Goal: Book appointment/travel/reservation

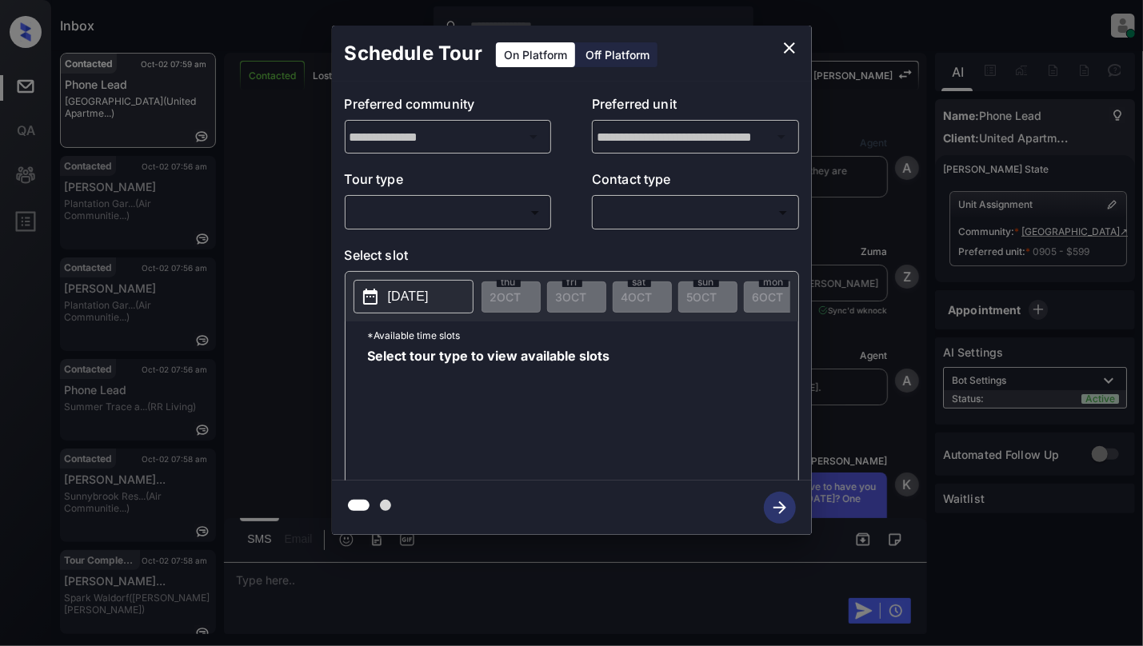
scroll to position [3880, 0]
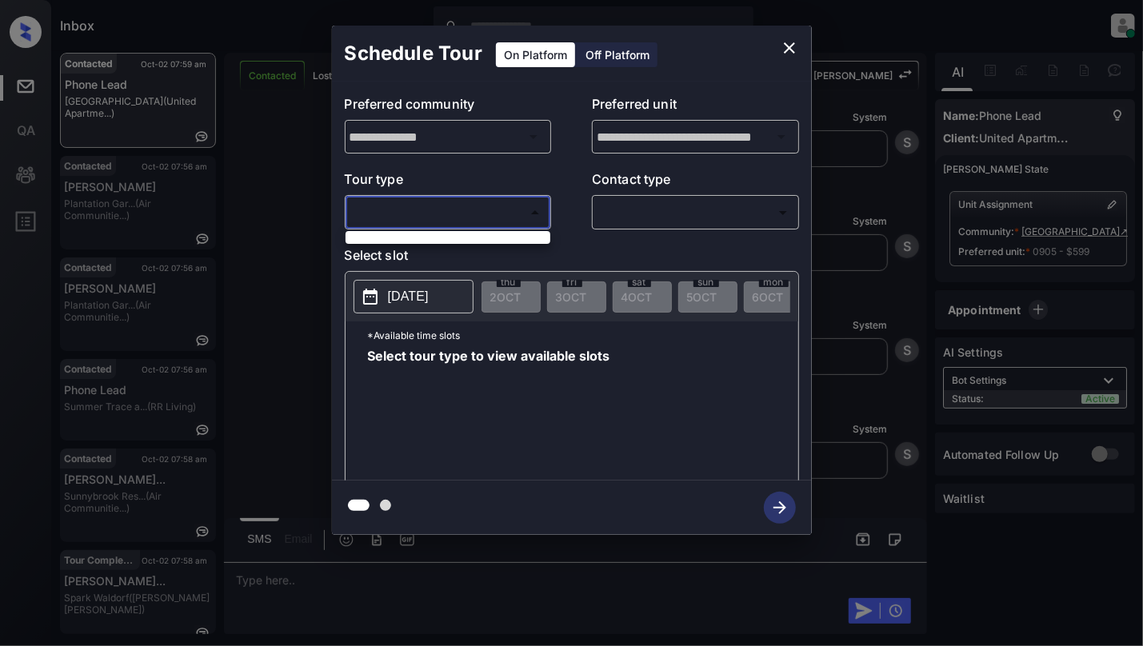
click at [494, 208] on body "Inbox Cynthia Montañez Online Set yourself offline Set yourself on break Profil…" at bounding box center [571, 323] width 1143 height 646
click at [793, 42] on div at bounding box center [571, 323] width 1143 height 646
click at [459, 214] on body "Inbox Cynthia Montañez Online Set yourself offline Set yourself on break Profil…" at bounding box center [571, 323] width 1143 height 646
click at [797, 46] on div at bounding box center [571, 323] width 1143 height 646
click at [789, 46] on icon "close" at bounding box center [789, 47] width 11 height 11
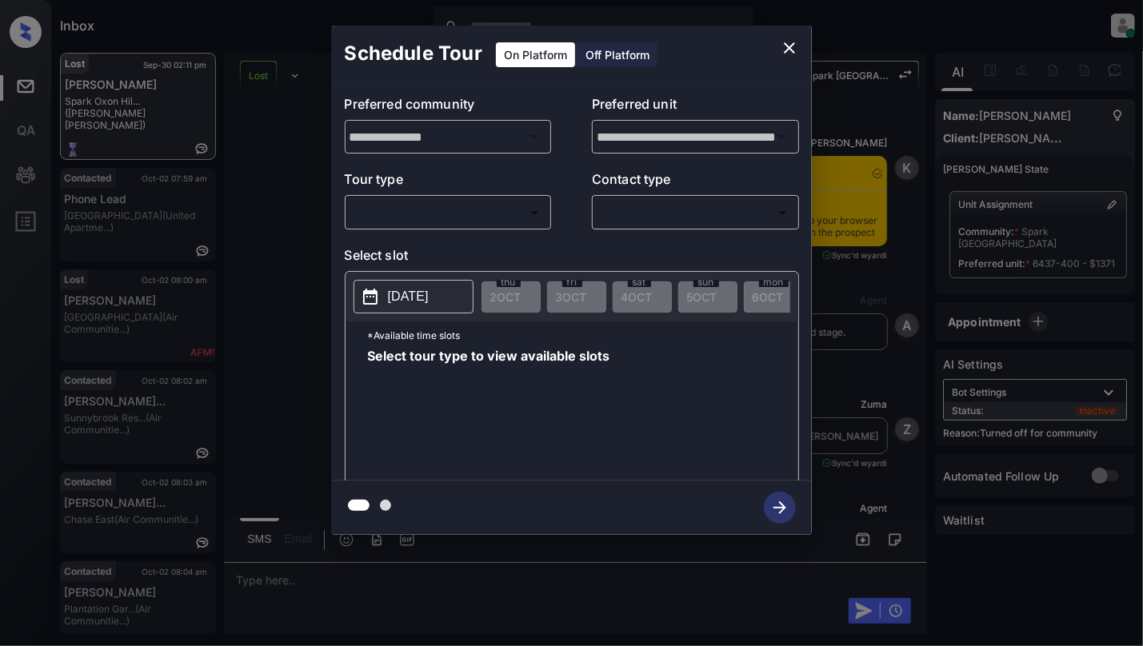
scroll to position [2307, 0]
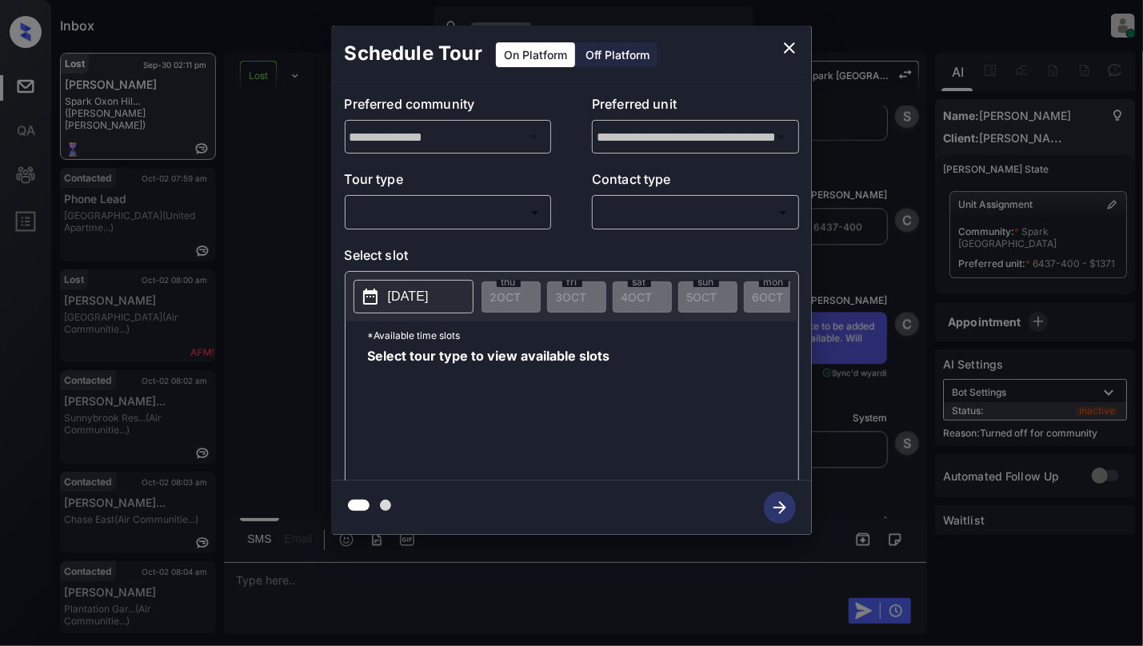
click at [433, 221] on body "Inbox Cynthia Montañez Online Set yourself offline Set yourself on break Profil…" at bounding box center [571, 323] width 1143 height 646
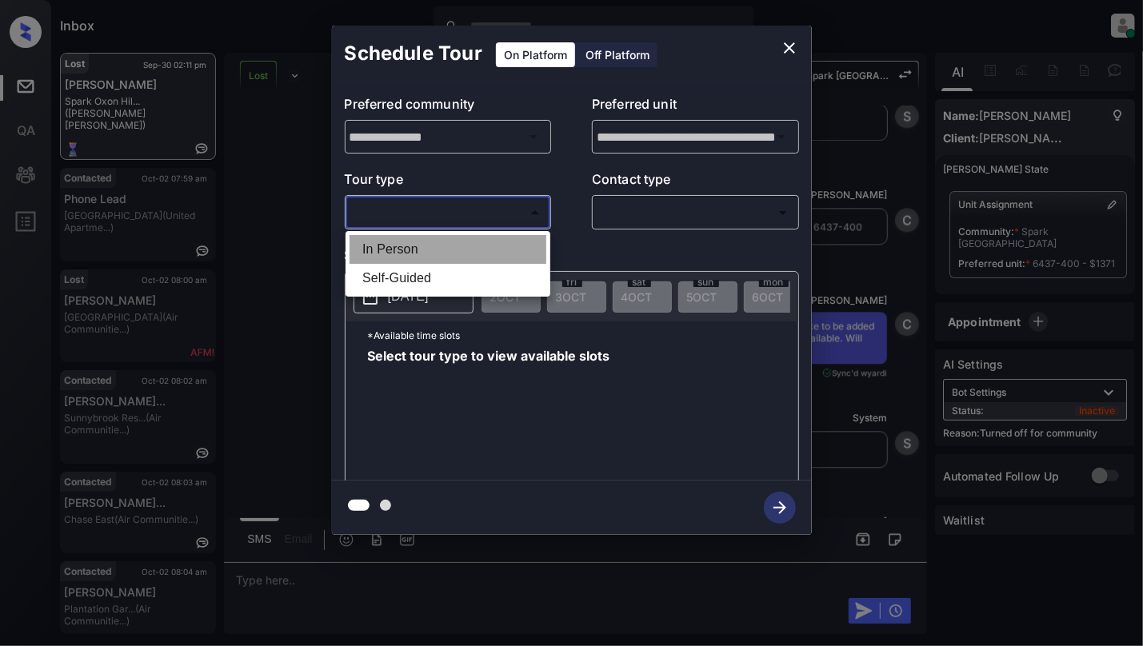
click at [411, 258] on li "In Person" at bounding box center [447, 249] width 197 height 29
type input "********"
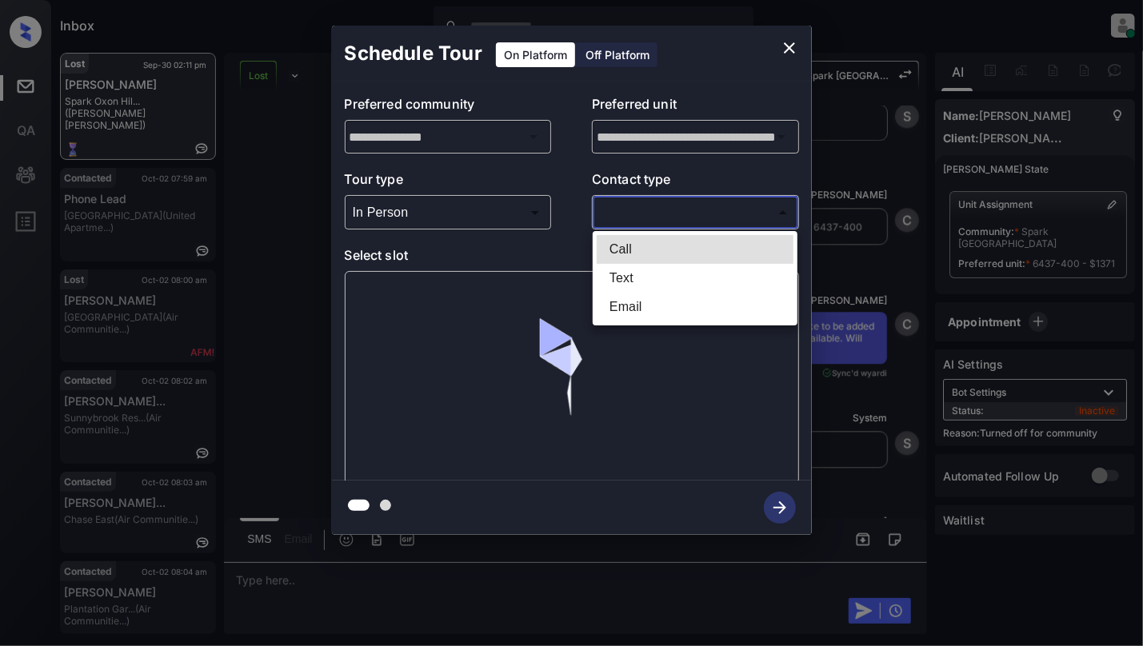
click at [701, 221] on body "Inbox Cynthia Montañez Online Set yourself offline Set yourself on break Profil…" at bounding box center [571, 323] width 1143 height 646
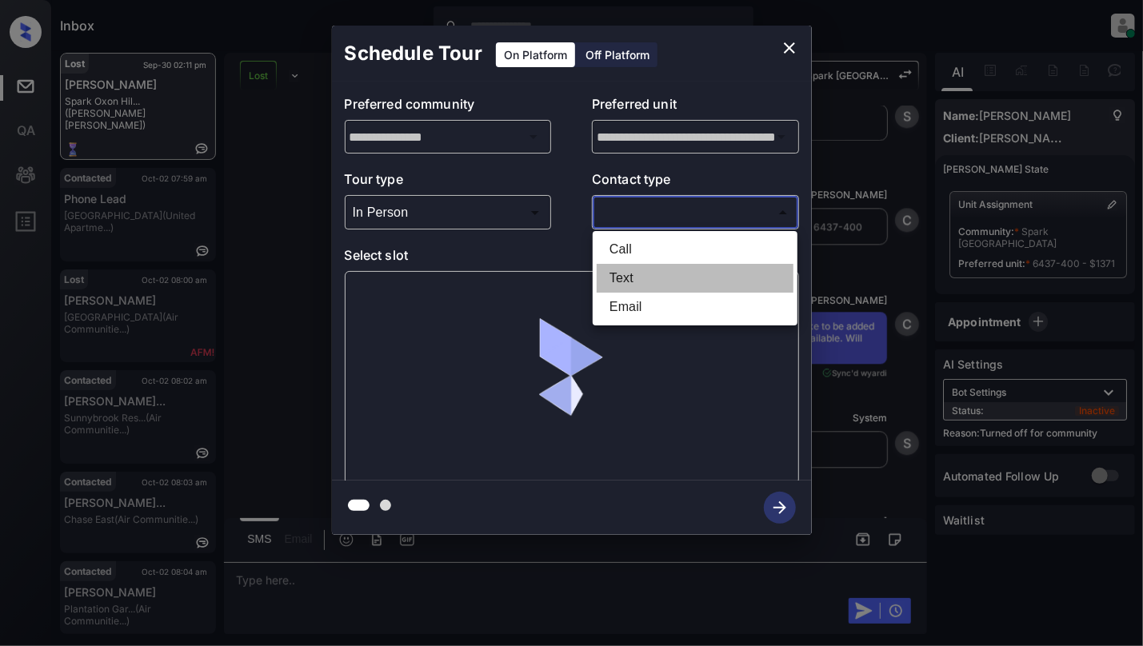
click at [654, 275] on li "Text" at bounding box center [695, 278] width 197 height 29
type input "****"
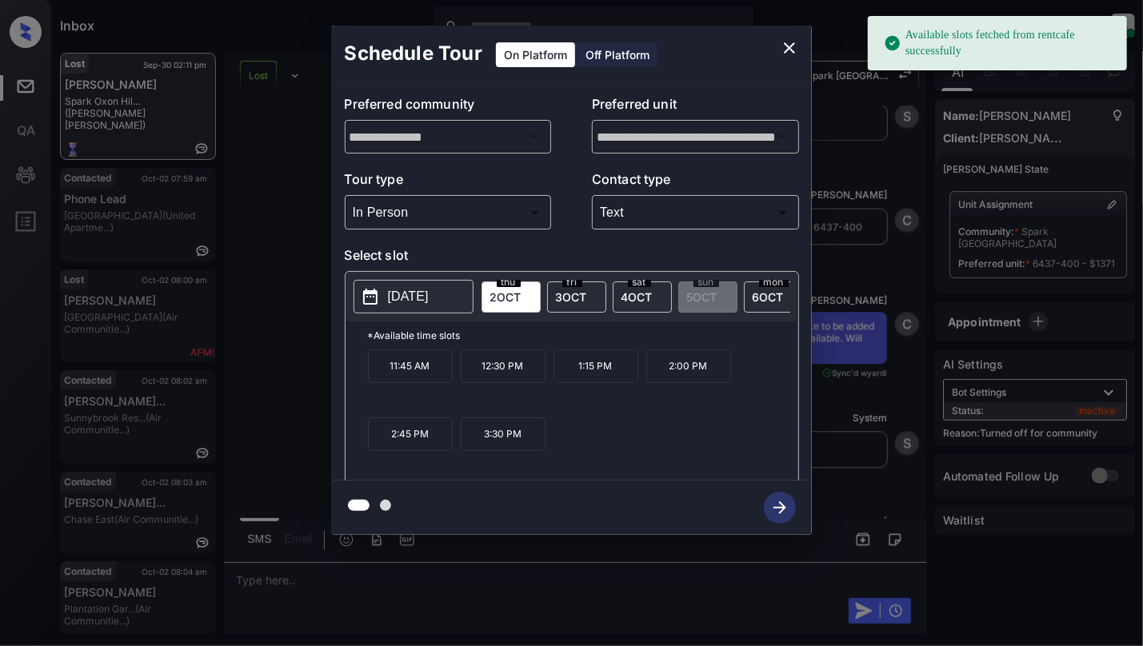
click at [423, 309] on button "[DATE]" at bounding box center [413, 297] width 120 height 34
click at [785, 48] on icon "close" at bounding box center [789, 47] width 19 height 19
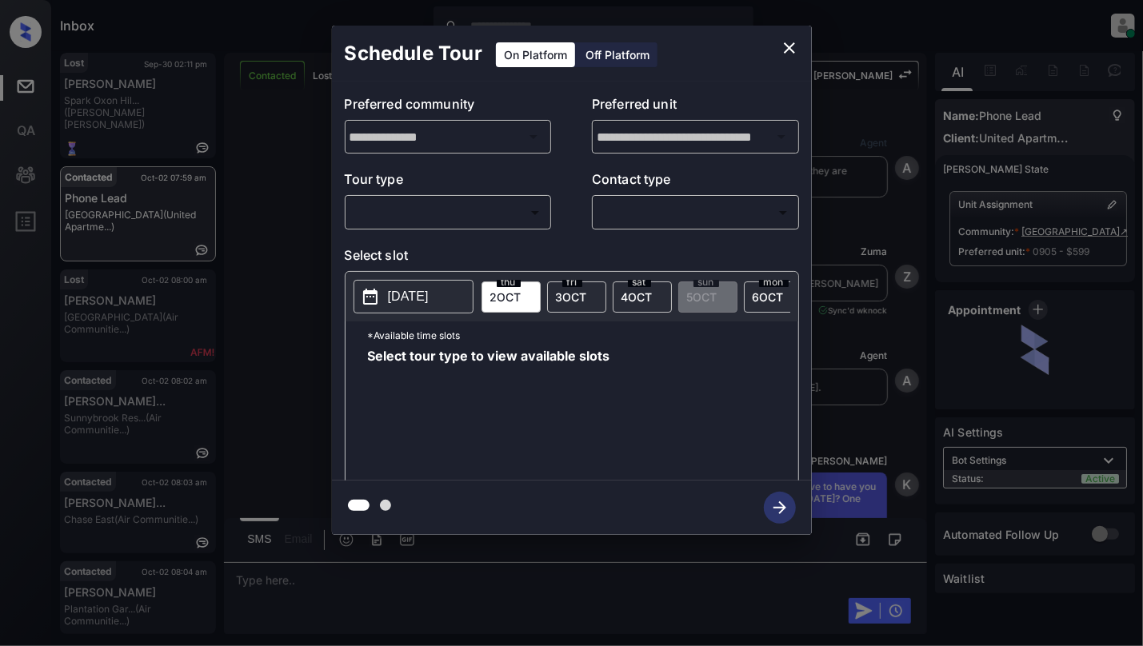
scroll to position [2921, 0]
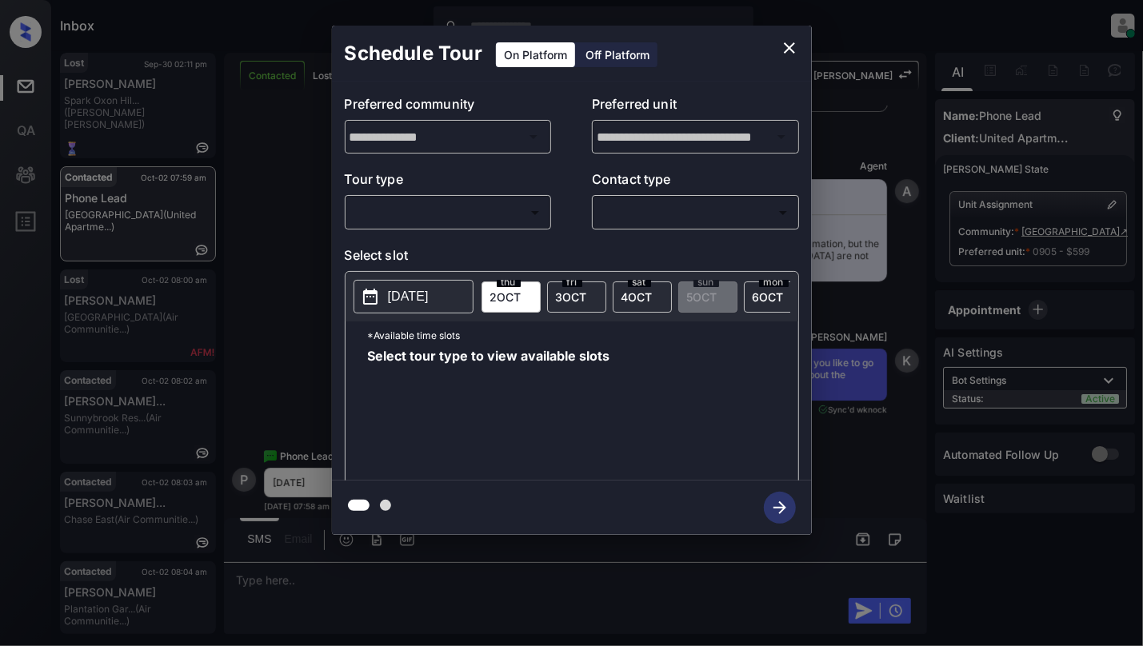
click at [497, 212] on body "Inbox Cynthia Montañez Online Set yourself offline Set yourself on break Profil…" at bounding box center [571, 323] width 1143 height 646
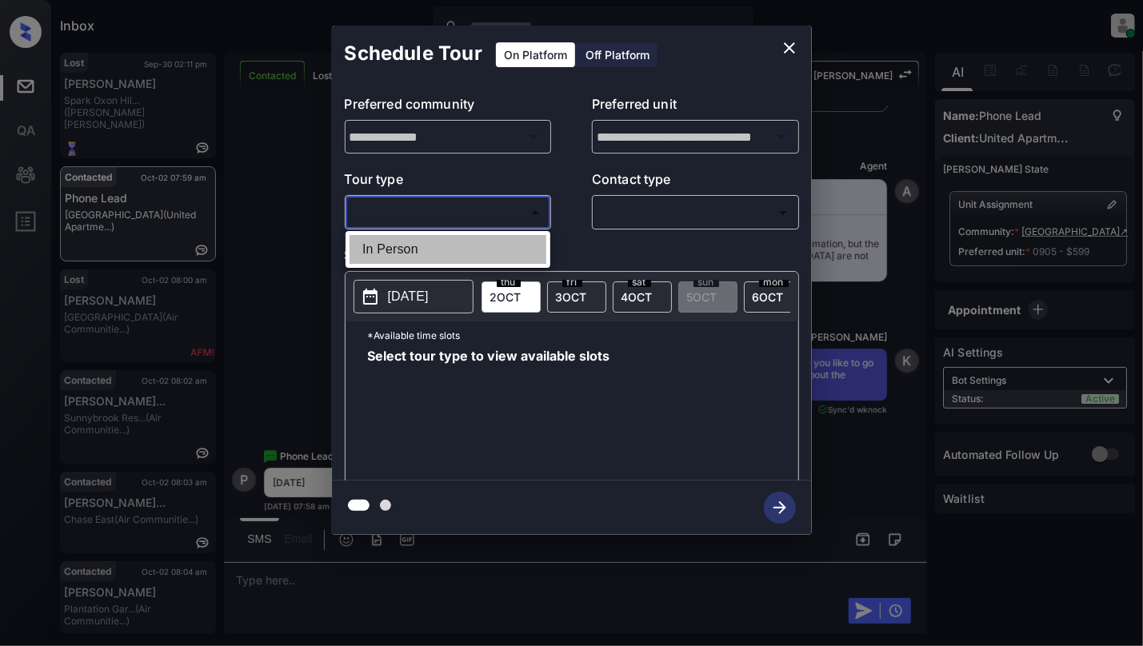
click at [439, 245] on li "In Person" at bounding box center [447, 249] width 197 height 29
type input "********"
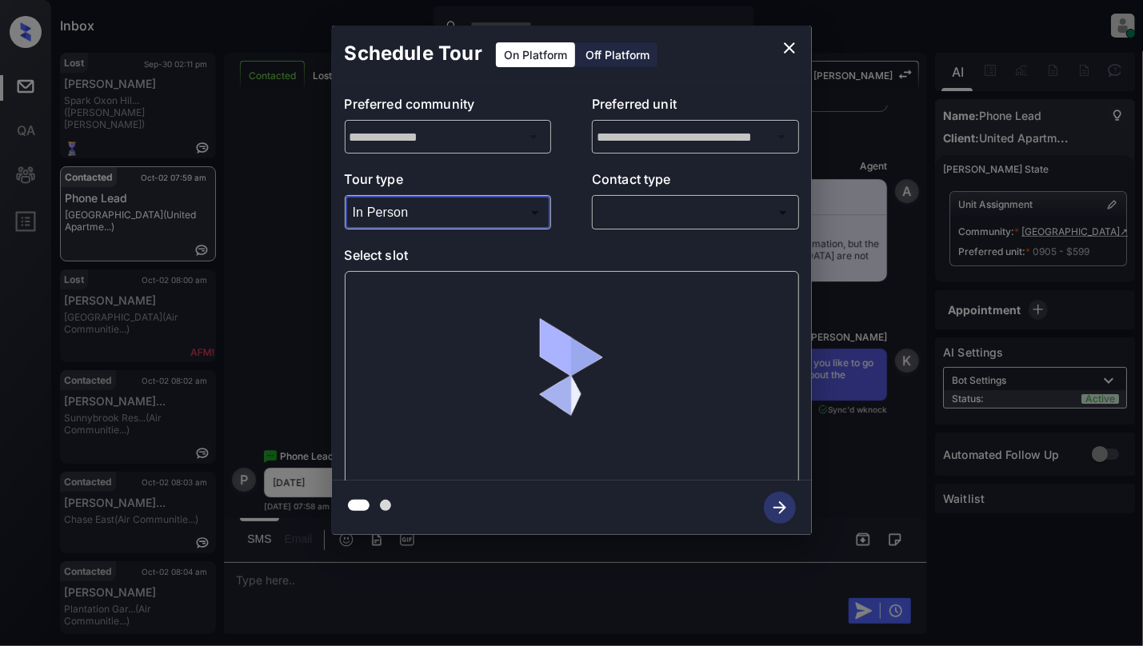
click at [698, 215] on body "Inbox Cynthia Montañez Online Set yourself offline Set yourself on break Profil…" at bounding box center [571, 323] width 1143 height 646
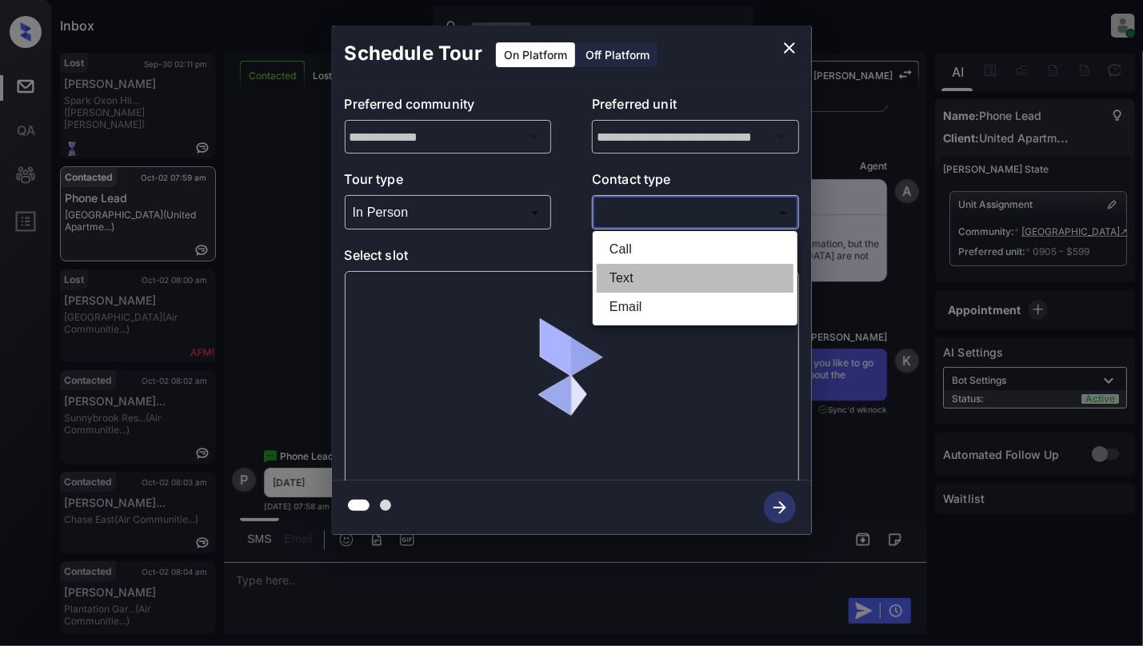
click at [656, 274] on li "Text" at bounding box center [695, 278] width 197 height 29
type input "****"
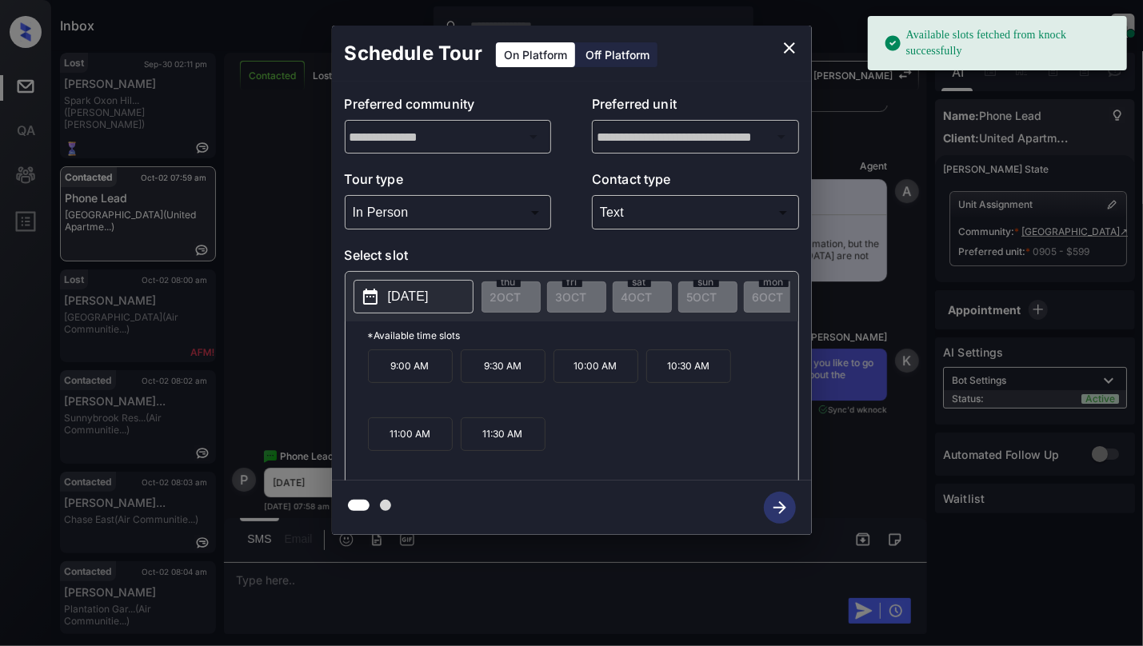
click at [429, 306] on p "2025-10-30" at bounding box center [408, 296] width 41 height 19
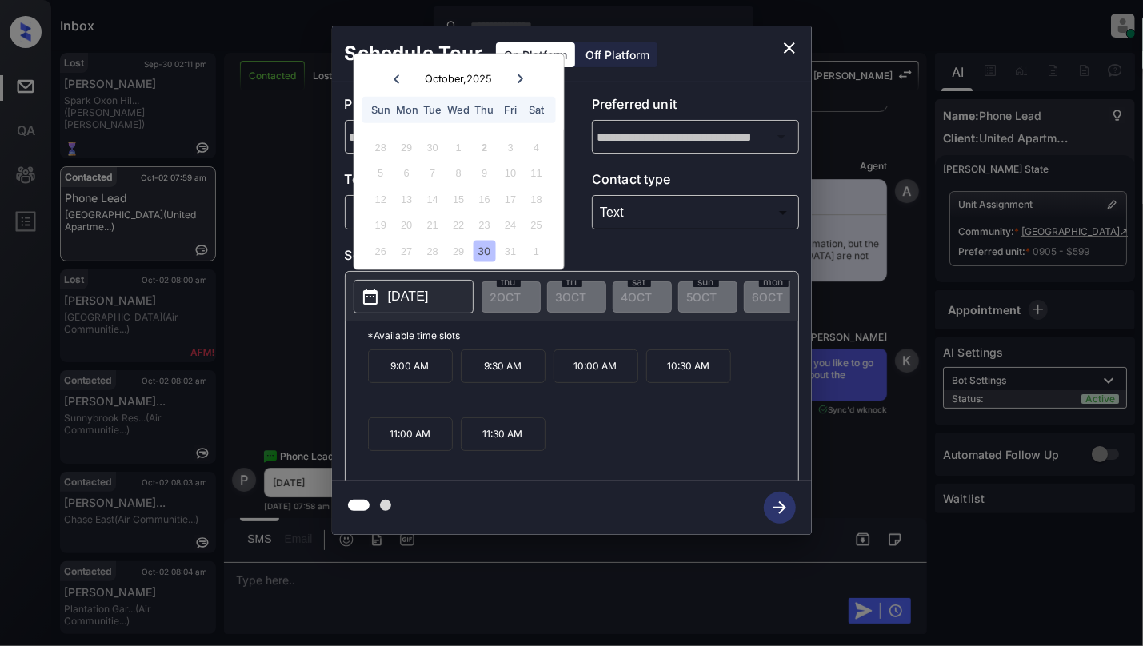
click at [516, 78] on icon at bounding box center [521, 79] width 10 height 10
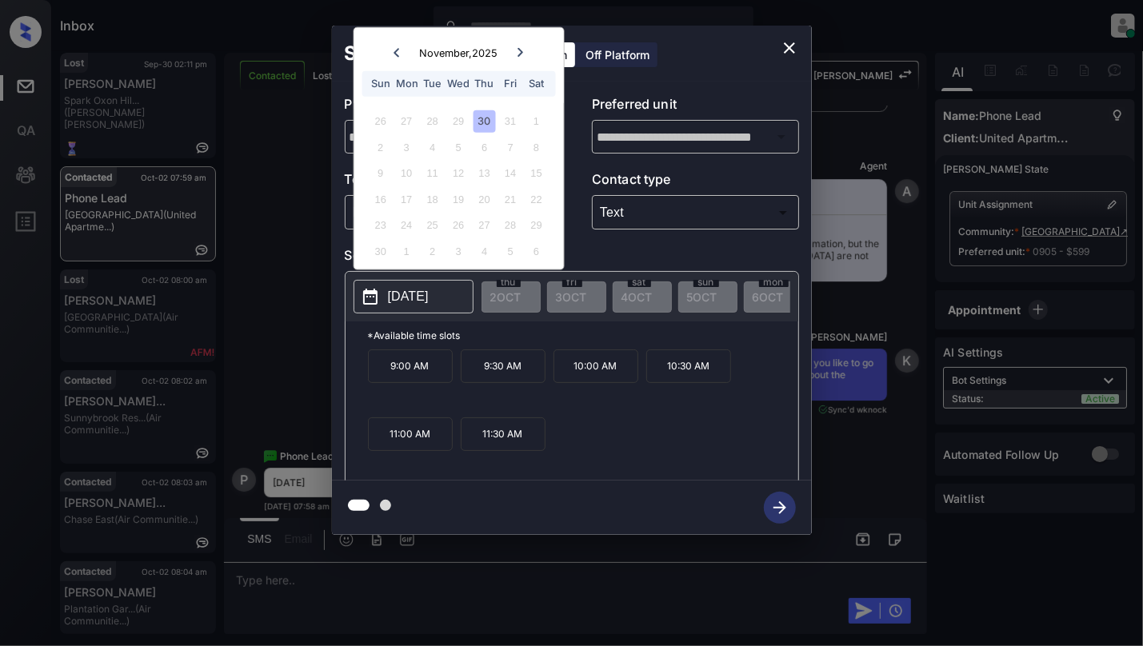
click at [797, 39] on icon "close" at bounding box center [789, 47] width 19 height 19
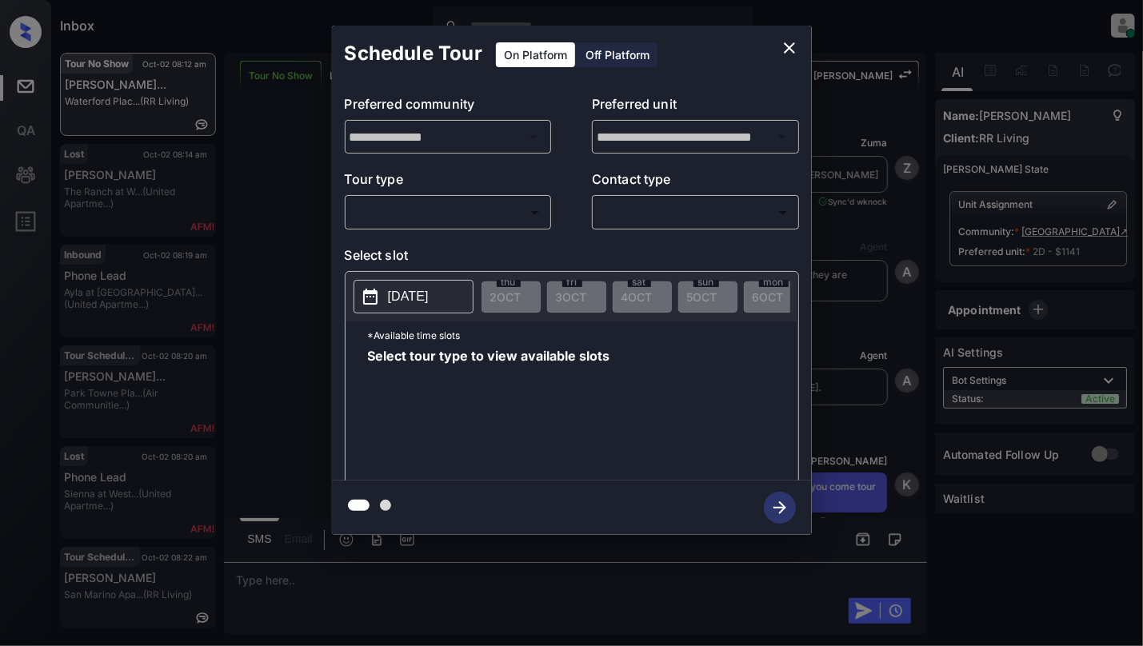
scroll to position [9432, 0]
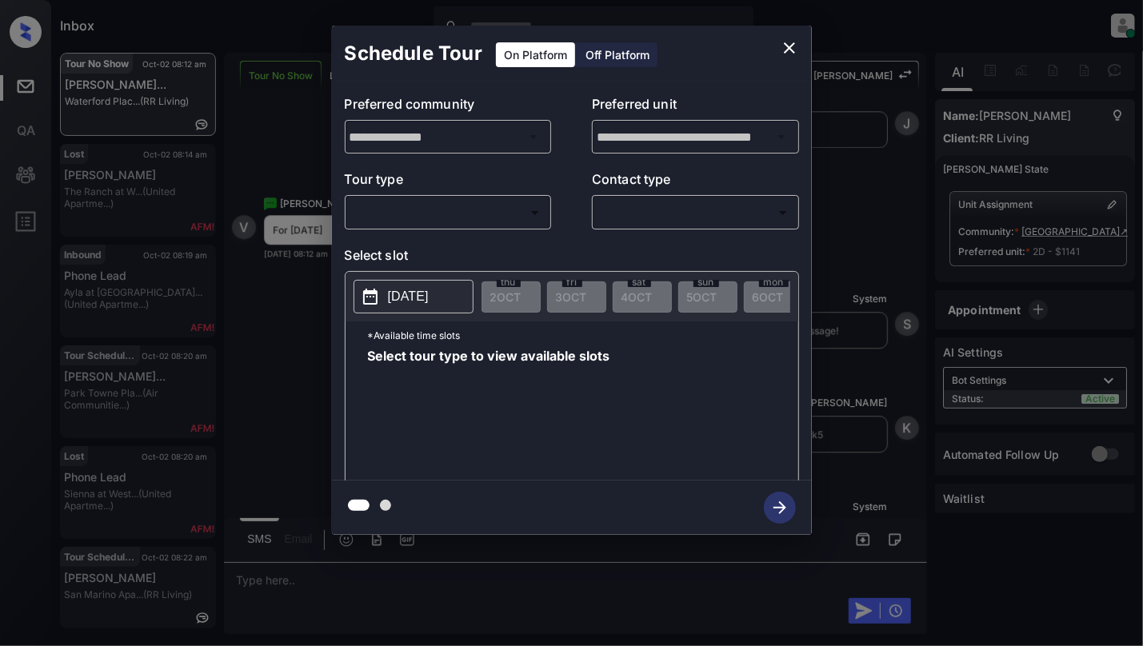
click at [445, 206] on body "Inbox Cynthia Montañez Online Set yourself offline Set yourself on break Profil…" at bounding box center [571, 323] width 1143 height 646
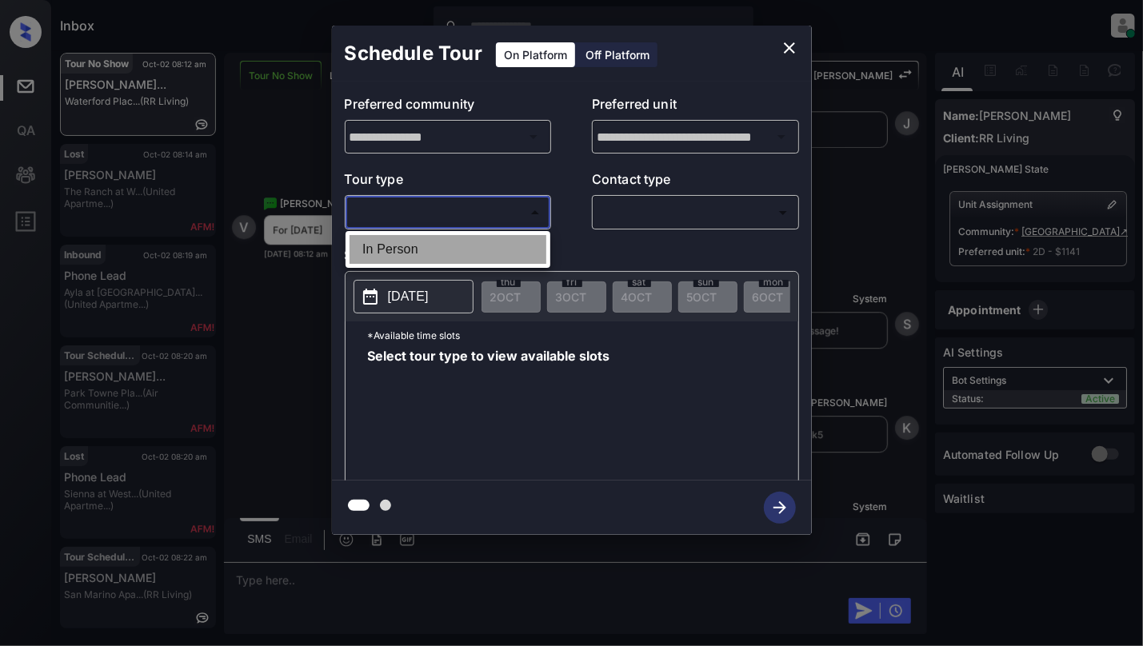
click at [438, 247] on li "In Person" at bounding box center [447, 249] width 197 height 29
type input "********"
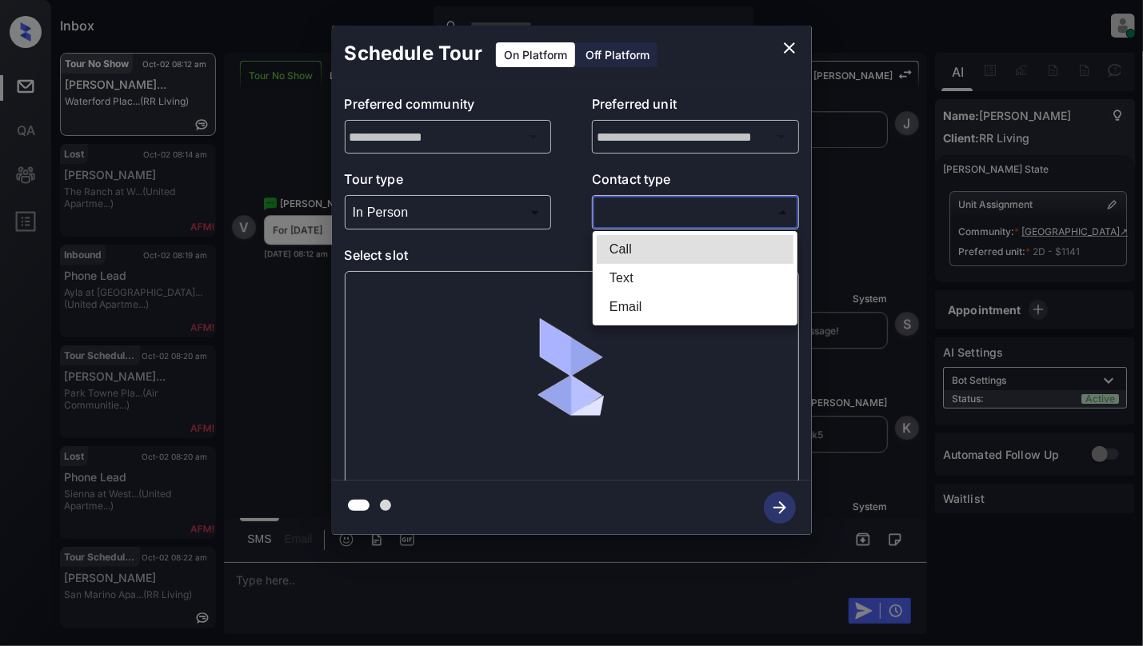
click at [645, 219] on body "Inbox Cynthia Montañez Online Set yourself offline Set yourself on break Profil…" at bounding box center [571, 323] width 1143 height 646
click at [621, 288] on li "Text" at bounding box center [695, 278] width 197 height 29
type input "****"
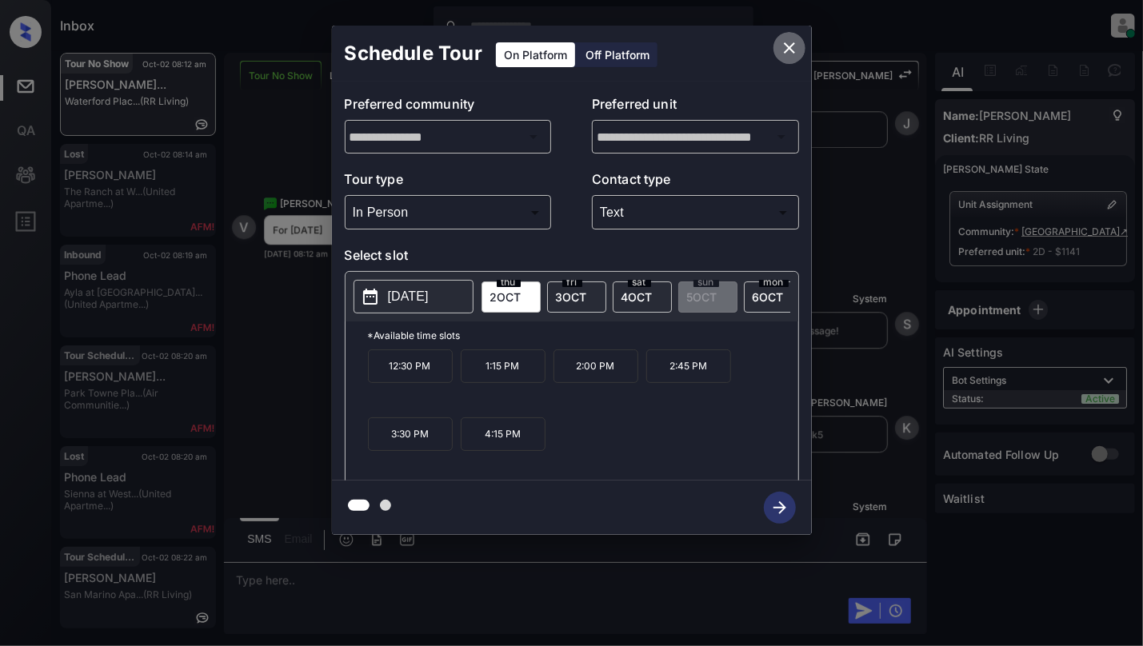
click at [792, 46] on icon "close" at bounding box center [789, 47] width 11 height 11
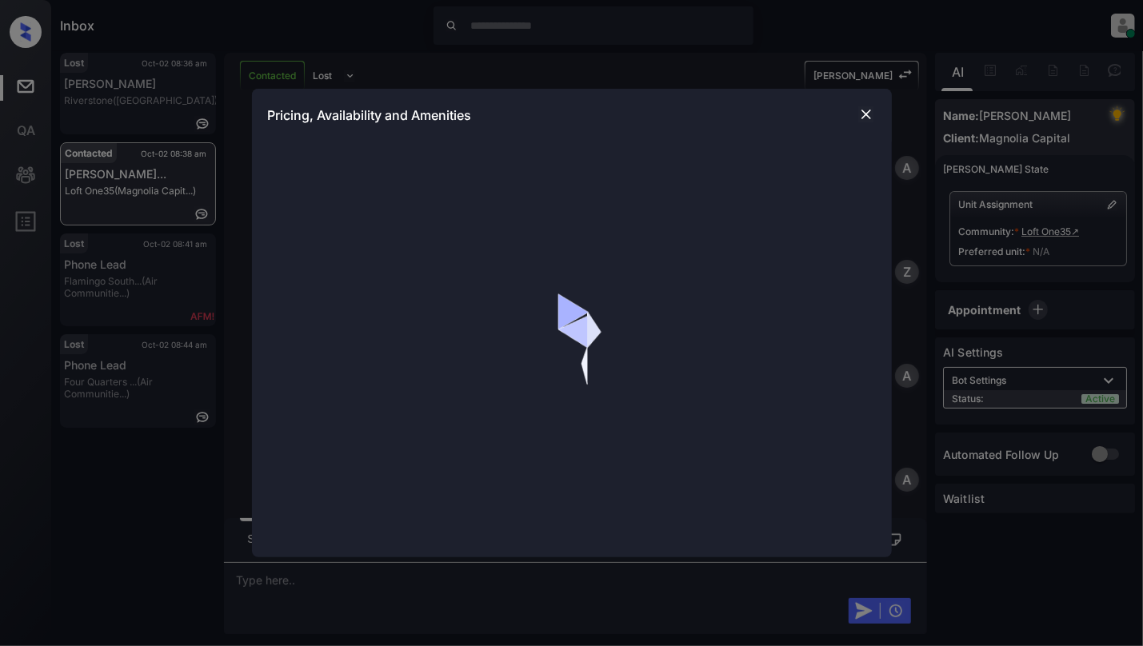
scroll to position [869, 0]
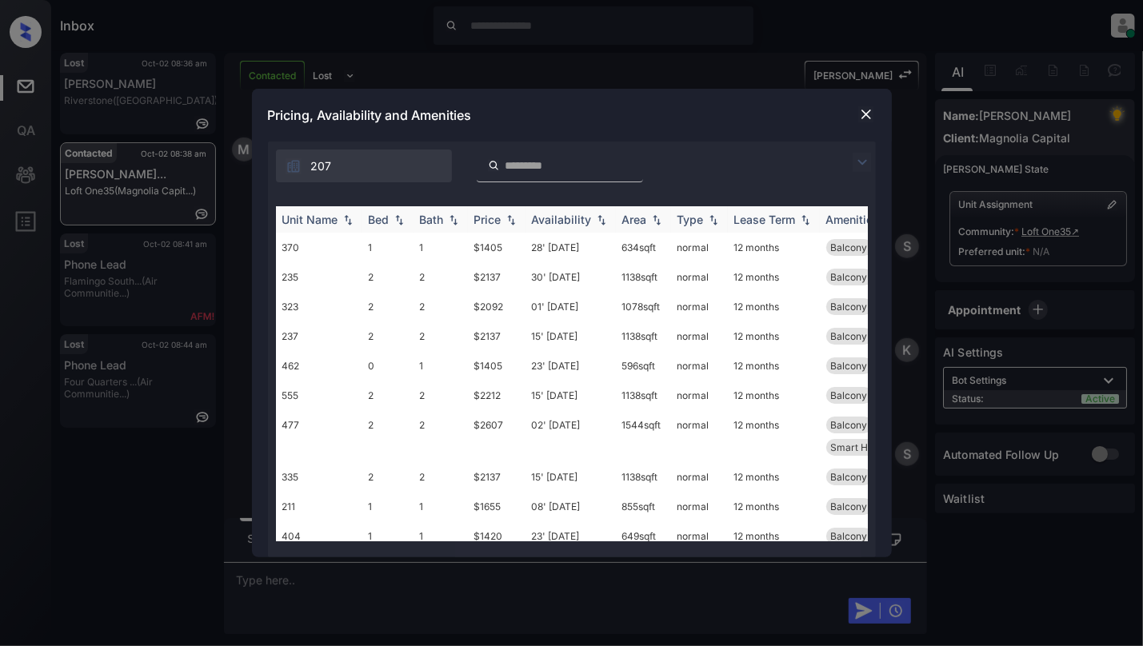
click at [397, 218] on img at bounding box center [399, 219] width 16 height 11
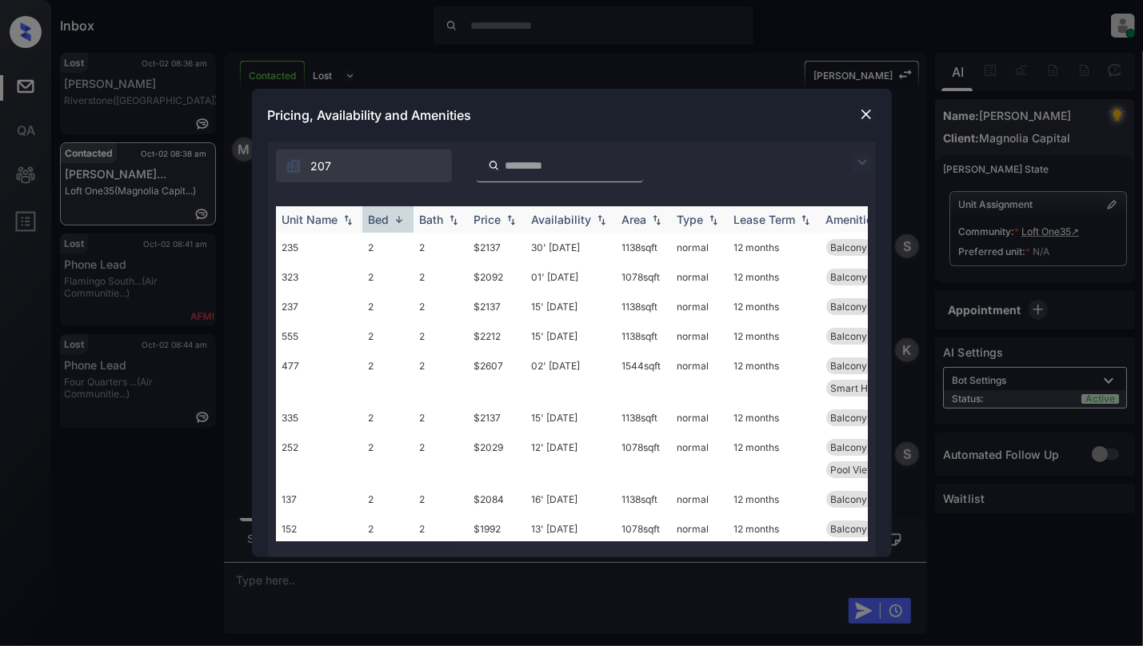
click at [397, 218] on img at bounding box center [399, 220] width 16 height 12
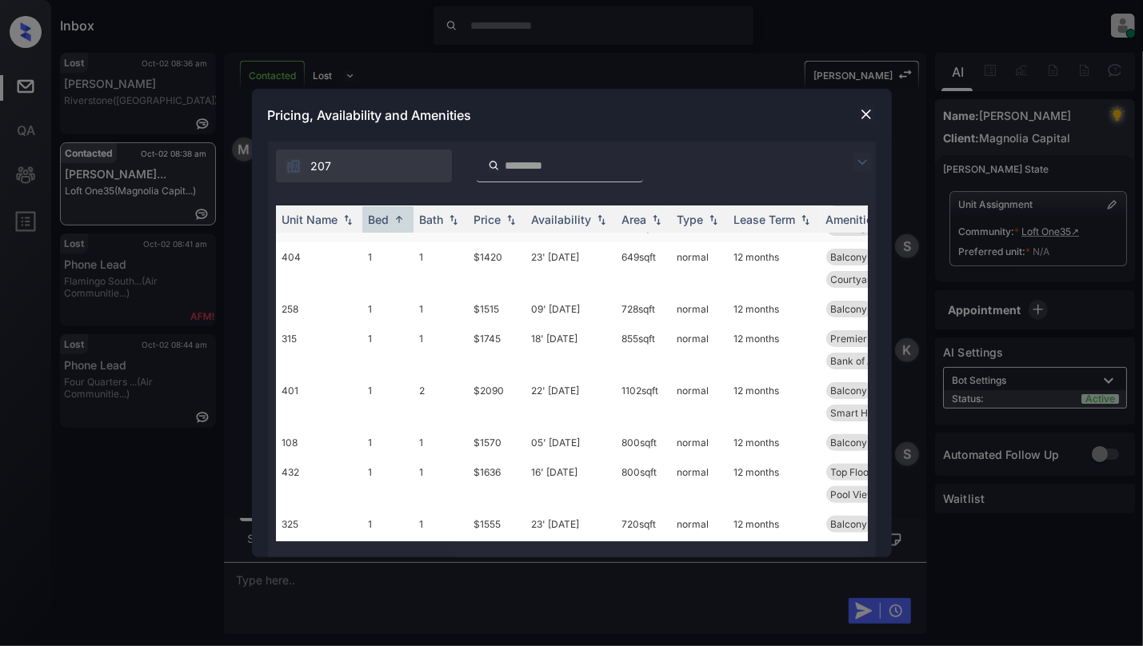
scroll to position [320, 0]
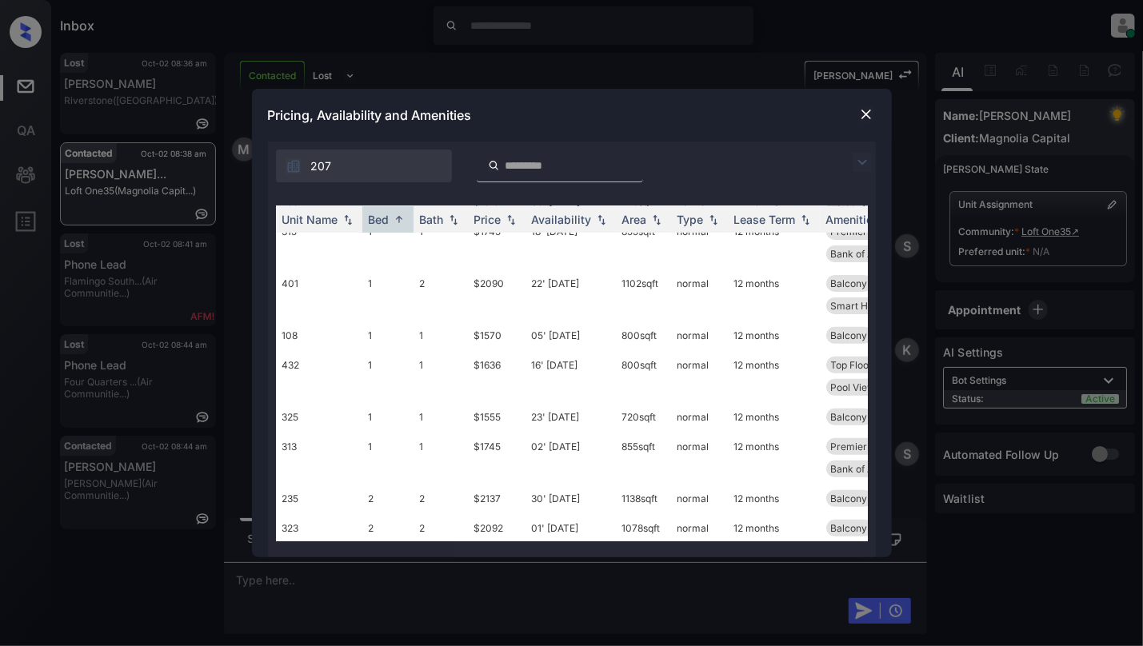
click at [865, 115] on img at bounding box center [866, 114] width 16 height 16
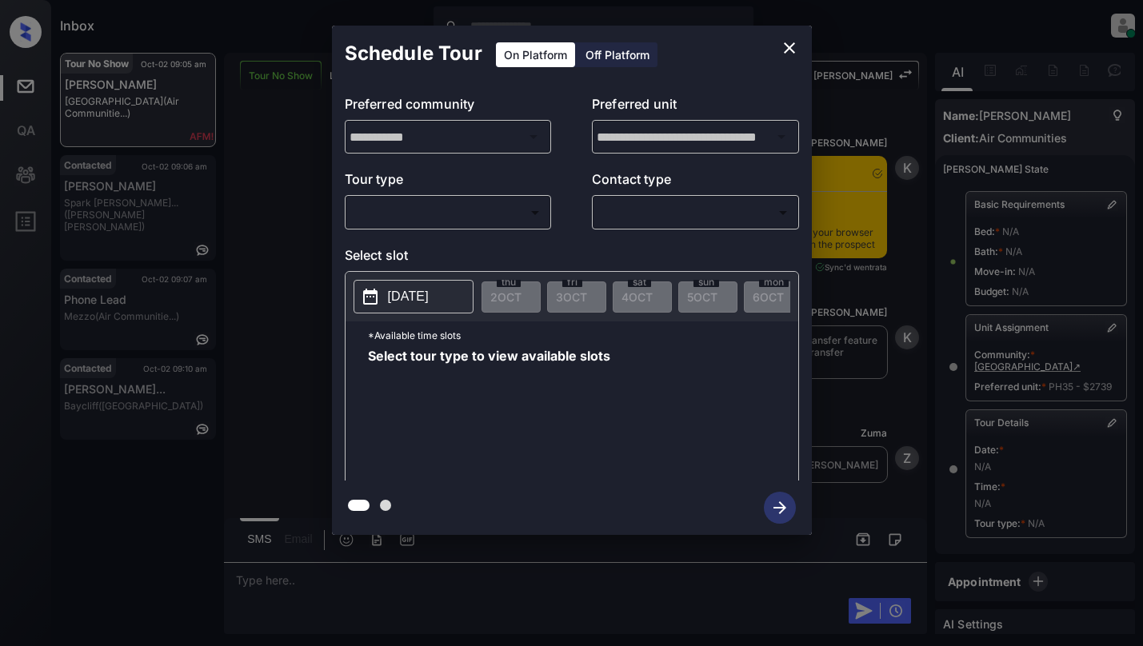
click at [445, 219] on body "Inbox [PERSON_NAME] Online Set yourself offline Set yourself on break Profile S…" at bounding box center [571, 323] width 1143 height 646
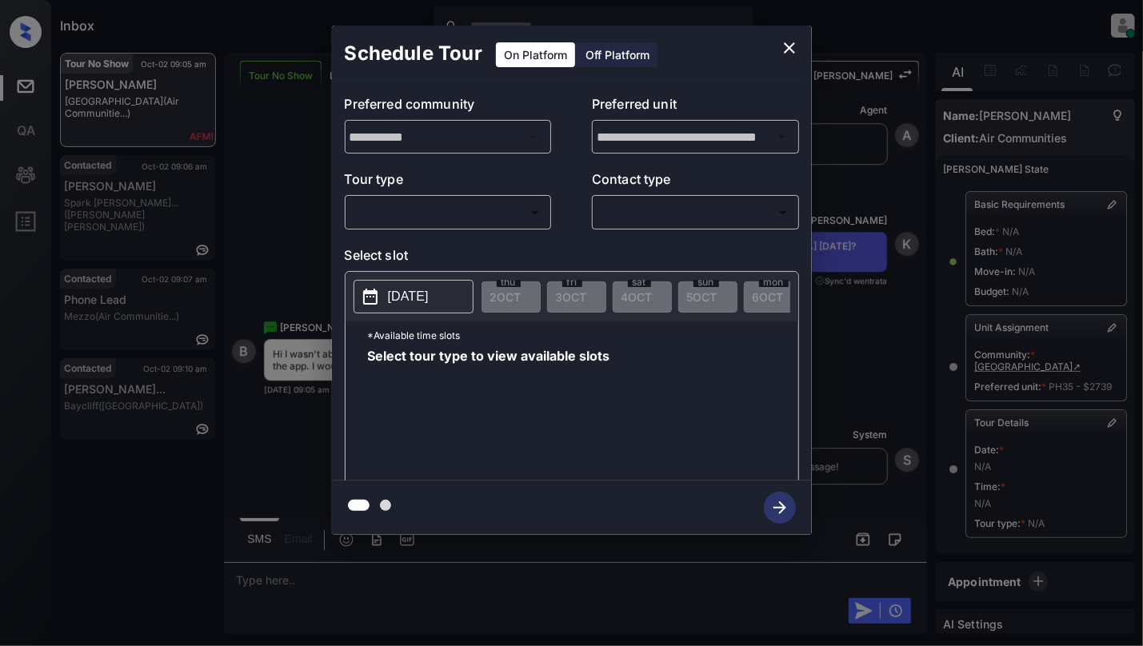
scroll to position [160, 0]
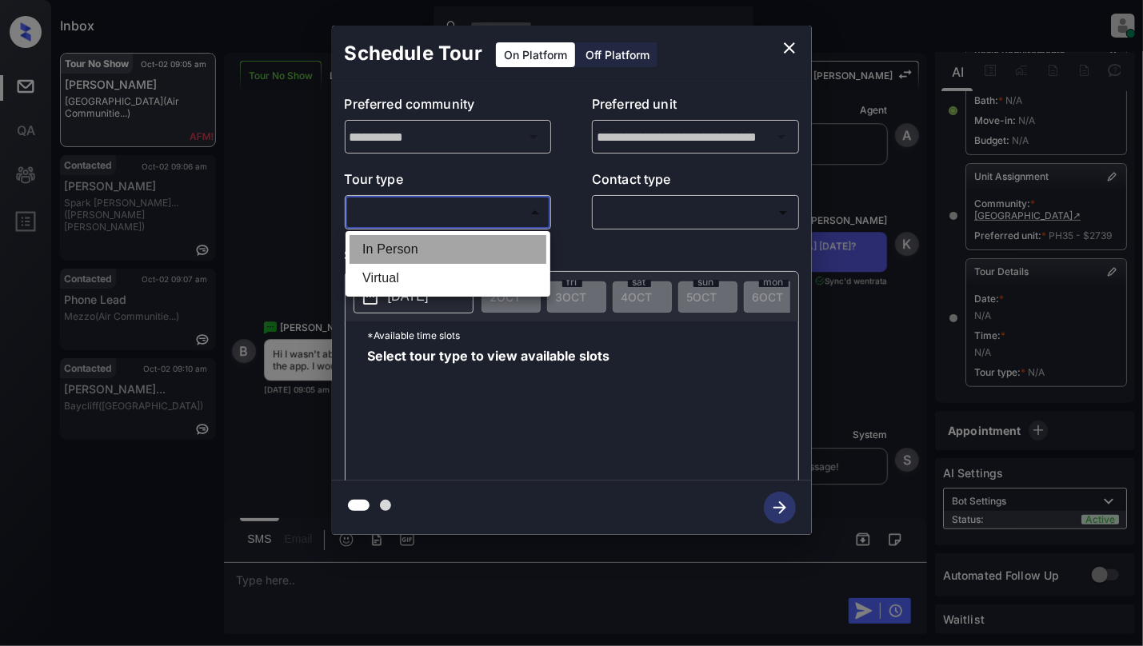
click at [433, 261] on li "In Person" at bounding box center [447, 249] width 197 height 29
type input "********"
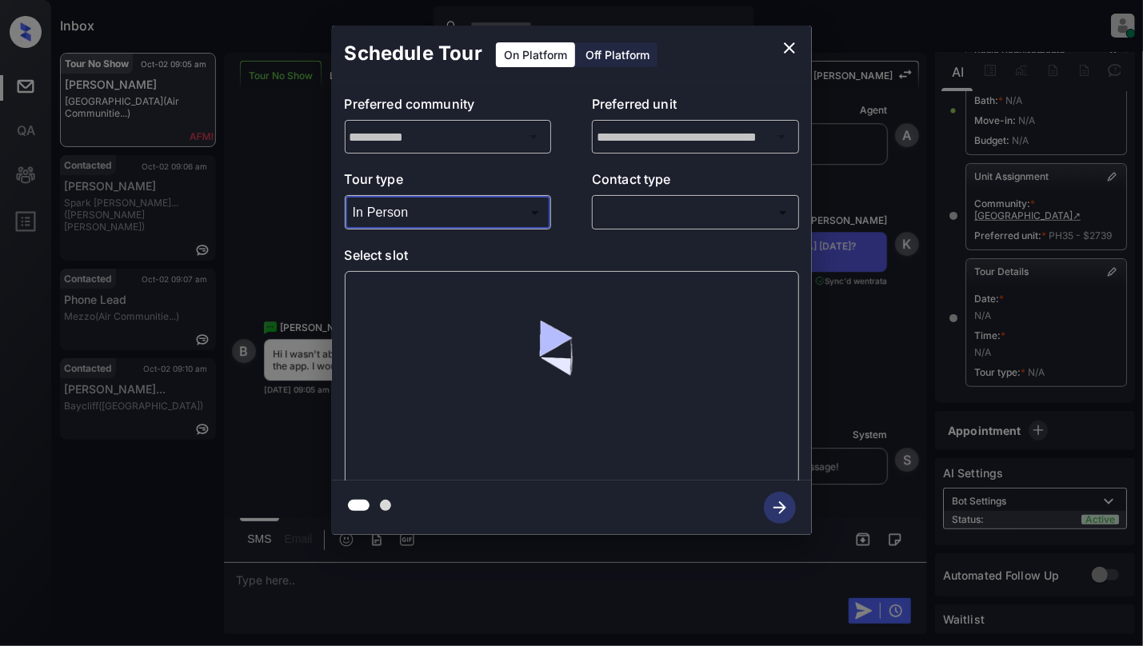
click at [634, 213] on body "Inbox Cynthia Montañez Online Set yourself offline Set yourself on break Profil…" at bounding box center [571, 323] width 1143 height 646
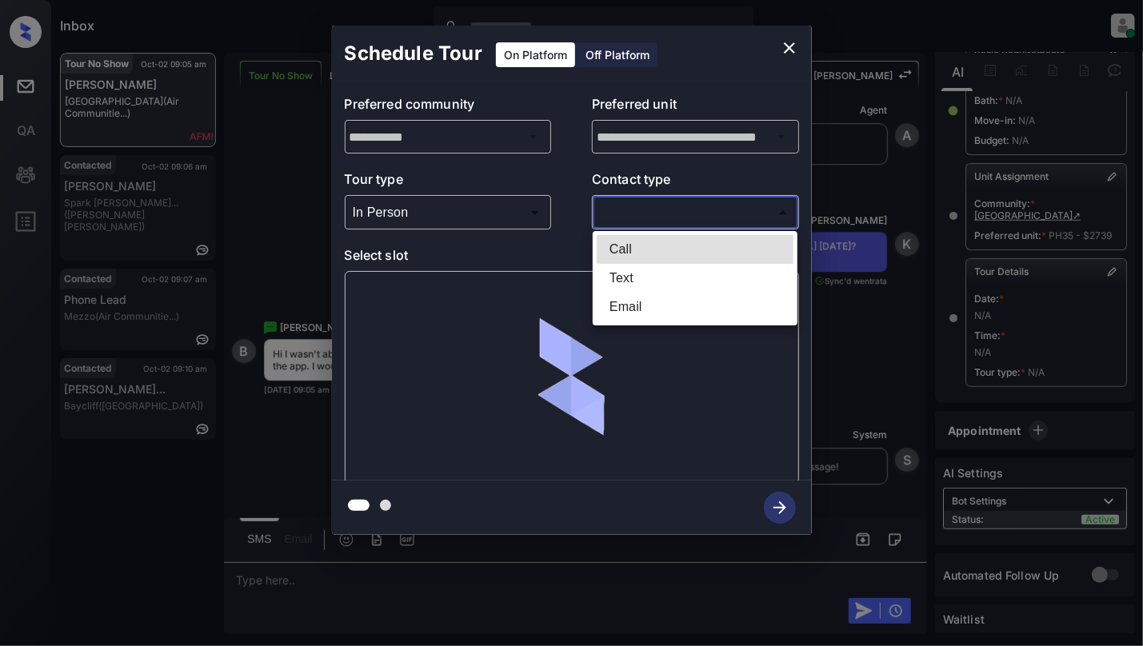
click at [631, 280] on li "Text" at bounding box center [695, 278] width 197 height 29
type input "****"
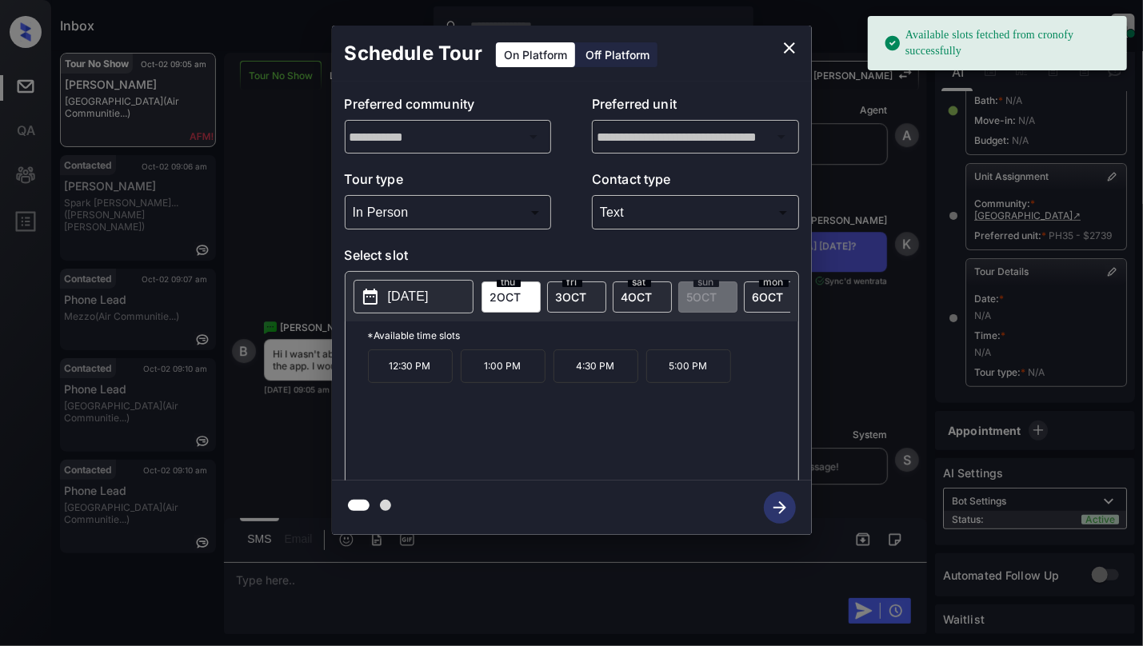
click at [429, 298] on p "2025-10-02" at bounding box center [408, 296] width 41 height 19
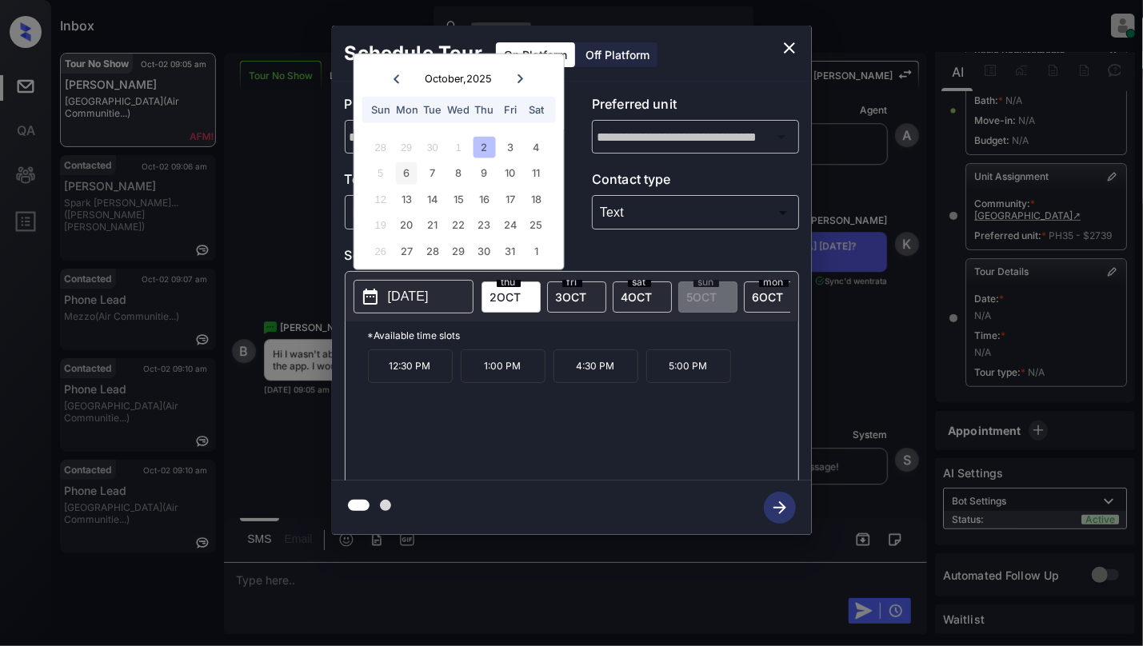
click at [411, 173] on div "6" at bounding box center [407, 173] width 22 height 22
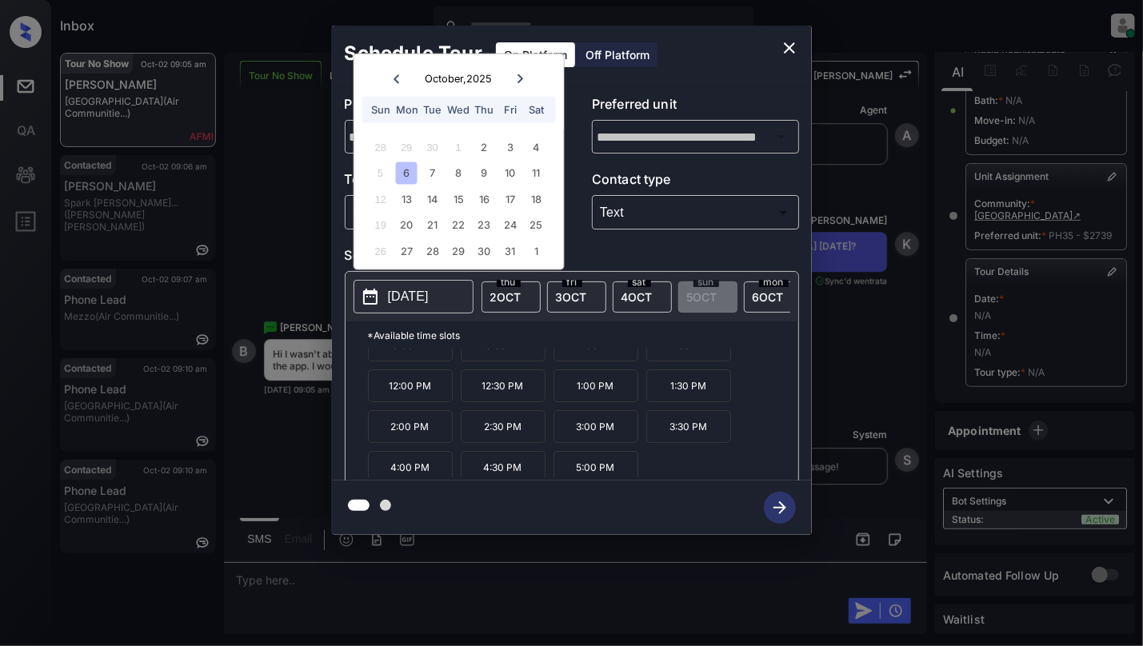
scroll to position [29, 0]
click at [491, 470] on p "4:30 PM" at bounding box center [503, 461] width 85 height 33
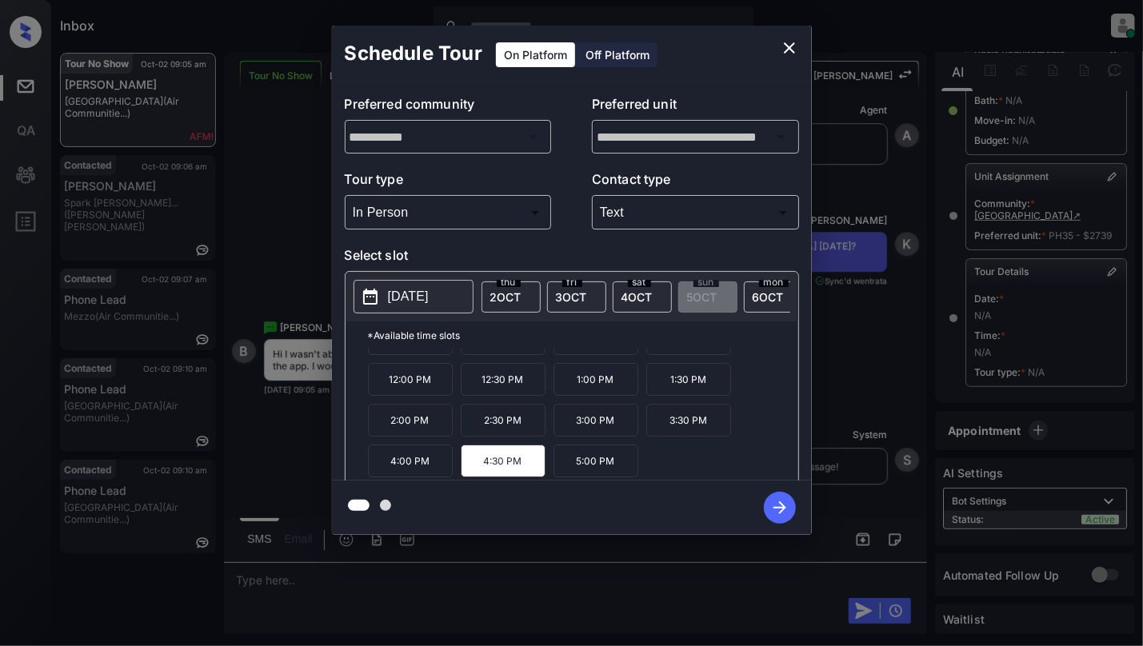
click at [775, 520] on icon "button" at bounding box center [780, 508] width 32 height 32
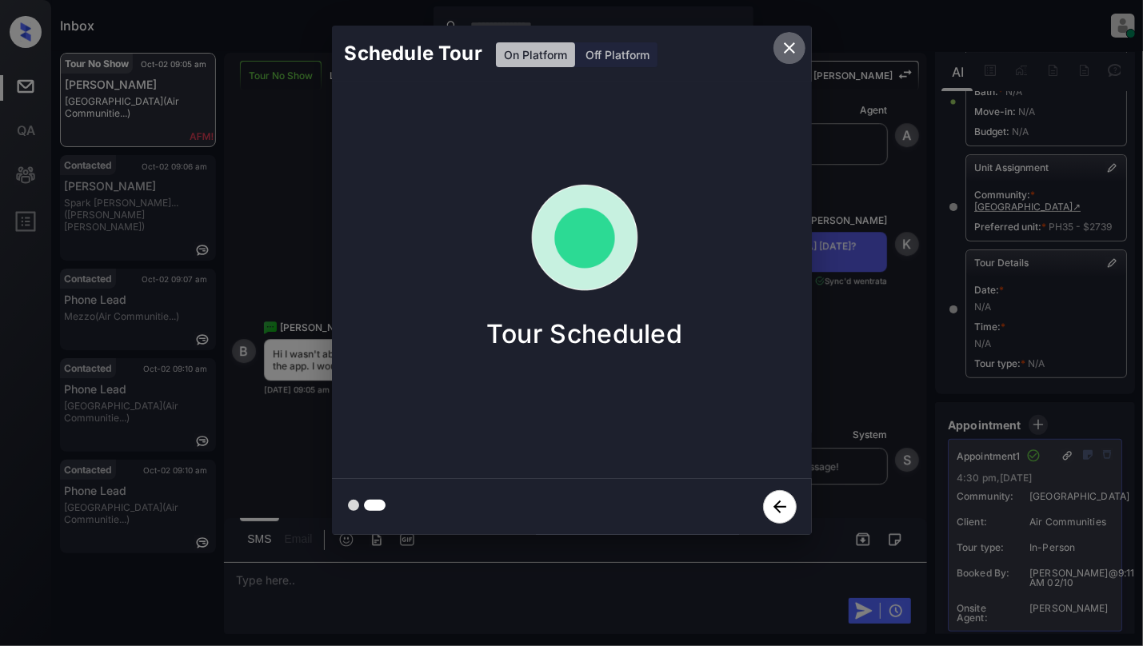
click at [798, 39] on button "close" at bounding box center [789, 48] width 32 height 32
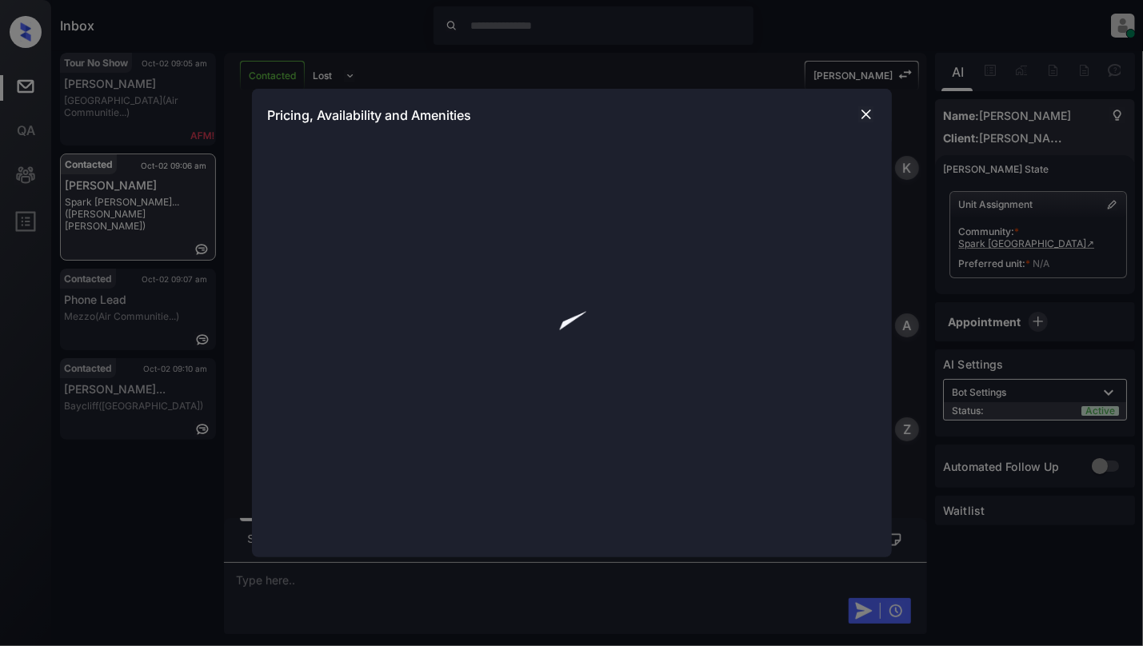
scroll to position [6796, 0]
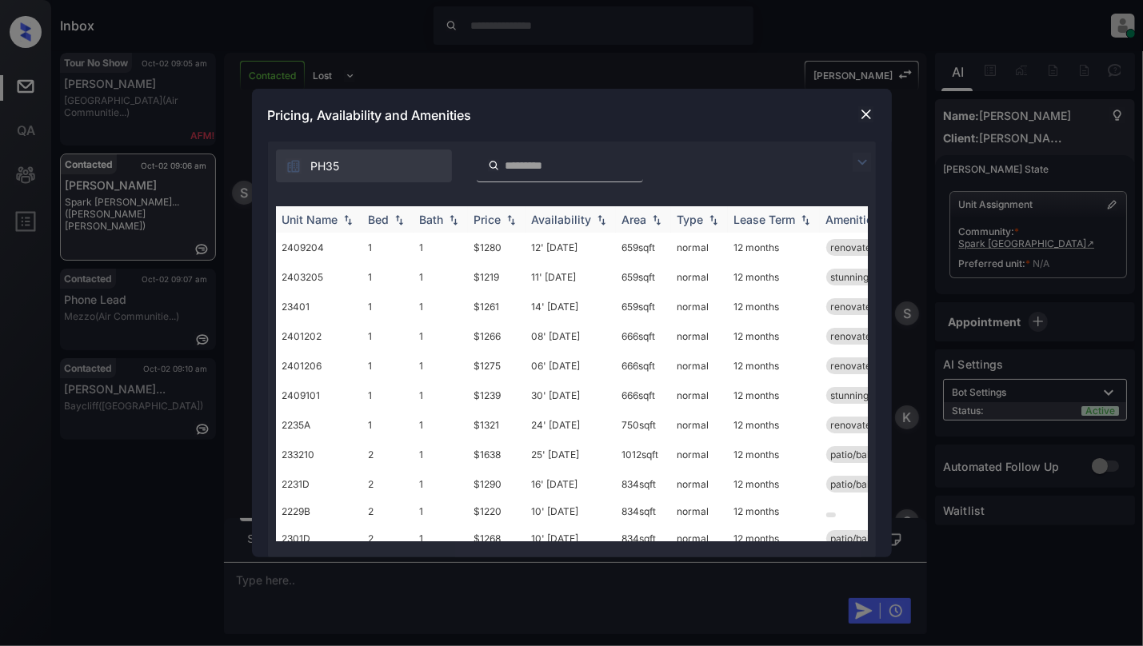
click at [401, 219] on img at bounding box center [399, 219] width 16 height 11
click at [553, 254] on td "15' Oct 25" at bounding box center [570, 248] width 90 height 30
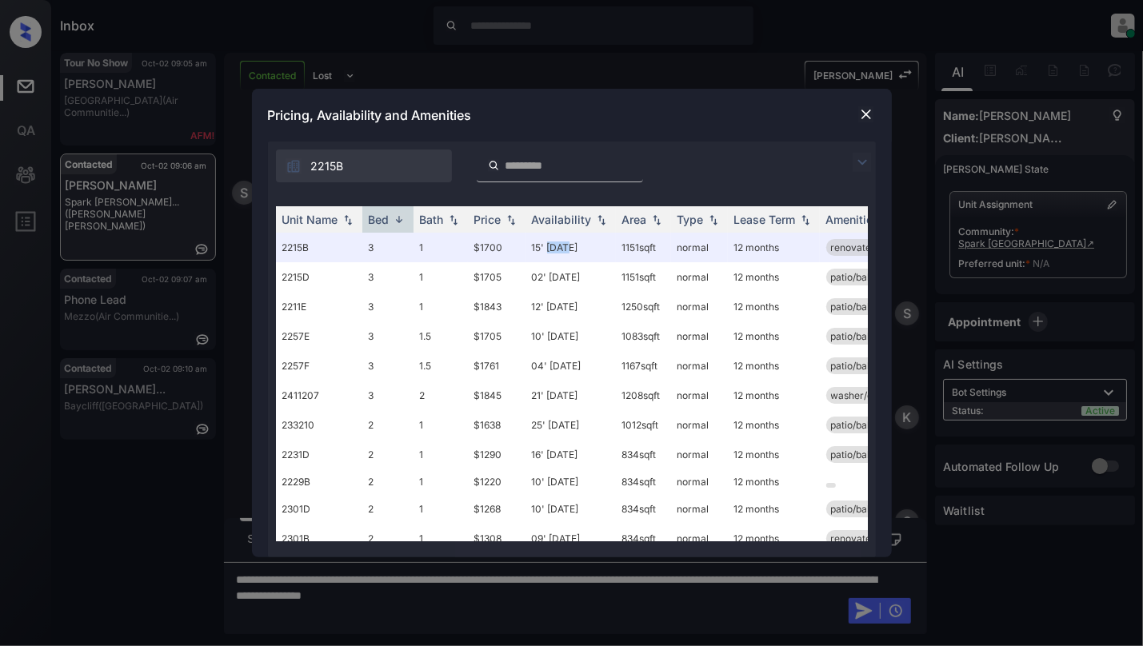
click at [868, 112] on img at bounding box center [866, 114] width 16 height 16
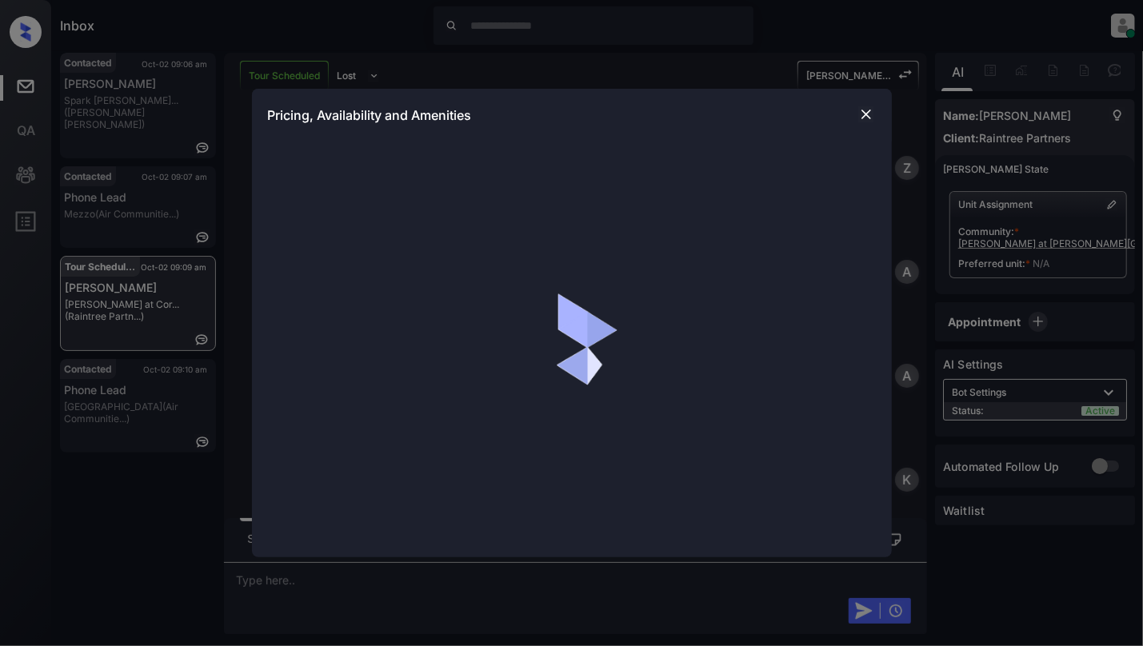
scroll to position [5030, 0]
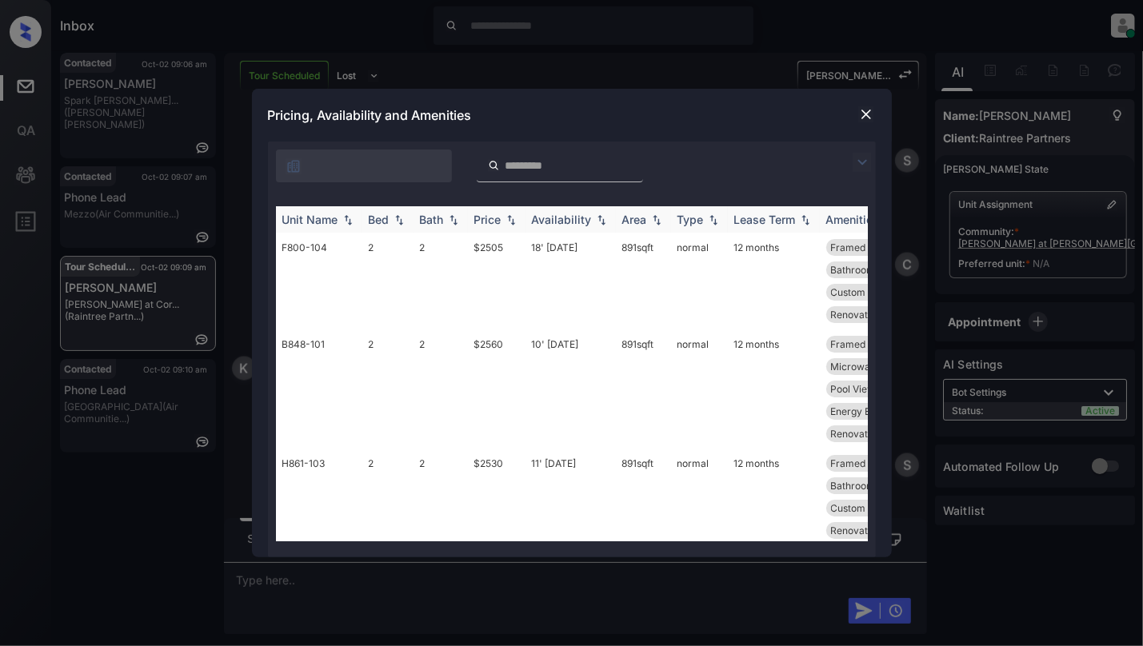
click at [397, 216] on img at bounding box center [399, 219] width 16 height 11
click at [398, 218] on img at bounding box center [399, 220] width 16 height 12
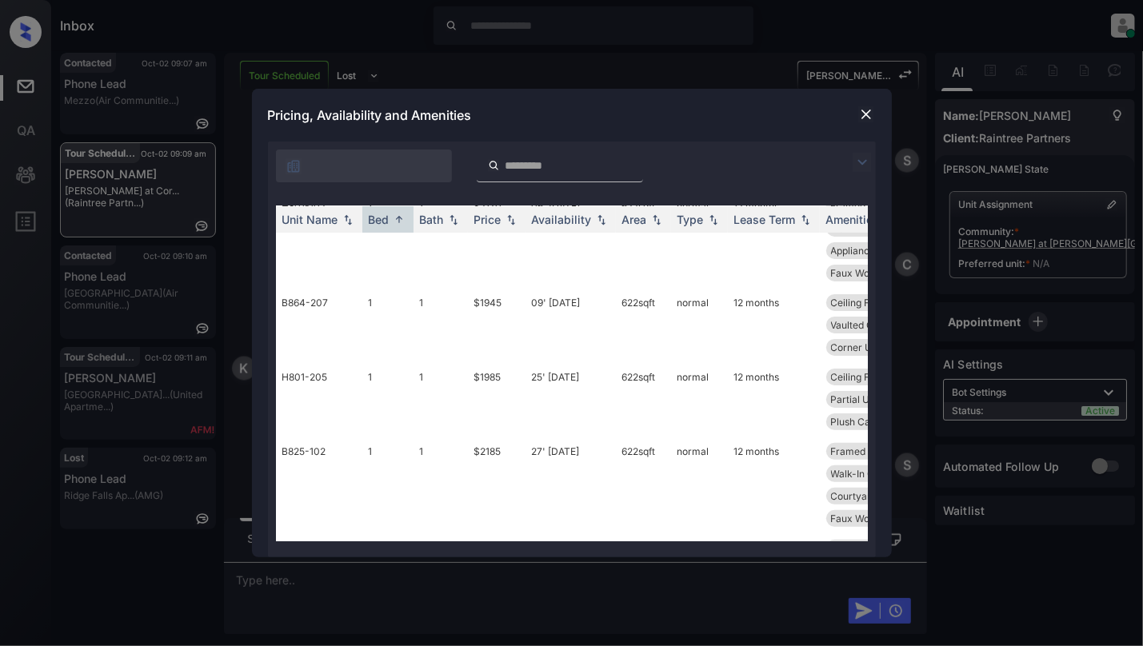
scroll to position [0, 0]
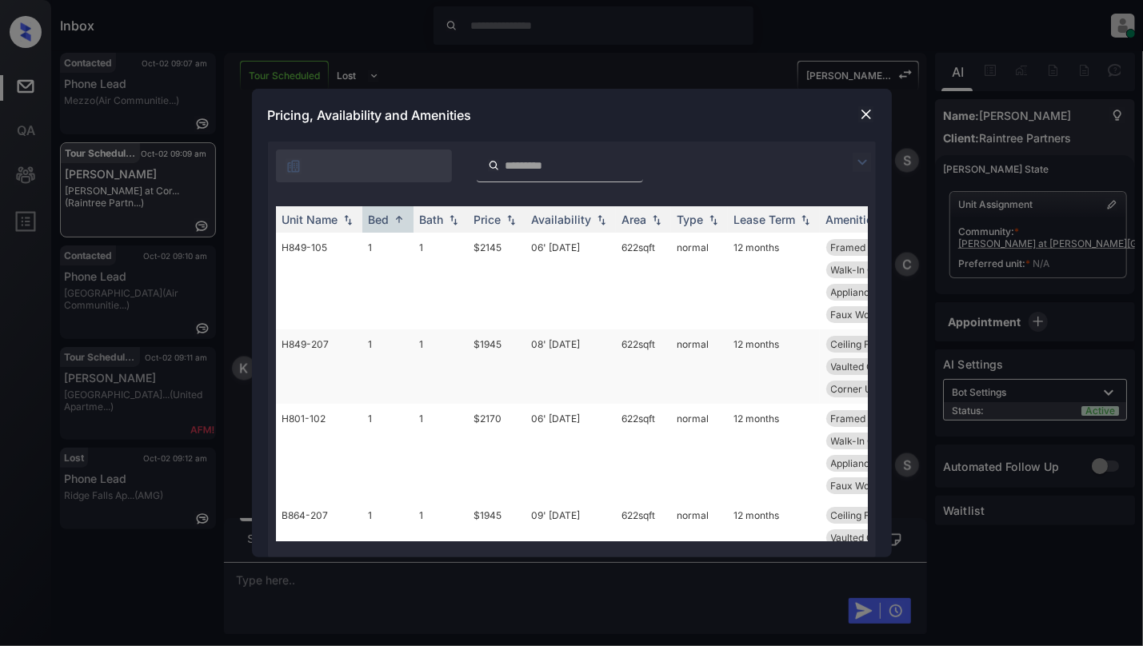
click at [573, 357] on td "08' [DATE]" at bounding box center [570, 367] width 90 height 74
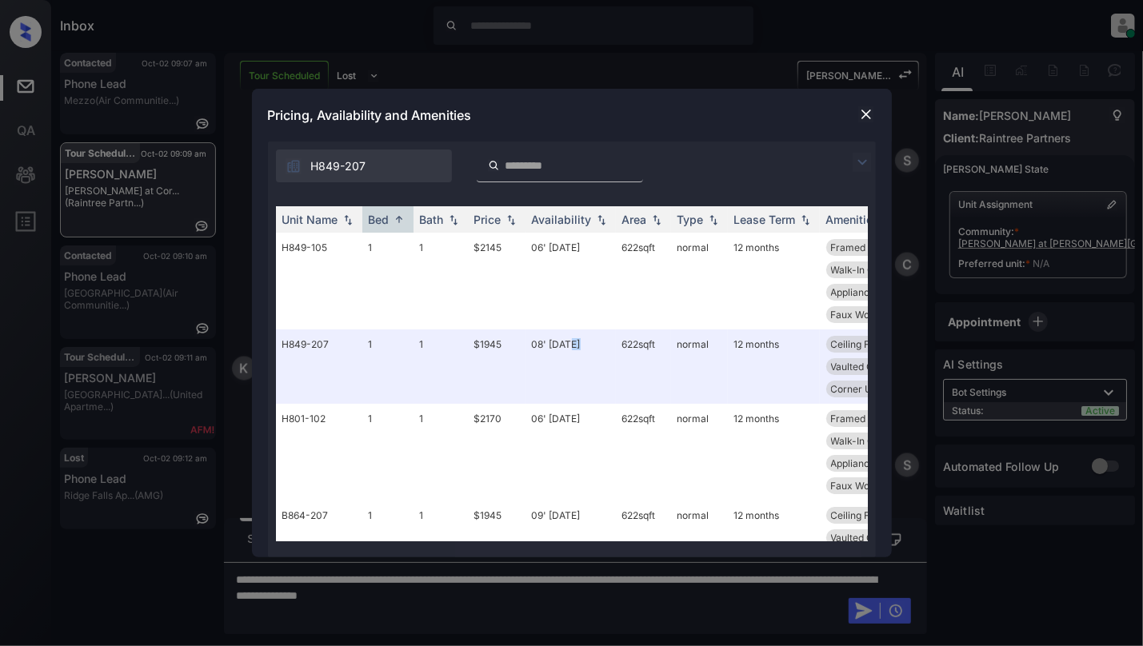
click at [858, 114] on img at bounding box center [866, 114] width 16 height 16
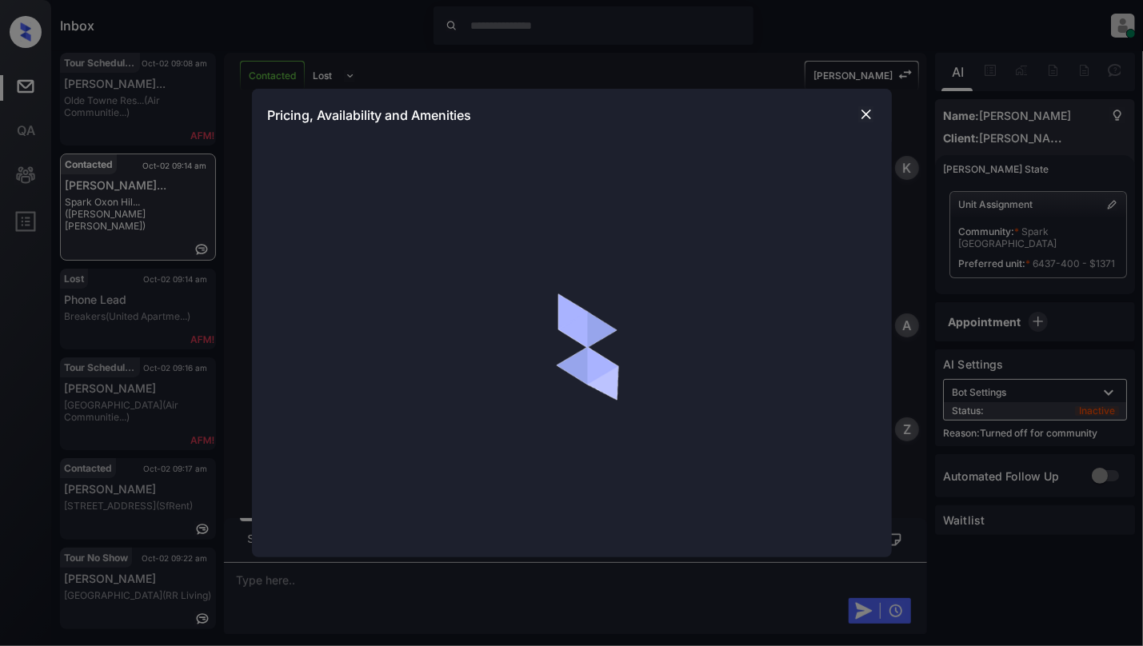
scroll to position [853, 0]
click at [867, 114] on img at bounding box center [866, 114] width 16 height 16
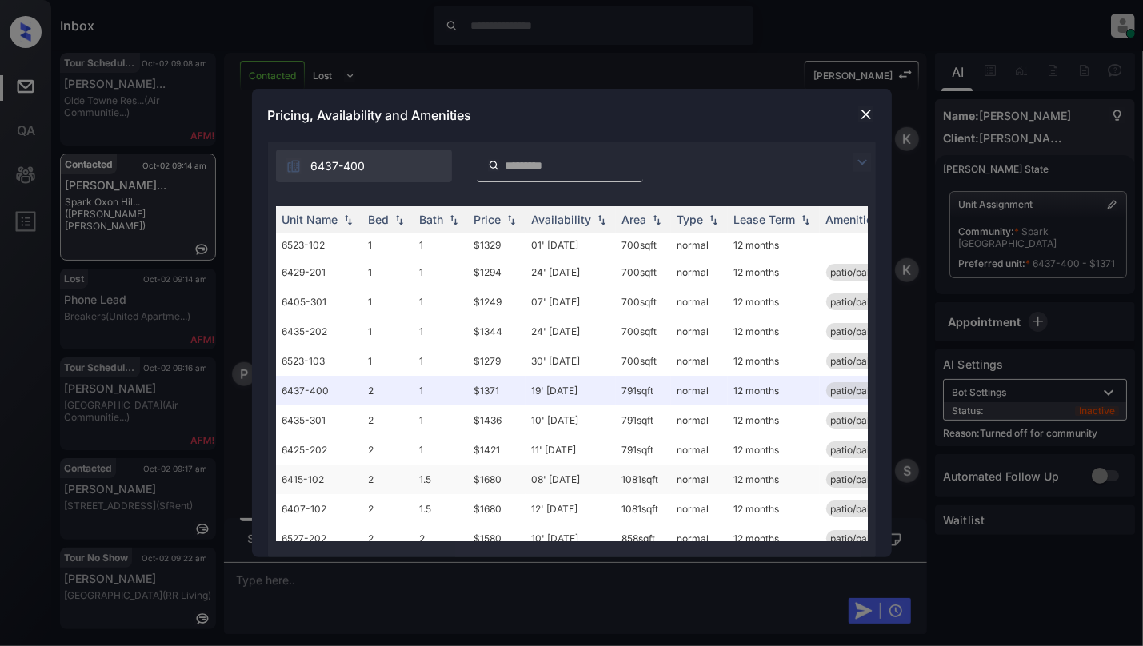
click at [590, 478] on td "08' [DATE]" at bounding box center [570, 480] width 90 height 30
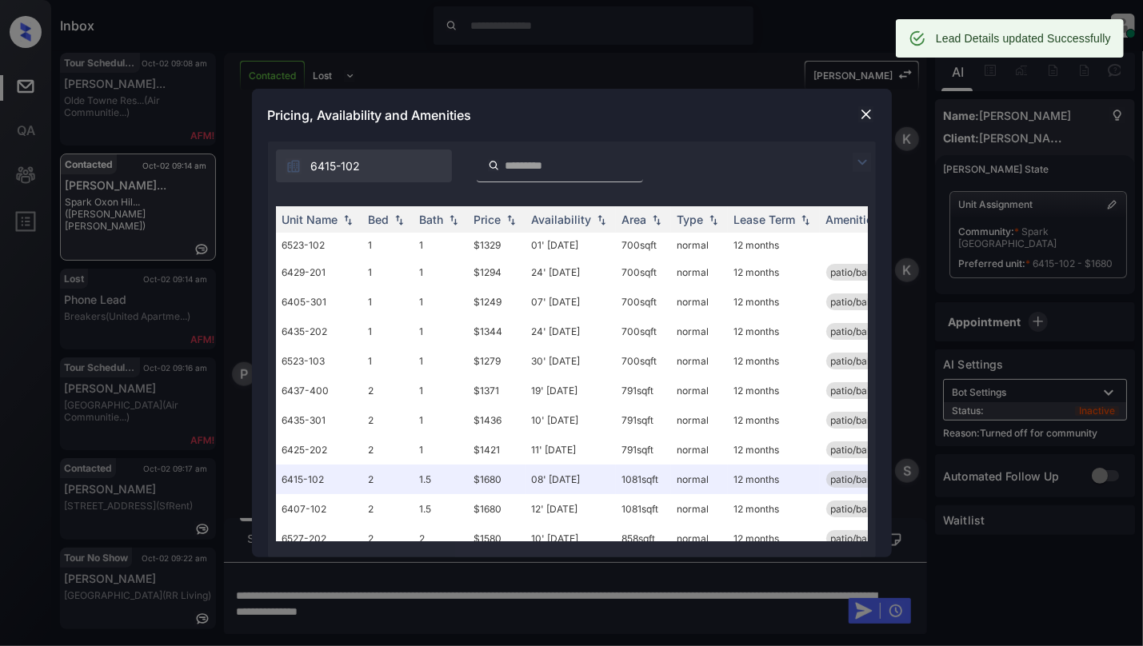
click at [859, 117] on img at bounding box center [866, 114] width 16 height 16
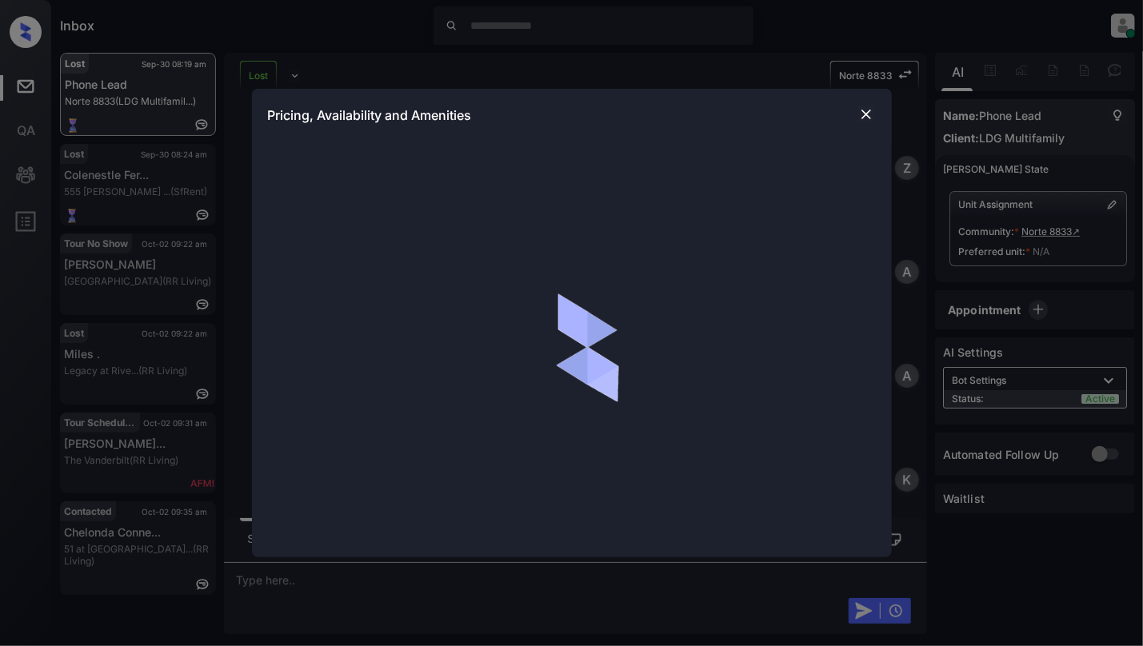
scroll to position [1882, 0]
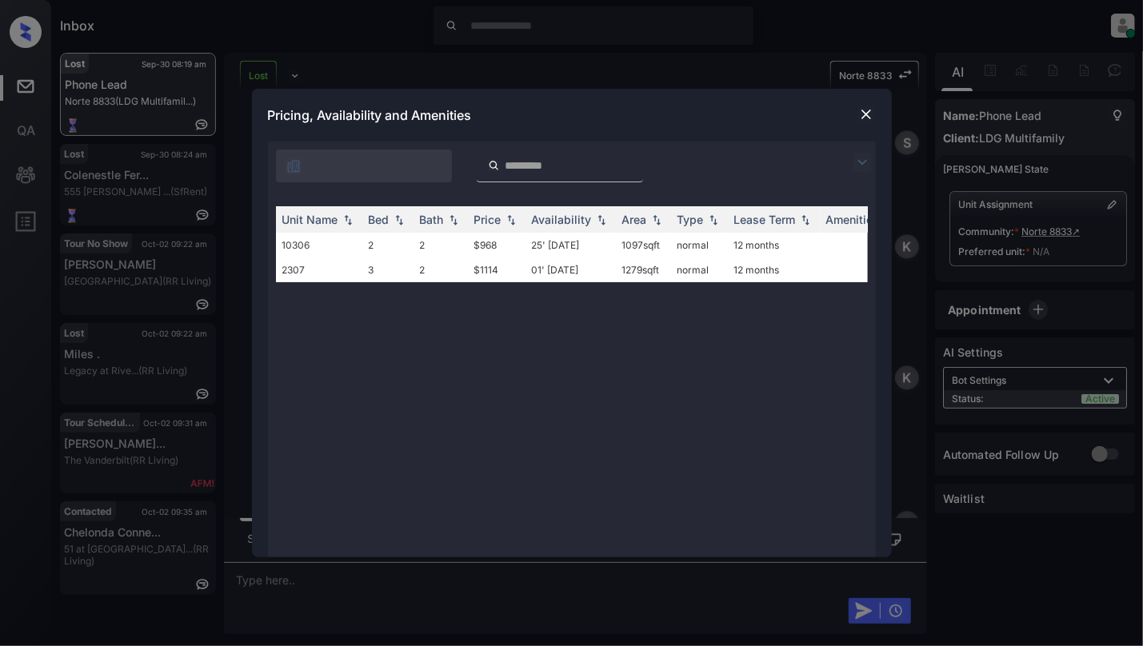
click at [862, 116] on img at bounding box center [866, 114] width 16 height 16
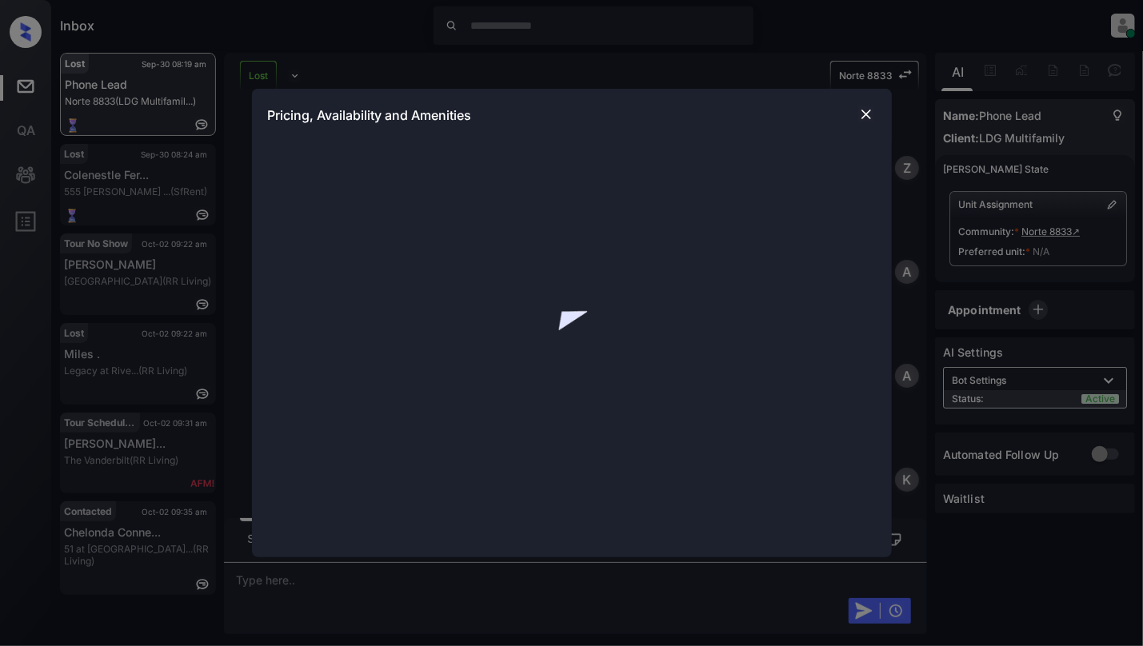
scroll to position [1028, 0]
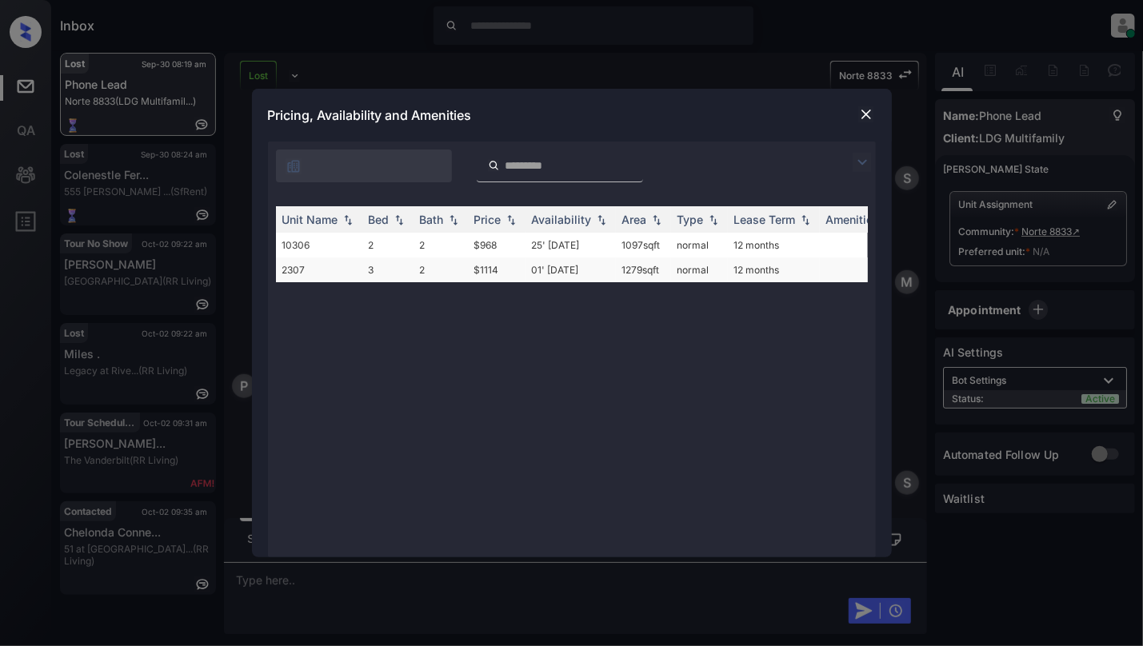
click at [404, 270] on td "3" at bounding box center [387, 270] width 51 height 25
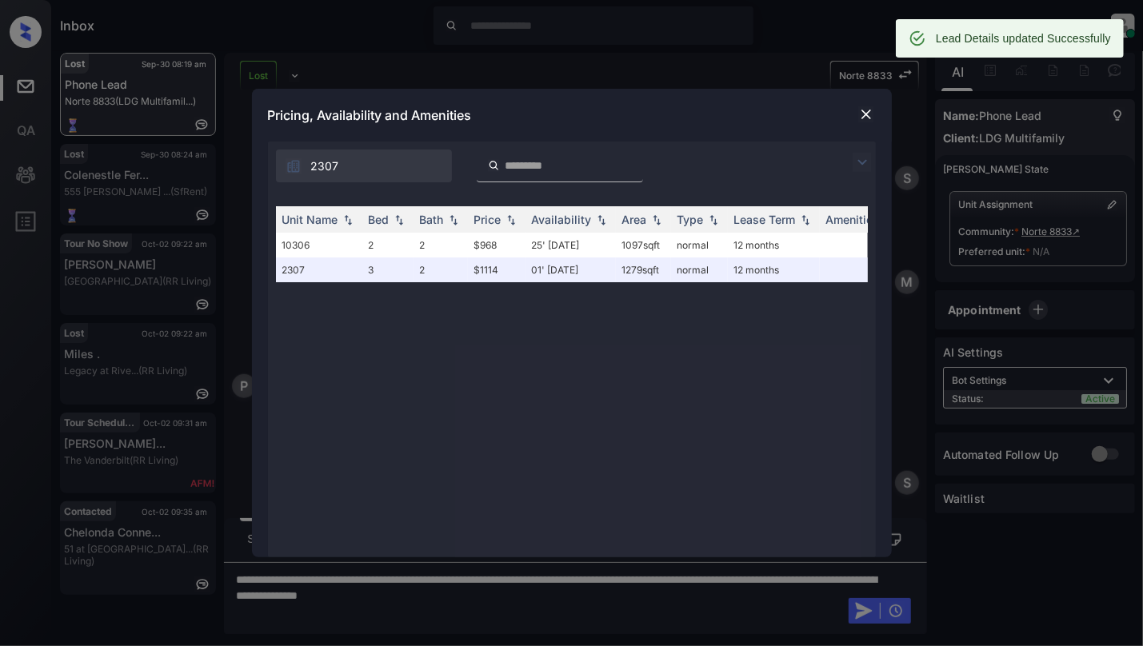
click at [864, 112] on img at bounding box center [866, 114] width 16 height 16
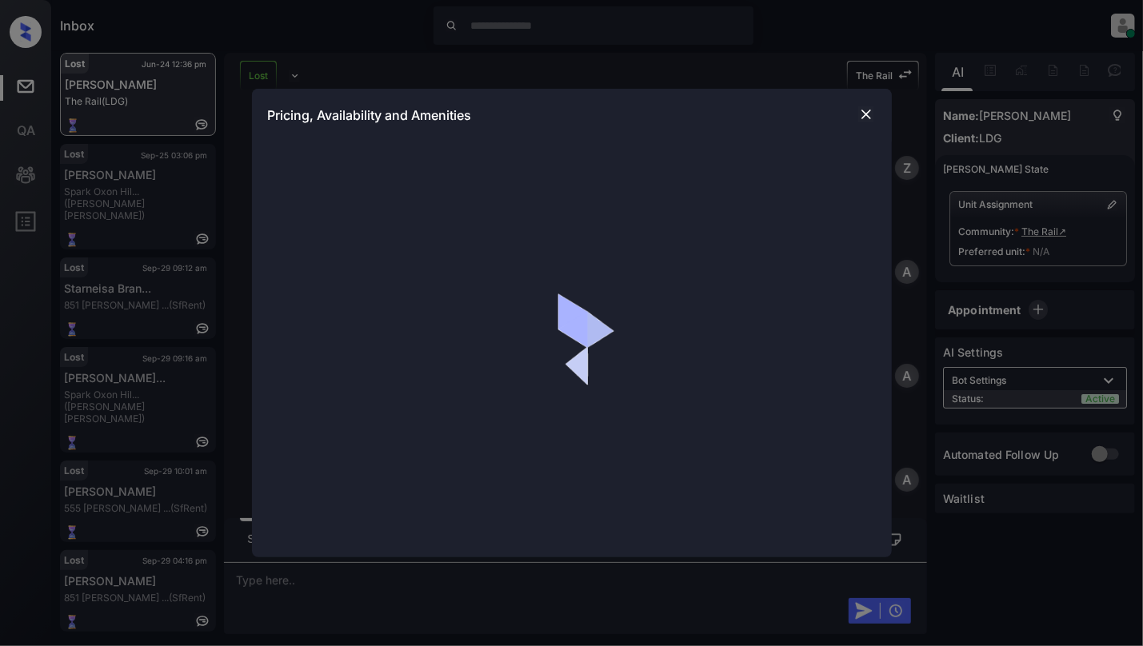
scroll to position [4035, 0]
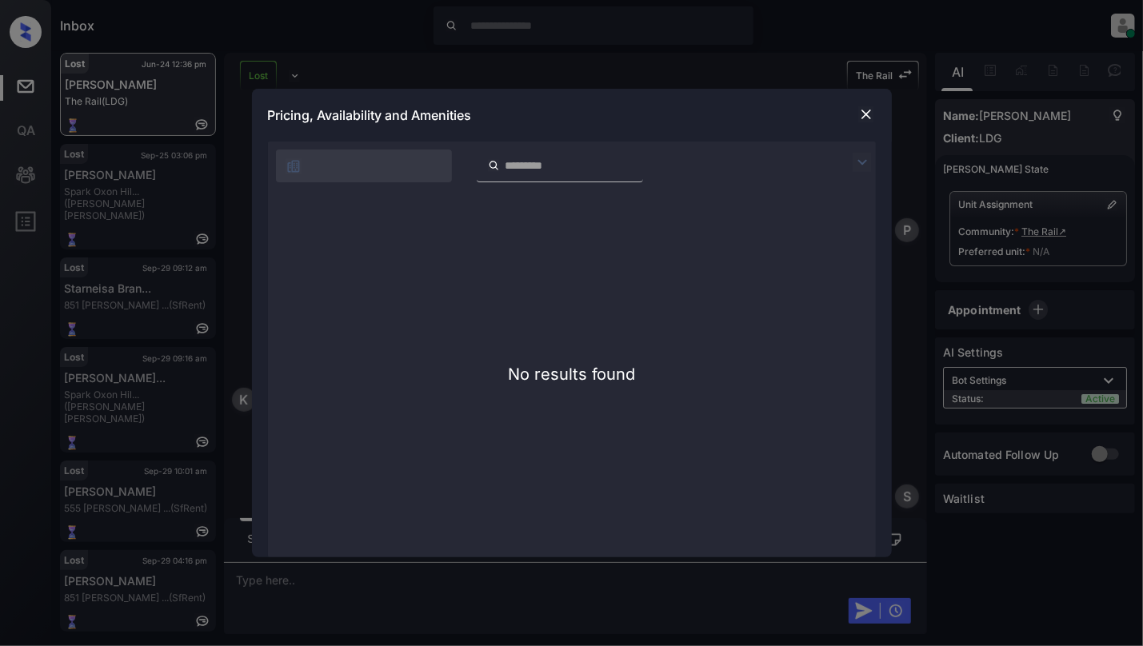
click at [870, 113] on img at bounding box center [866, 114] width 16 height 16
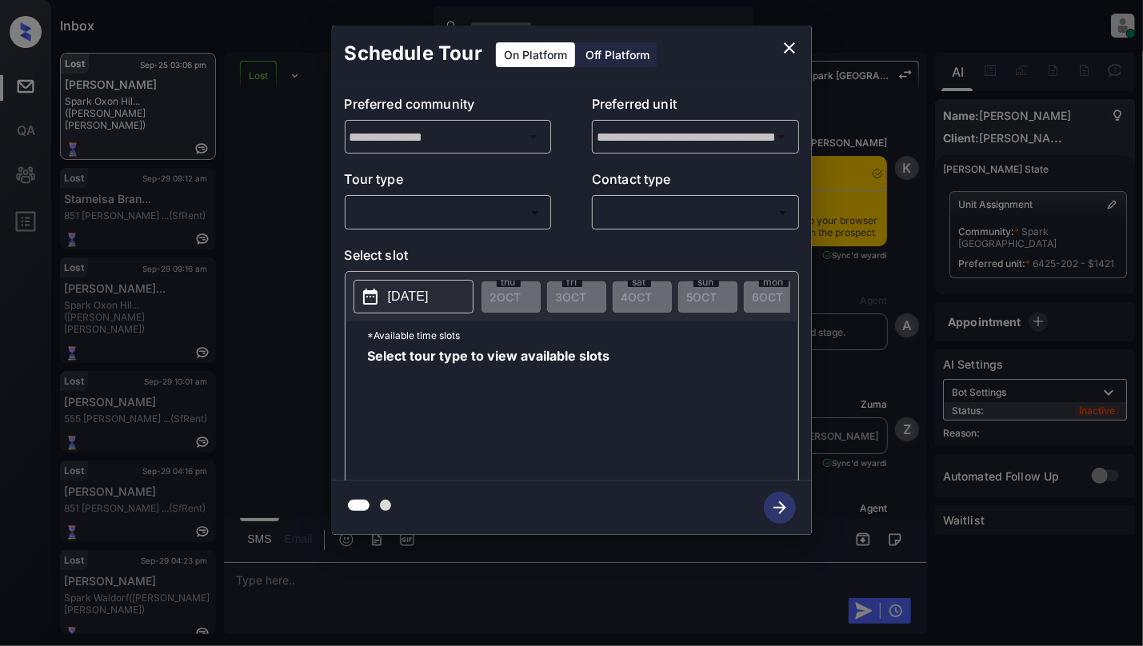
scroll to position [5096, 0]
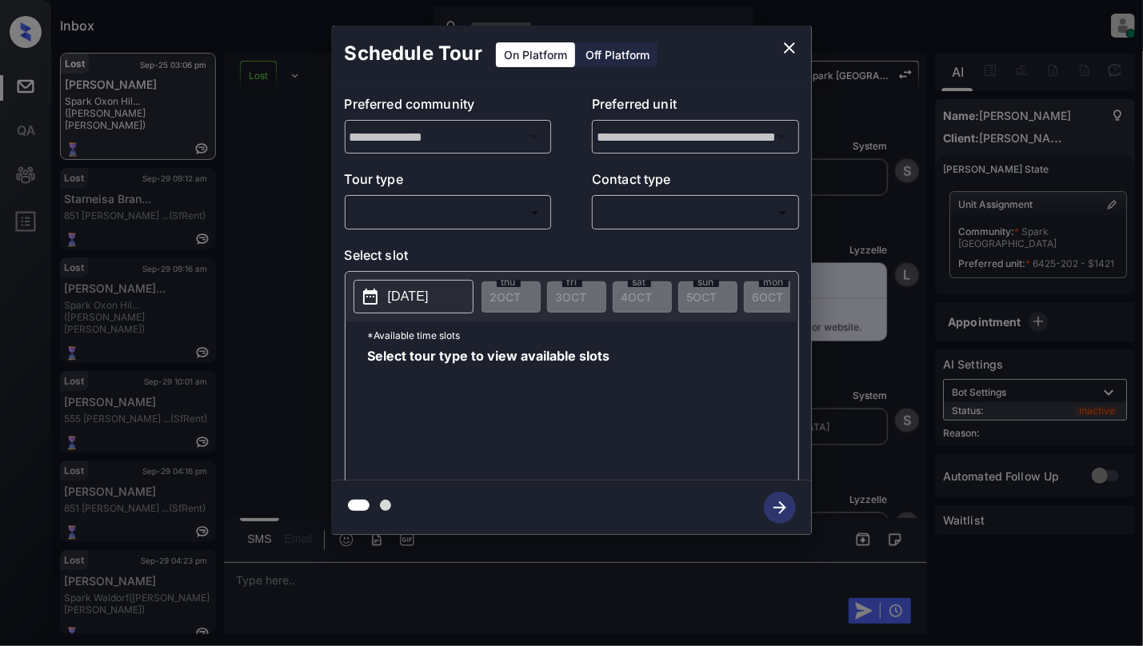
click at [403, 216] on body "Inbox Cynthia Montañez Online Set yourself offline Set yourself on break Profil…" at bounding box center [571, 323] width 1143 height 646
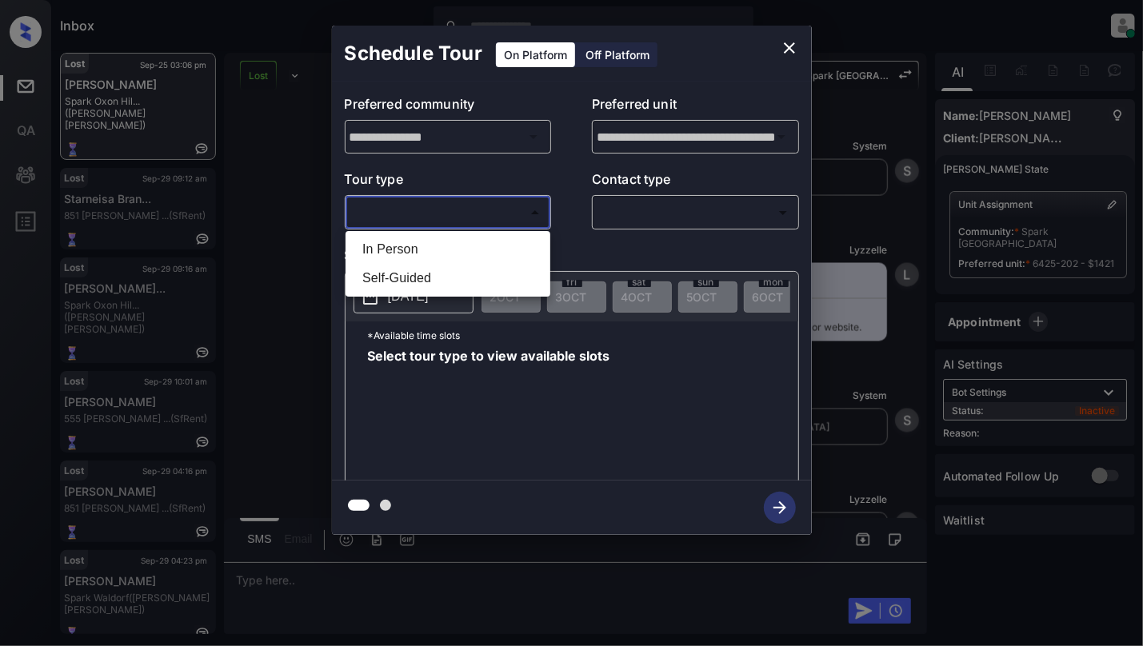
click at [381, 253] on li "In Person" at bounding box center [447, 249] width 197 height 29
type input "********"
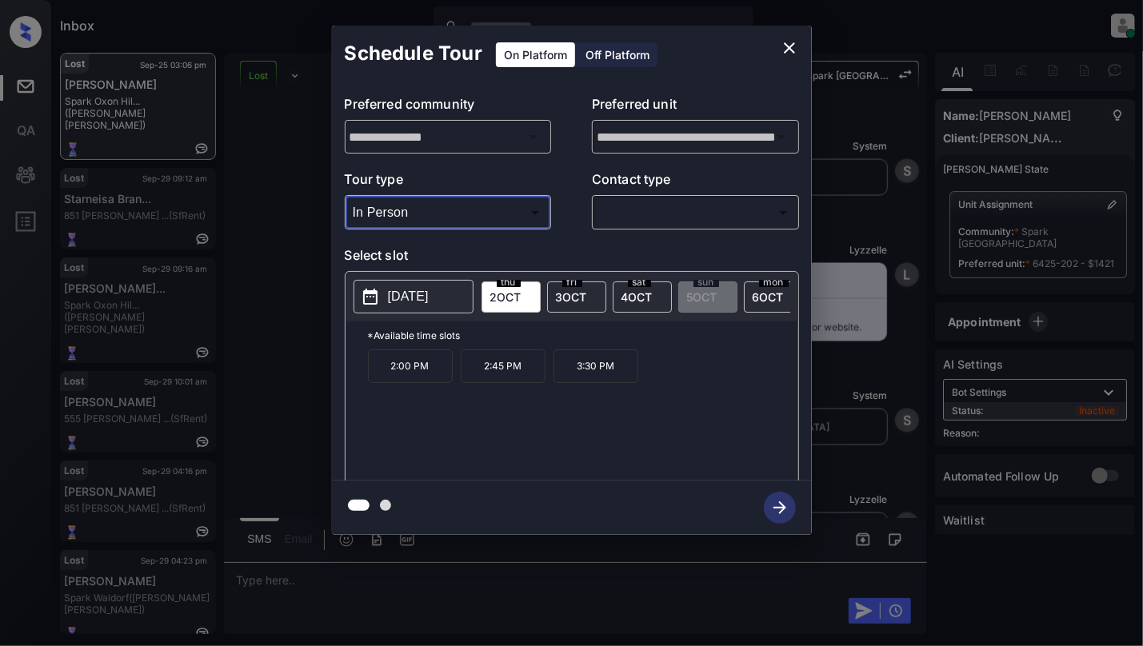
click at [800, 56] on button "close" at bounding box center [789, 48] width 32 height 32
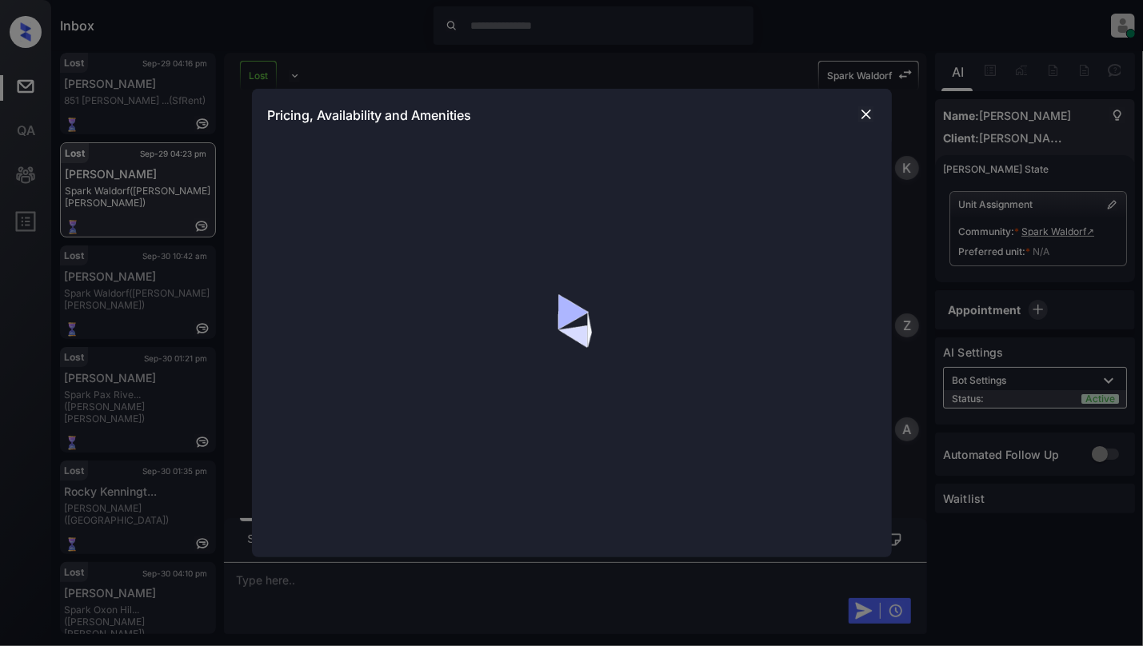
scroll to position [4028, 0]
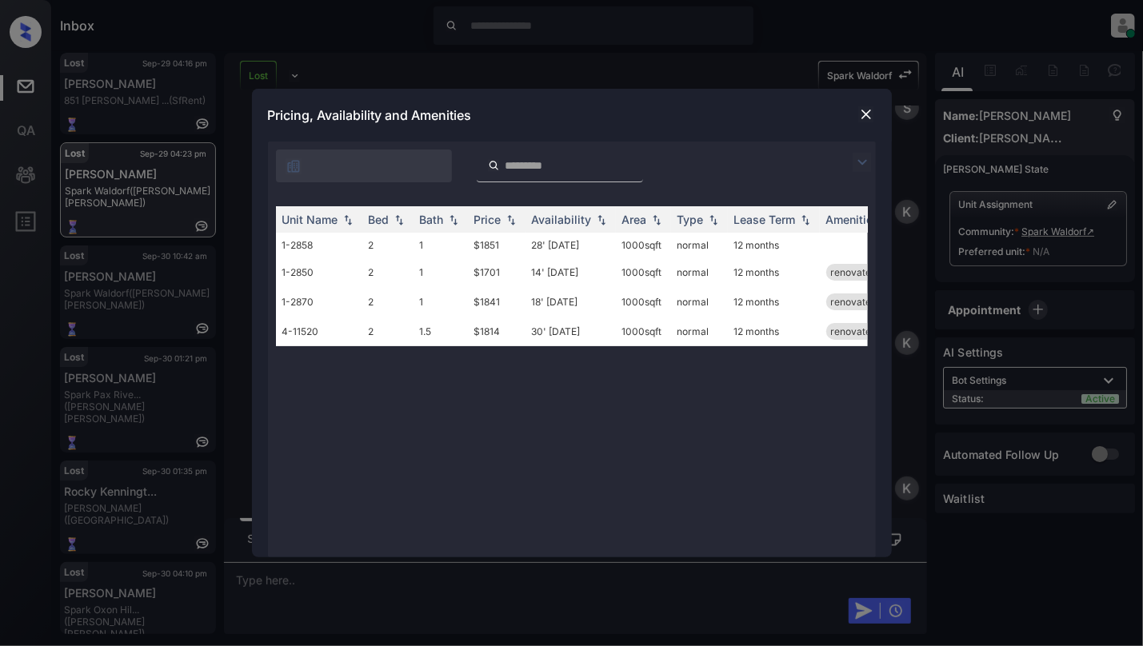
click at [868, 109] on img at bounding box center [866, 114] width 16 height 16
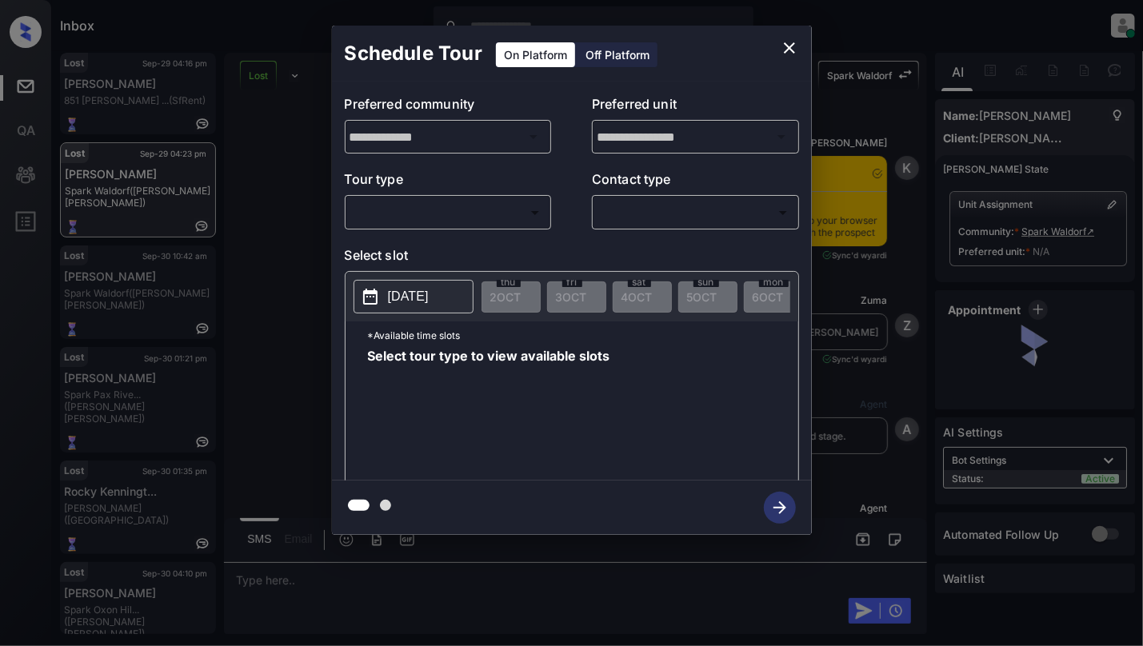
scroll to position [2109, 0]
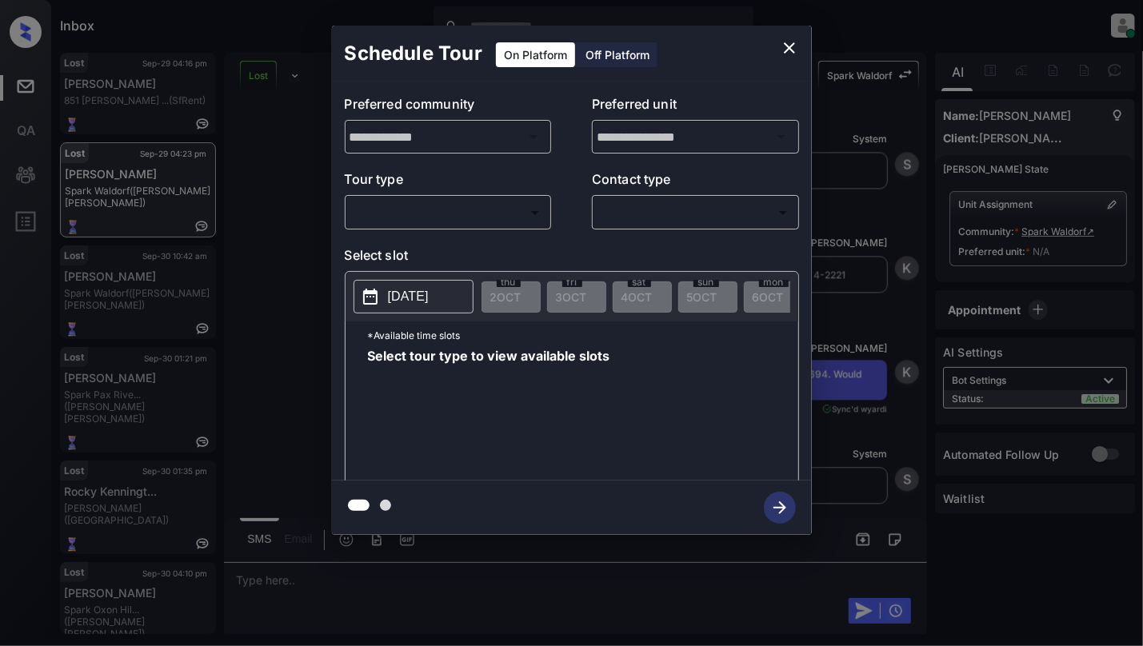
click at [395, 224] on body "Inbox Cynthia Montañez Online Set yourself offline Set yourself on break Profil…" at bounding box center [571, 323] width 1143 height 646
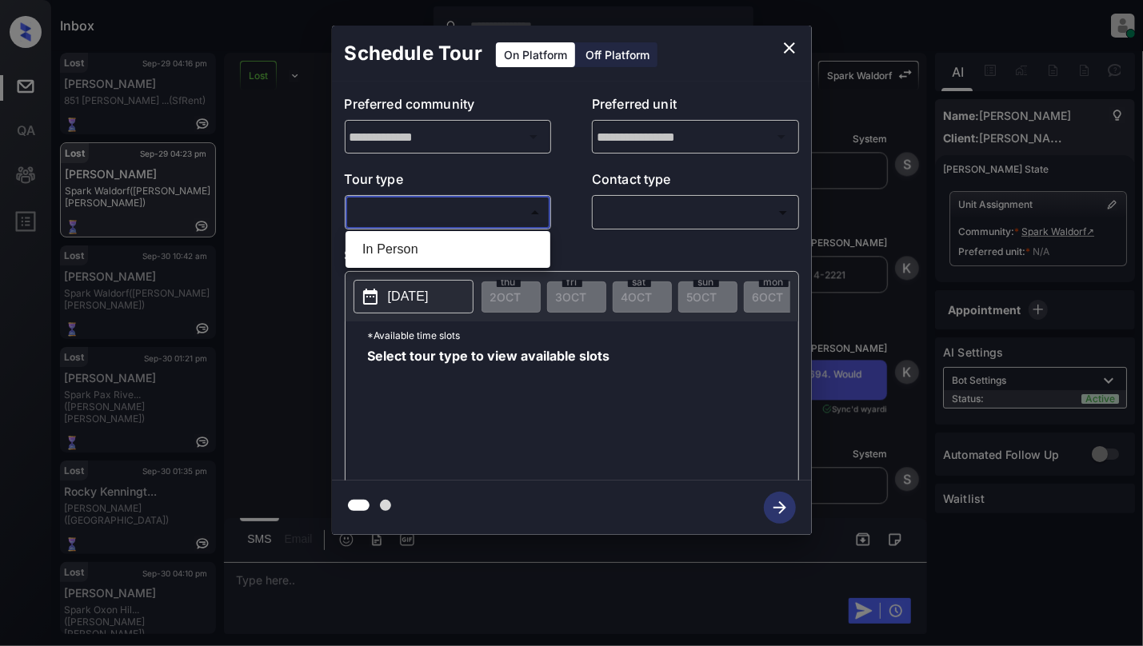
drag, startPoint x: 395, startPoint y: 250, endPoint x: 509, endPoint y: 234, distance: 114.7
click at [395, 250] on li "In Person" at bounding box center [447, 249] width 197 height 29
type input "********"
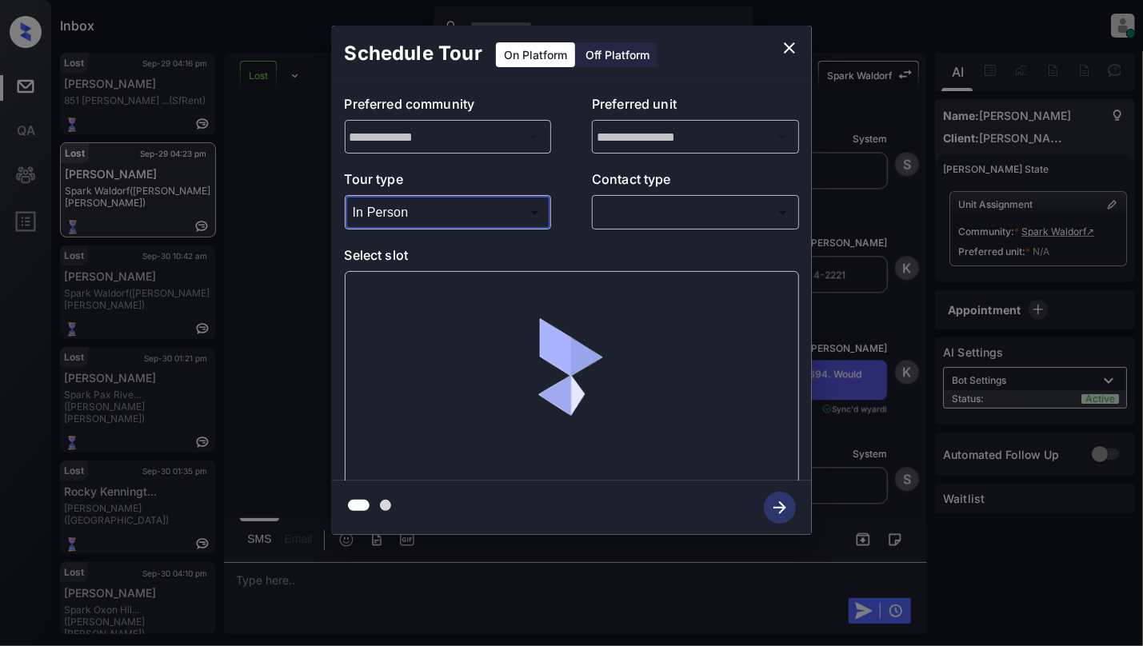
click at [676, 193] on p "Contact type" at bounding box center [695, 183] width 207 height 26
click at [679, 208] on body "Inbox Cynthia Montañez Online Set yourself offline Set yourself on break Profil…" at bounding box center [571, 323] width 1143 height 646
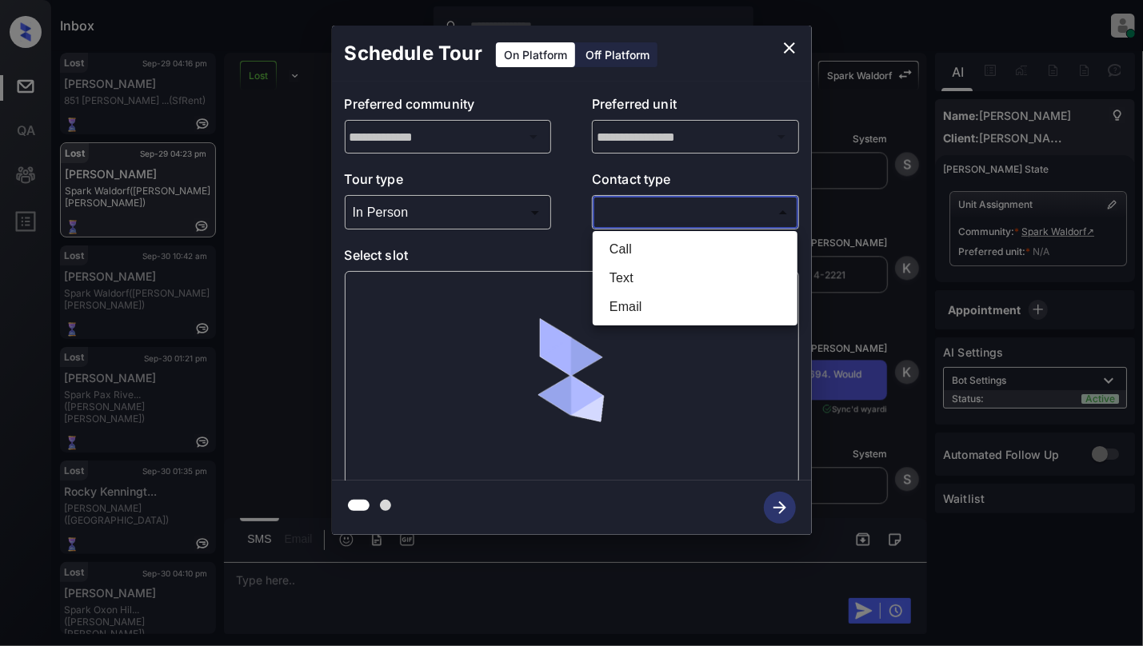
click at [638, 270] on li "Text" at bounding box center [695, 278] width 197 height 29
type input "****"
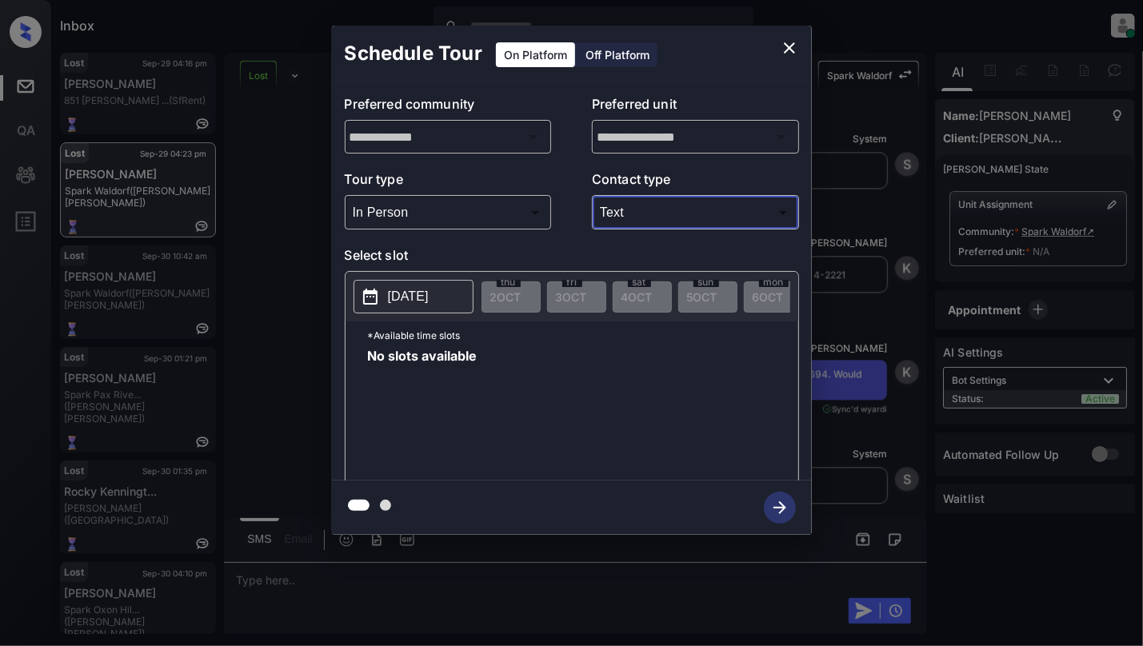
click at [790, 42] on icon "close" at bounding box center [789, 47] width 19 height 19
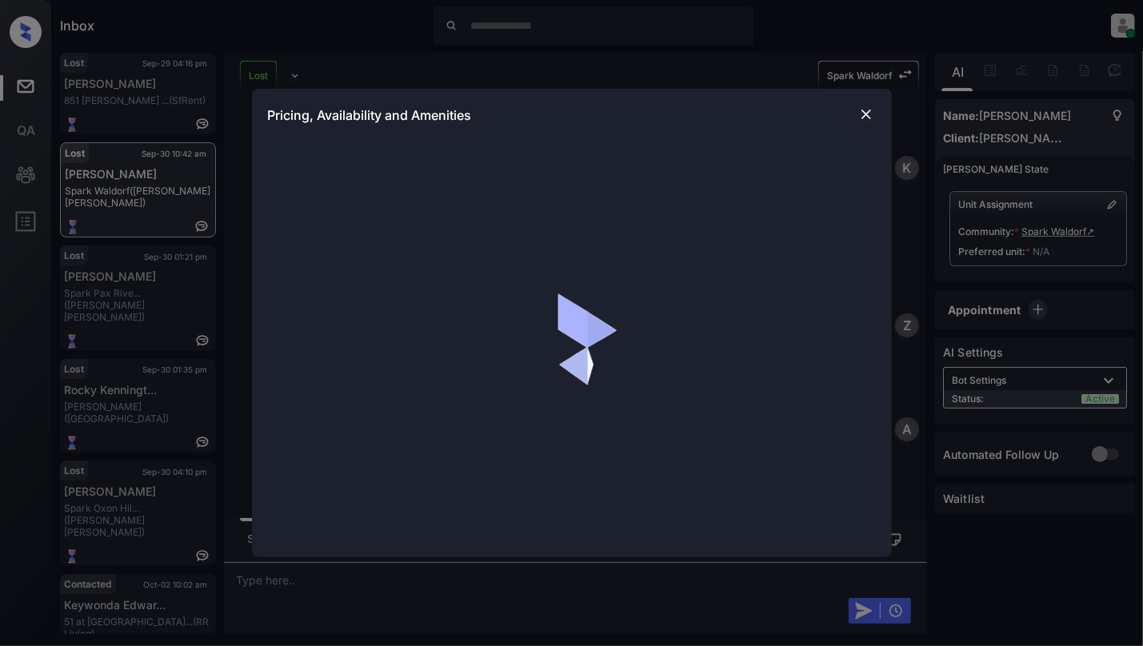
scroll to position [5087, 0]
click at [865, 114] on img at bounding box center [866, 114] width 16 height 16
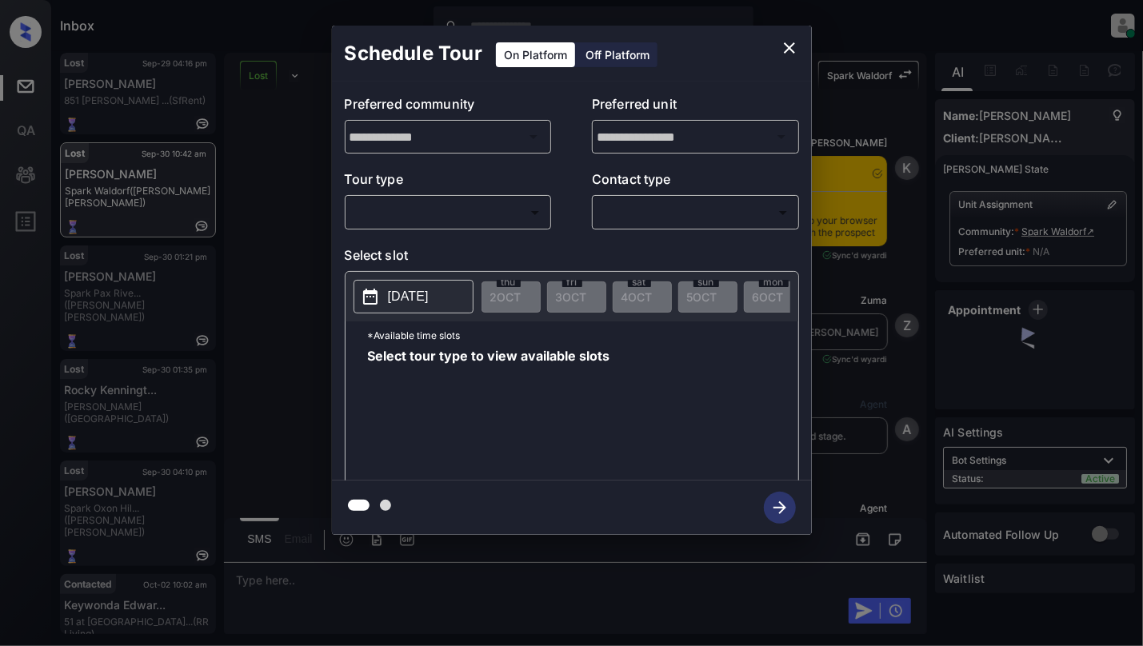
scroll to position [5087, 0]
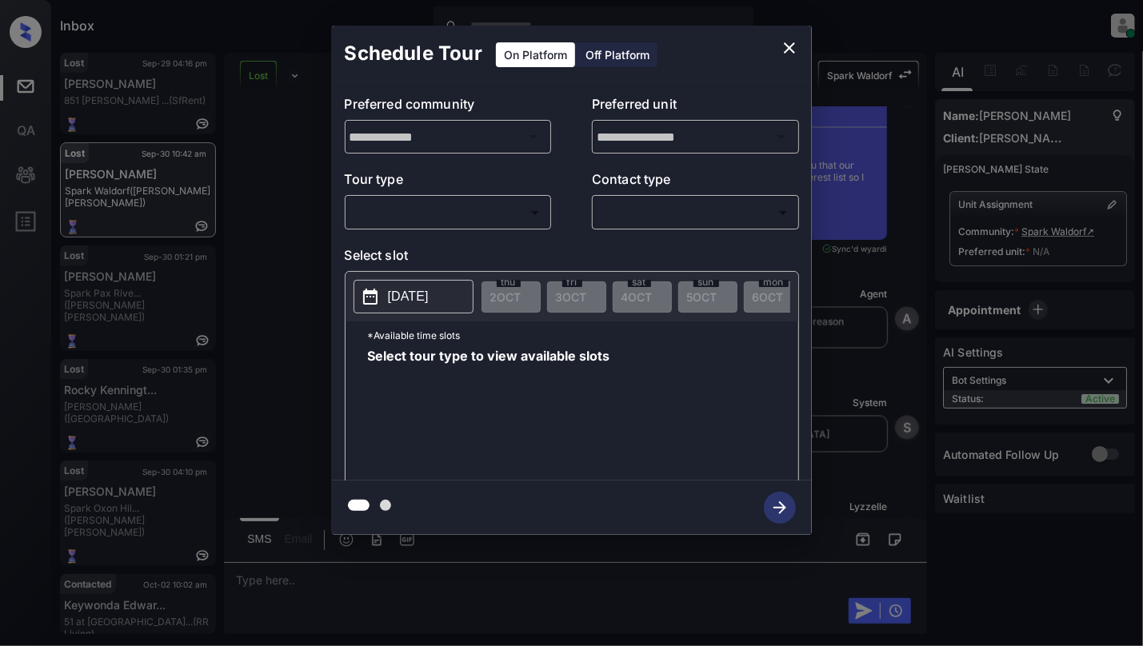
click at [401, 195] on div "​ ​" at bounding box center [448, 212] width 207 height 34
click at [413, 213] on body "Inbox Cynthia Montañez Online Set yourself offline Set yourself on break Profil…" at bounding box center [571, 323] width 1143 height 646
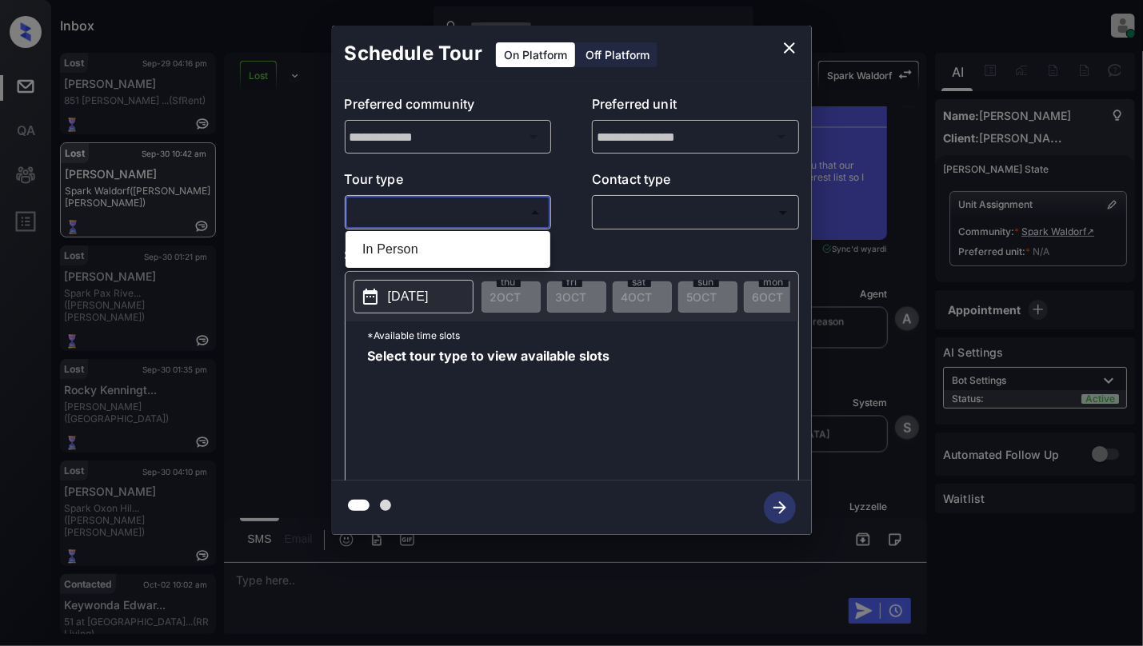
click at [421, 250] on li "In Person" at bounding box center [447, 249] width 197 height 29
type input "********"
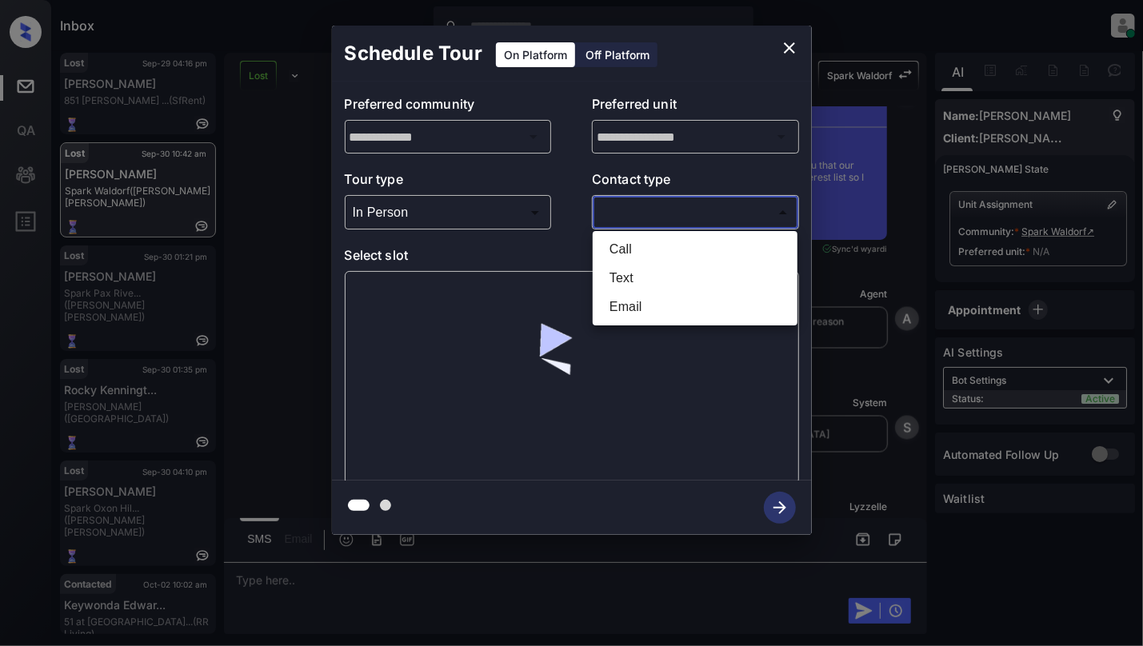
click at [709, 222] on body "Inbox Cynthia Montañez Online Set yourself offline Set yourself on break Profil…" at bounding box center [571, 323] width 1143 height 646
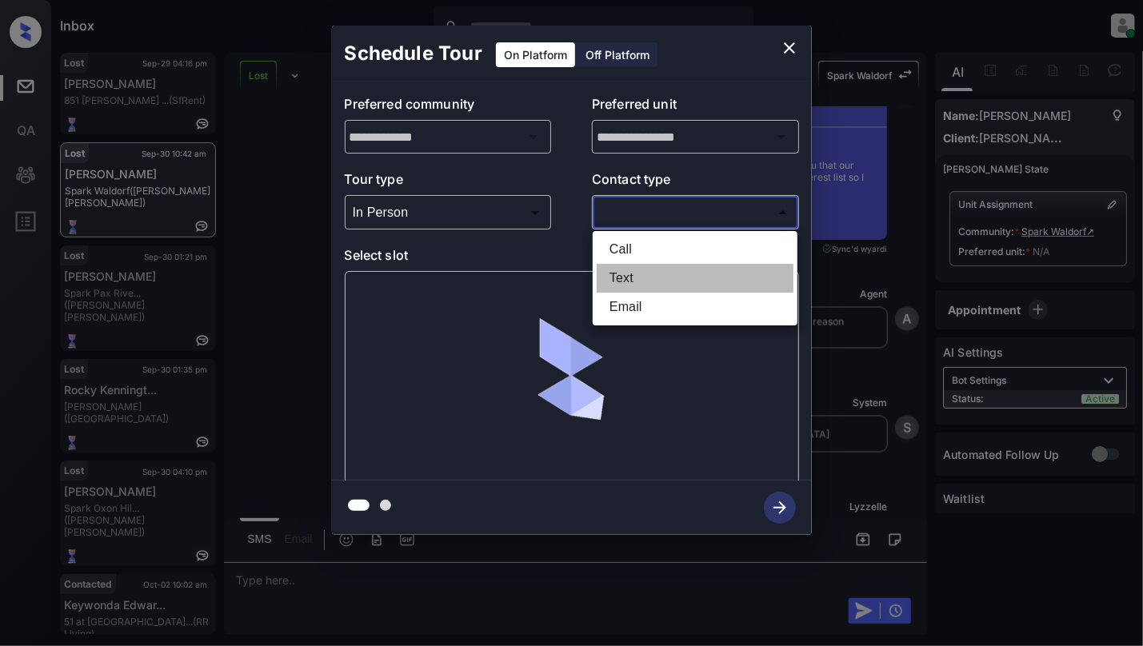
click at [666, 266] on li "Text" at bounding box center [695, 278] width 197 height 29
type input "****"
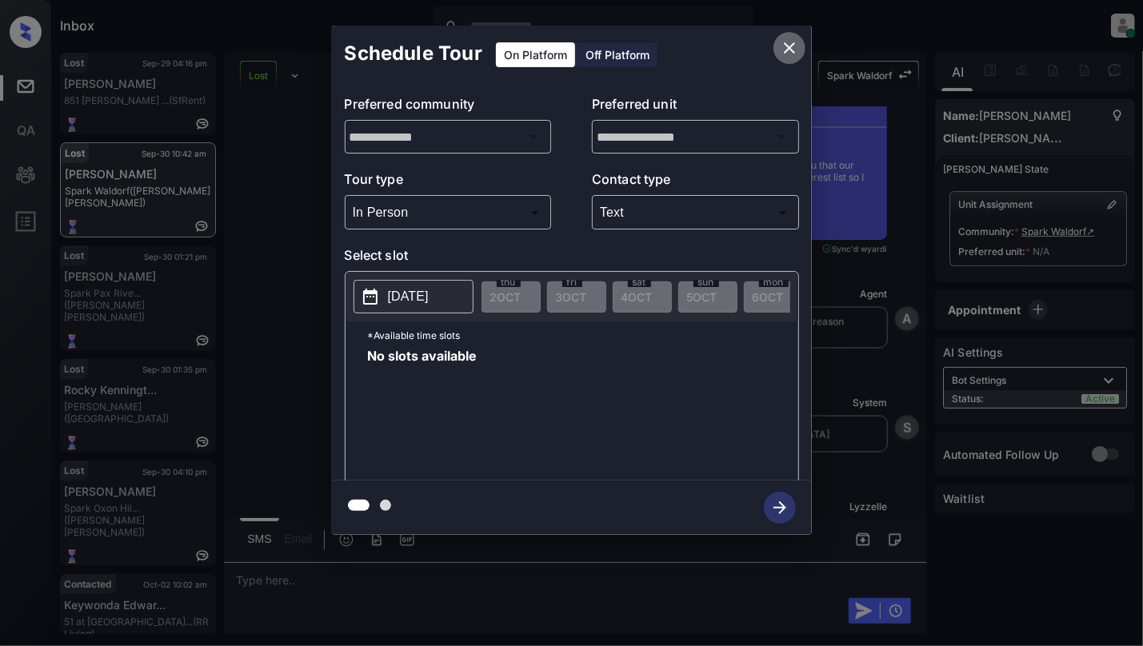
click at [781, 56] on icon "close" at bounding box center [789, 47] width 19 height 19
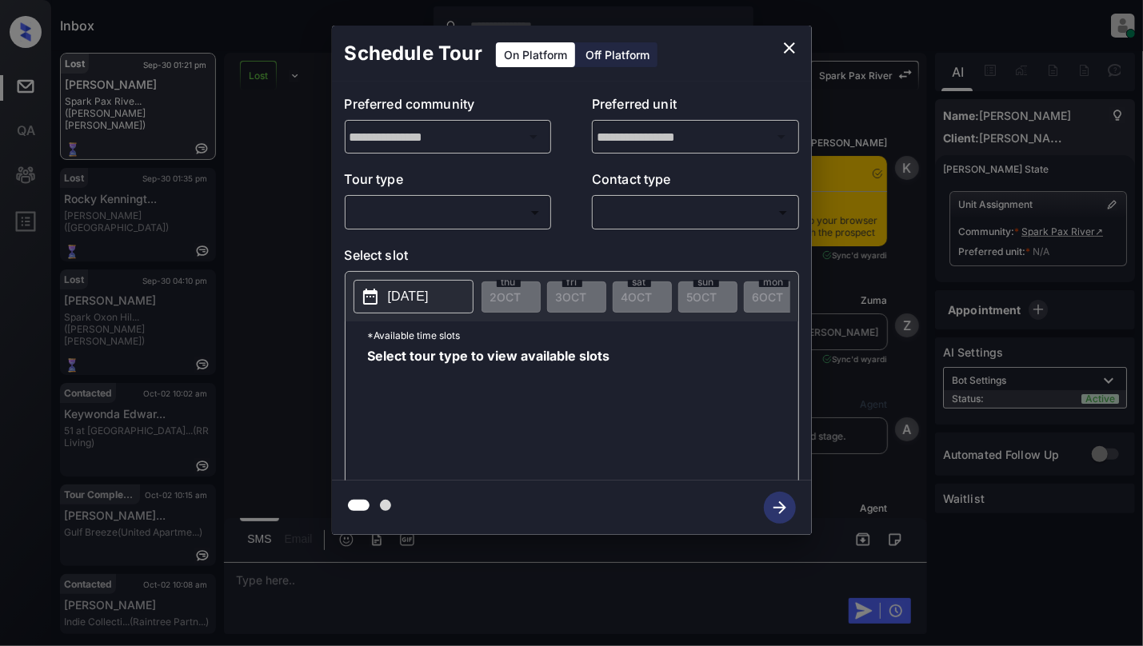
scroll to position [6296, 0]
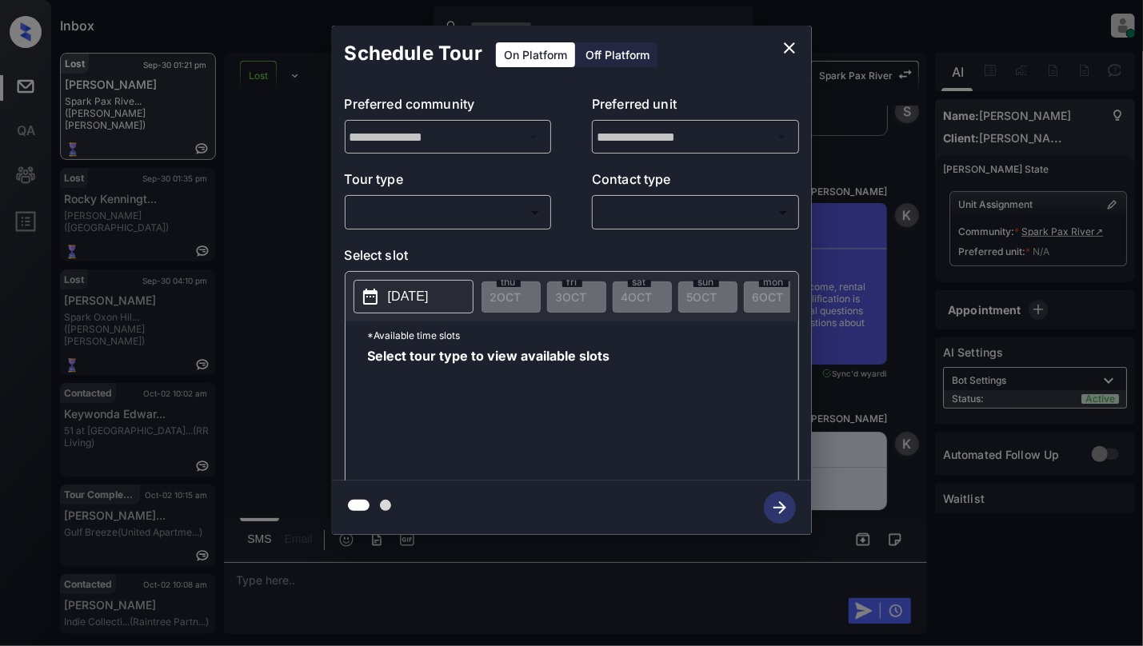
click at [413, 226] on body "Inbox Cynthia Montañez Online Set yourself offline Set yourself on break Profil…" at bounding box center [571, 323] width 1143 height 646
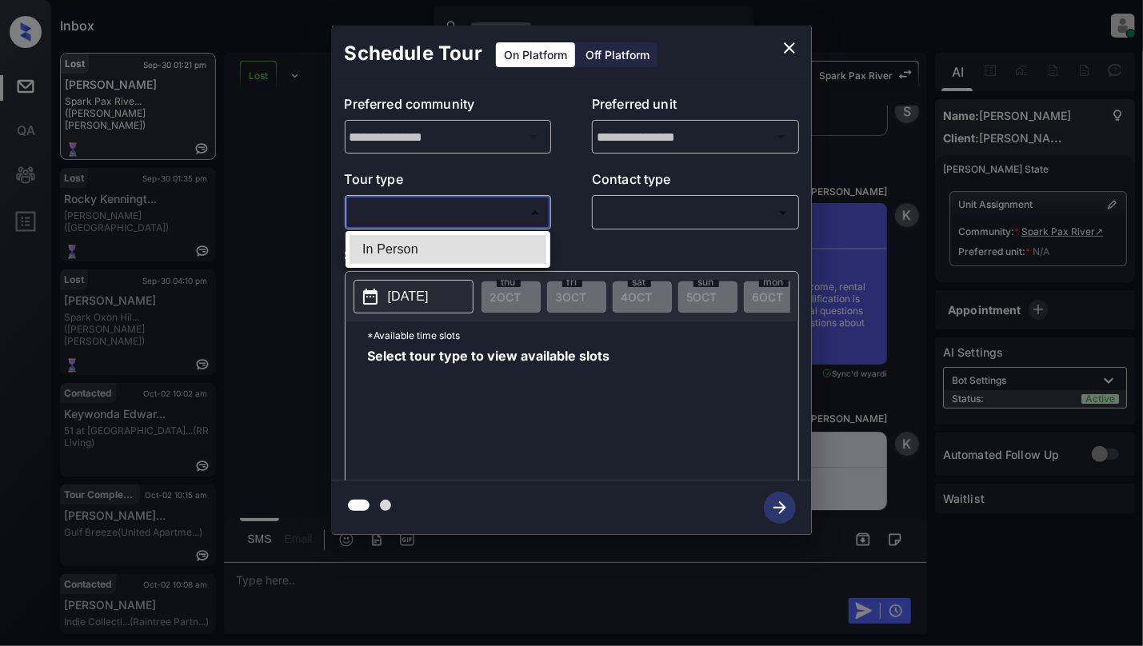
click at [397, 261] on li "In Person" at bounding box center [447, 249] width 197 height 29
type input "********"
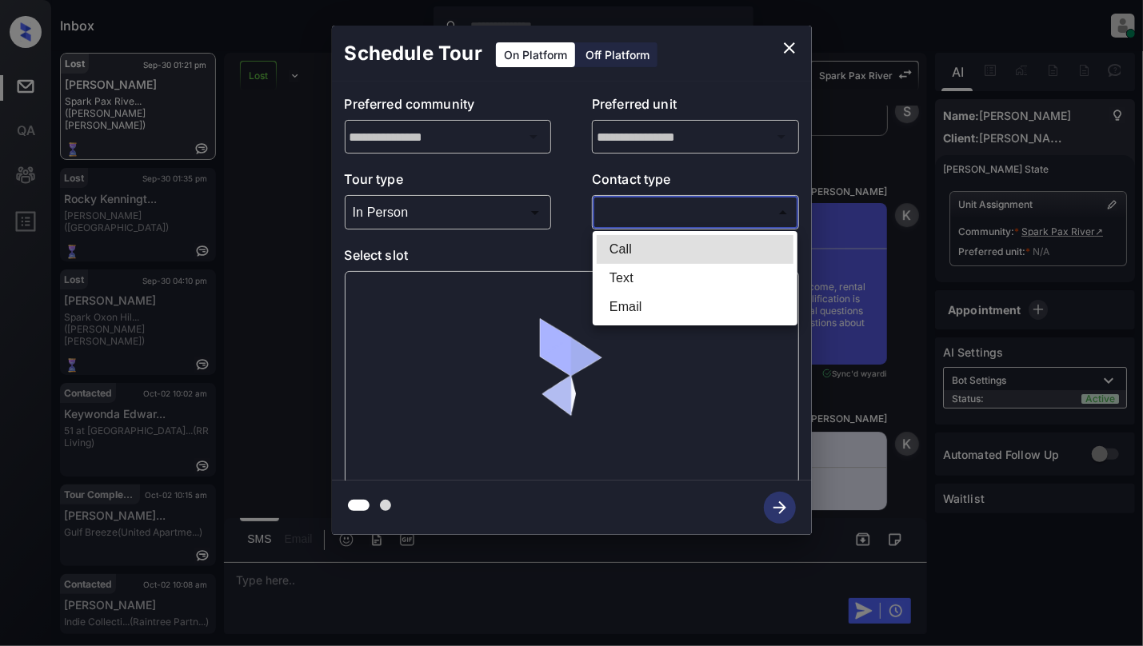
click at [676, 209] on body "Inbox Cynthia Montañez Online Set yourself offline Set yourself on break Profil…" at bounding box center [571, 323] width 1143 height 646
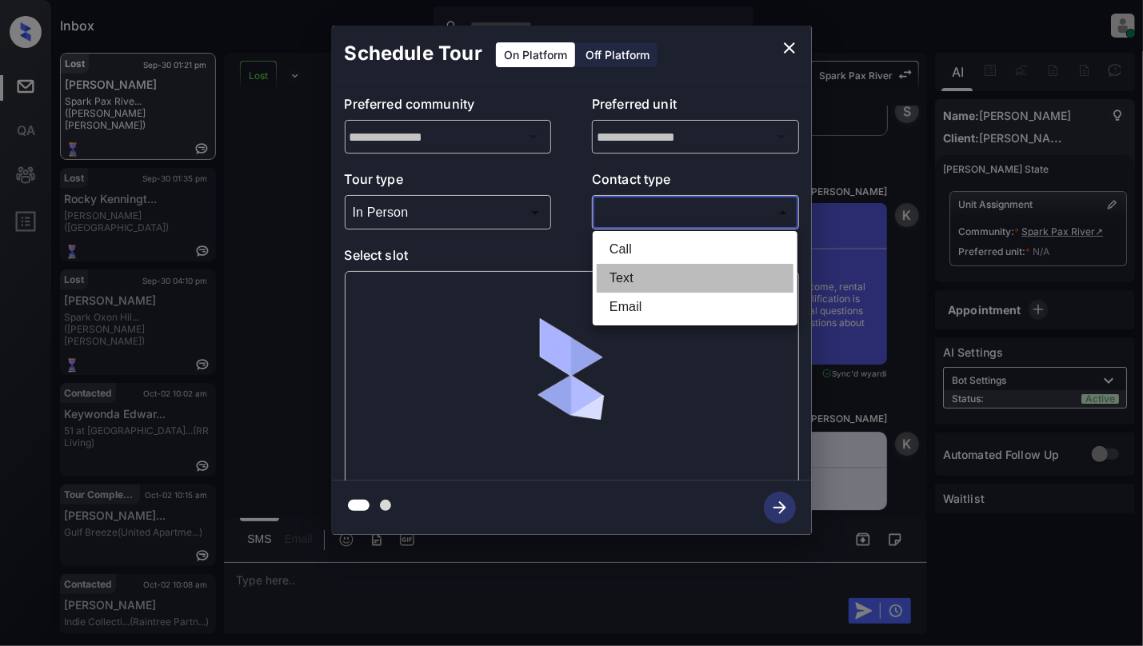
click at [613, 289] on li "Text" at bounding box center [695, 278] width 197 height 29
type input "****"
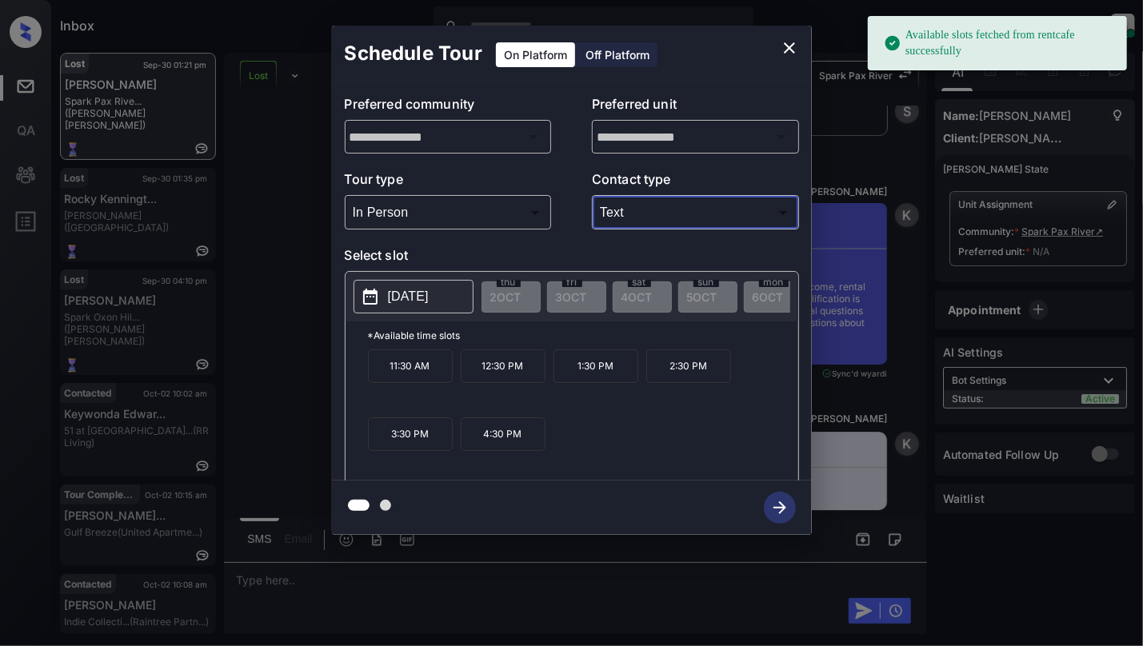
click at [789, 42] on icon "close" at bounding box center [789, 47] width 19 height 19
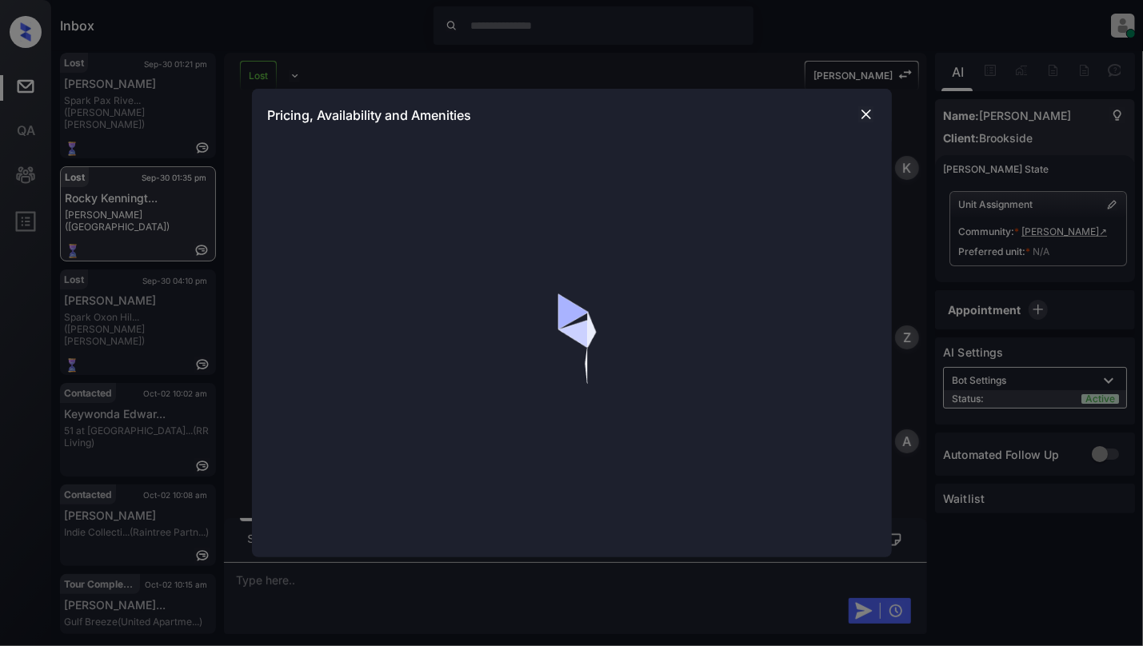
scroll to position [853, 0]
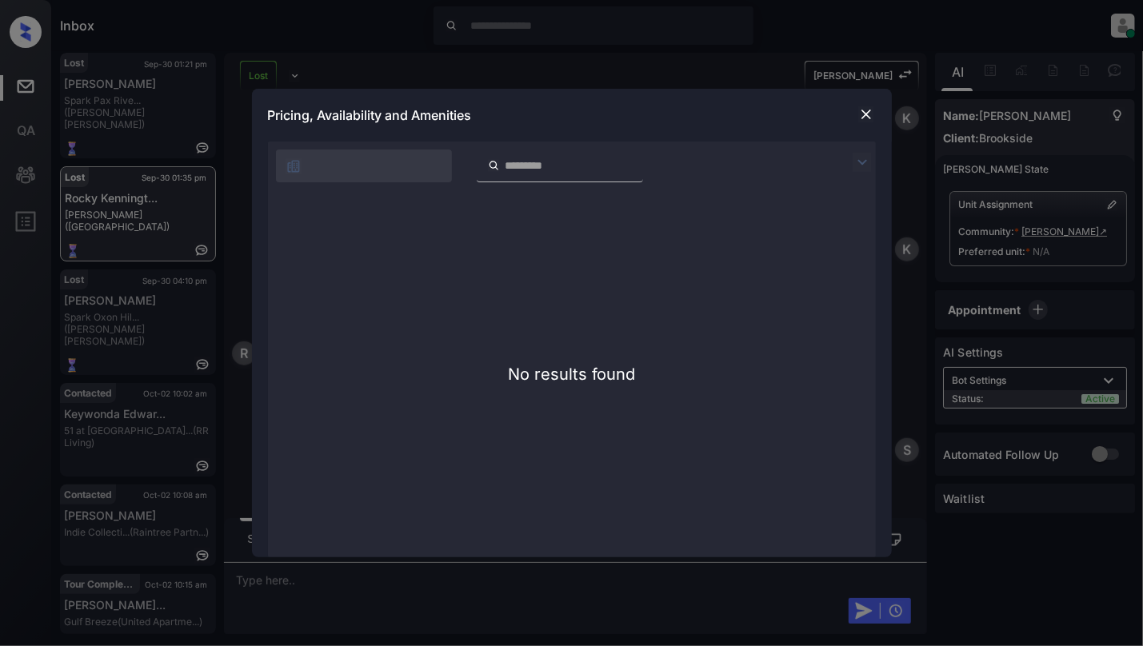
click at [864, 118] on img at bounding box center [866, 114] width 16 height 16
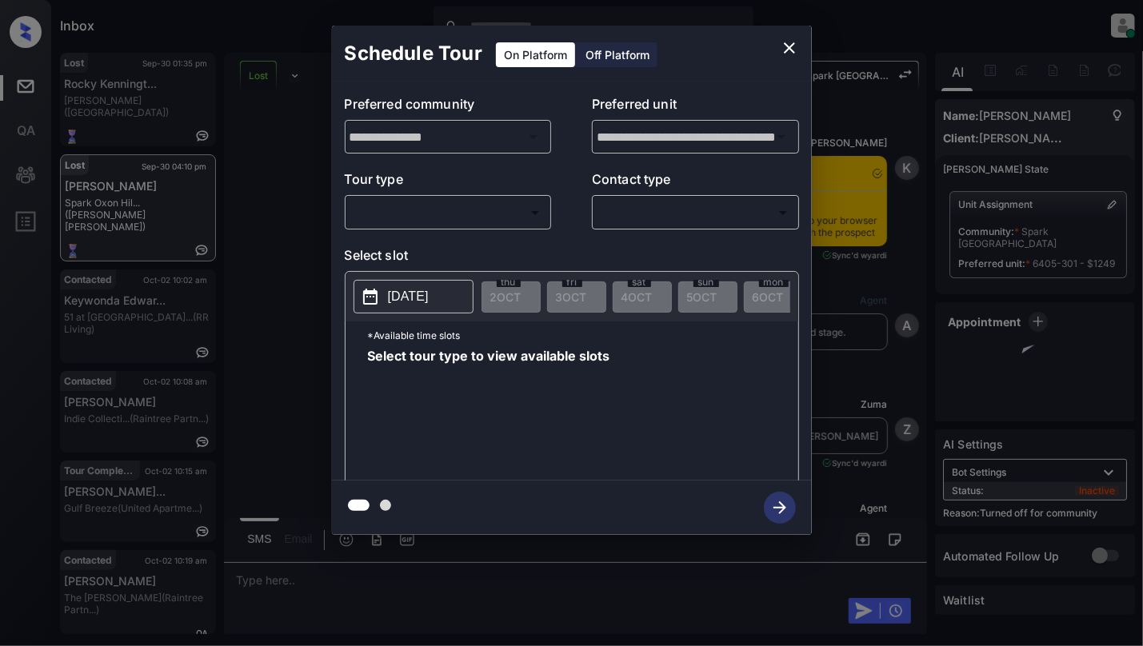
scroll to position [2055, 0]
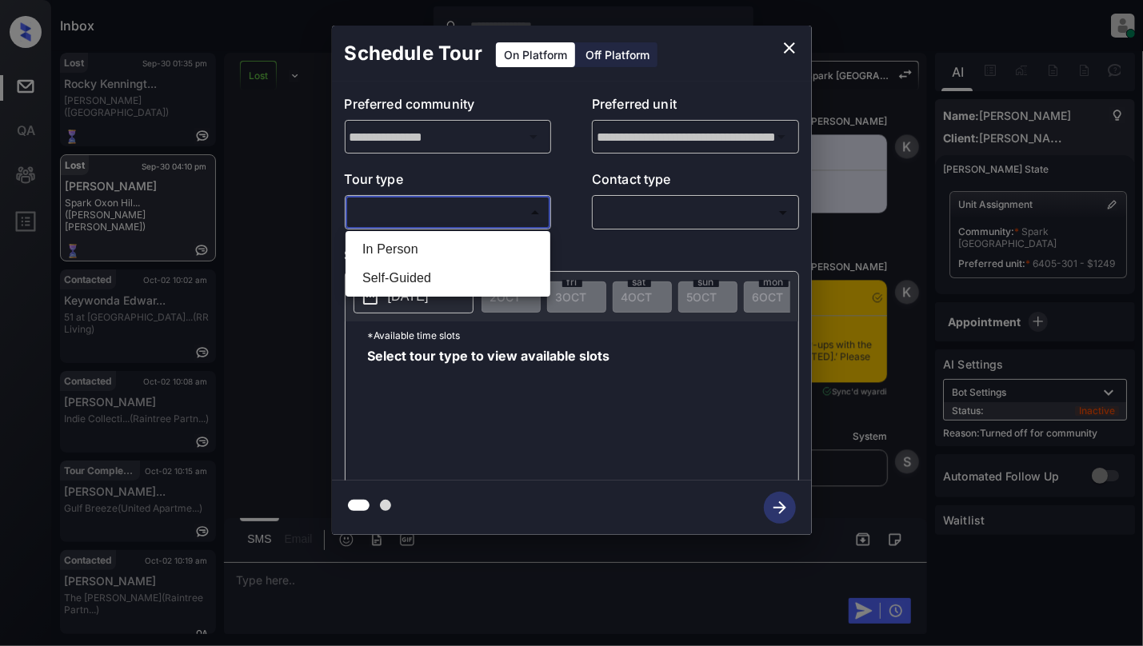
click at [449, 218] on body "Inbox Cynthia Montañez Online Set yourself offline Set yourself on break Profil…" at bounding box center [571, 323] width 1143 height 646
click at [433, 256] on li "In Person" at bounding box center [447, 249] width 197 height 29
type input "********"
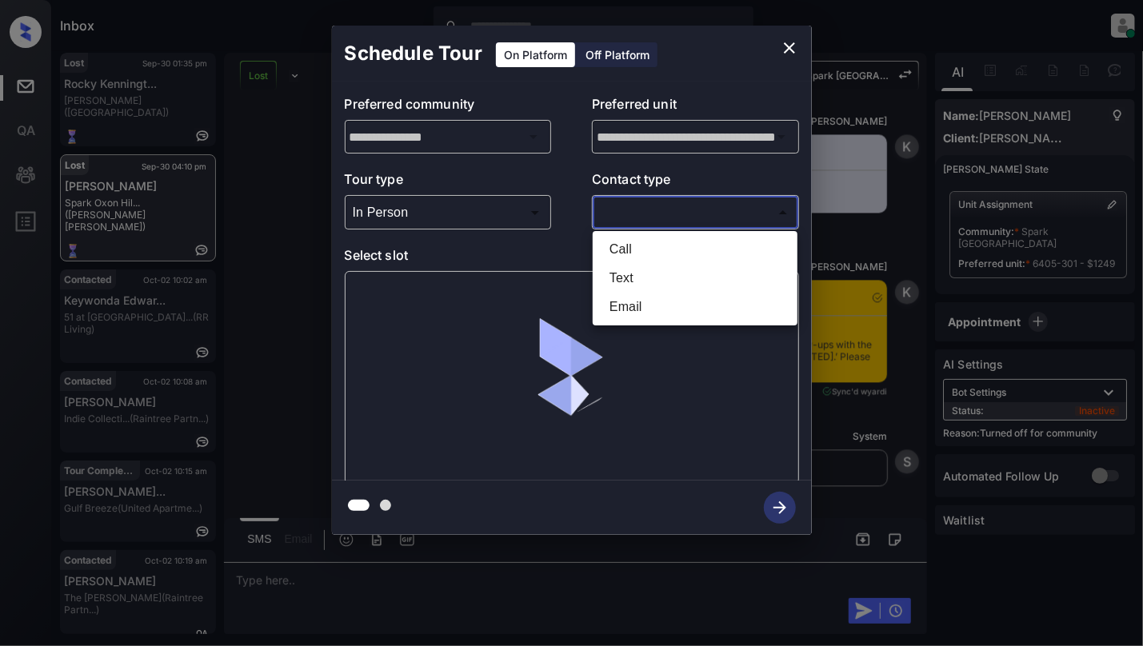
click at [649, 211] on body "Inbox Cynthia Montañez Online Set yourself offline Set yourself on break Profil…" at bounding box center [571, 323] width 1143 height 646
click at [628, 267] on li "Text" at bounding box center [695, 278] width 197 height 29
type input "****"
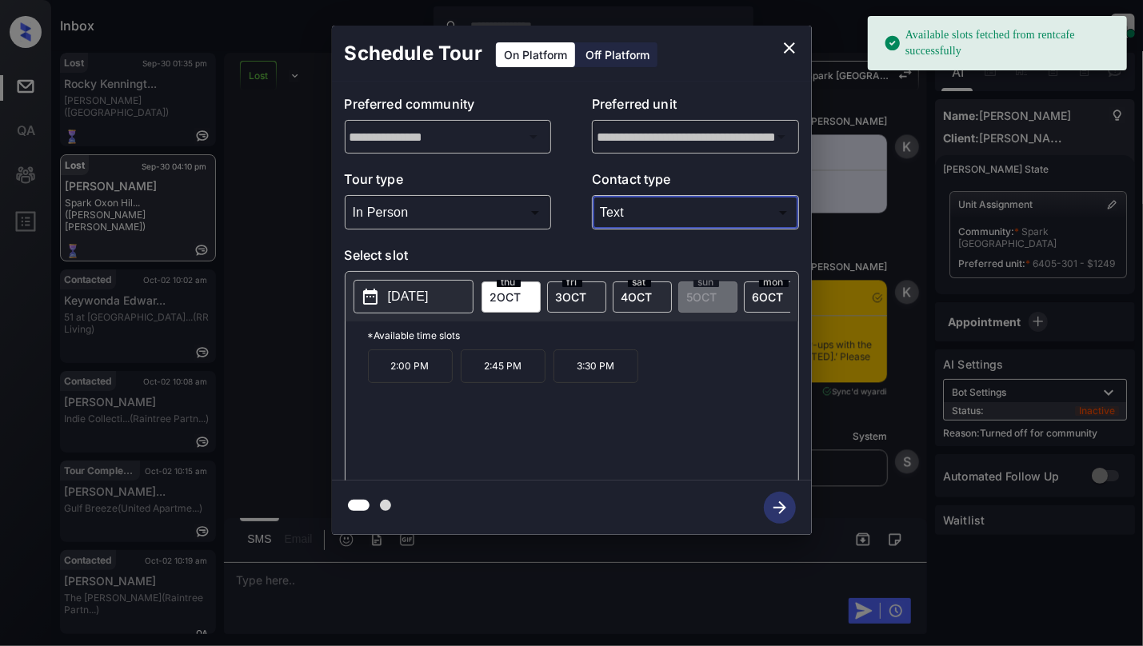
click at [778, 56] on button "close" at bounding box center [789, 48] width 32 height 32
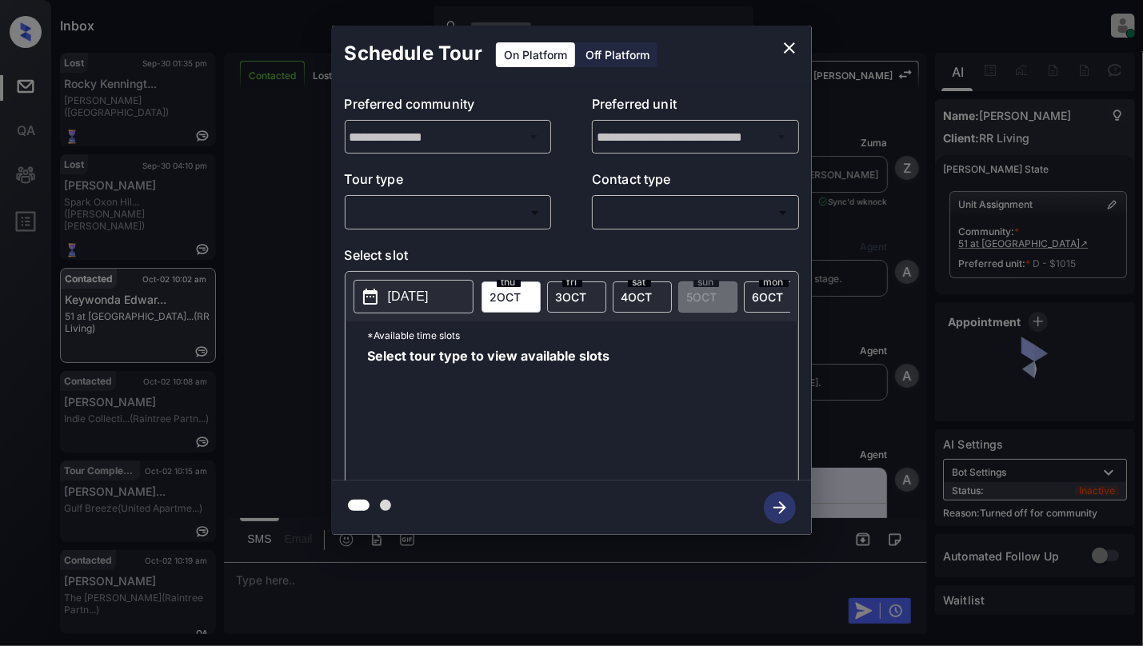
scroll to position [3255, 0]
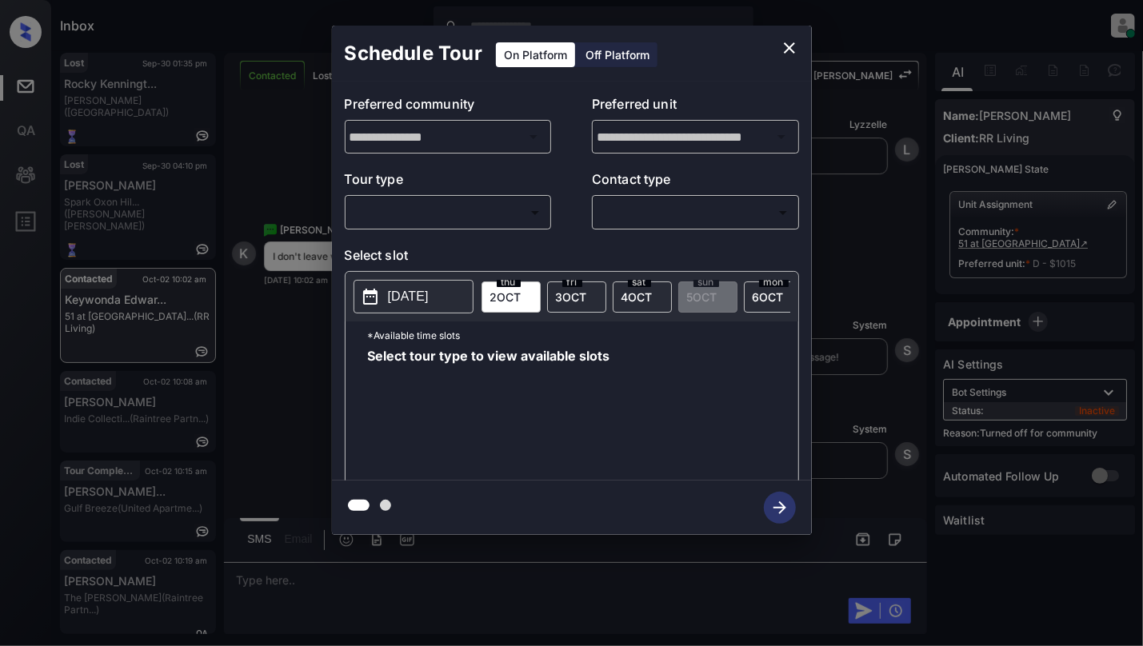
click at [481, 208] on body "Inbox [PERSON_NAME] Online Set yourself offline Set yourself on break Profile S…" at bounding box center [571, 323] width 1143 height 646
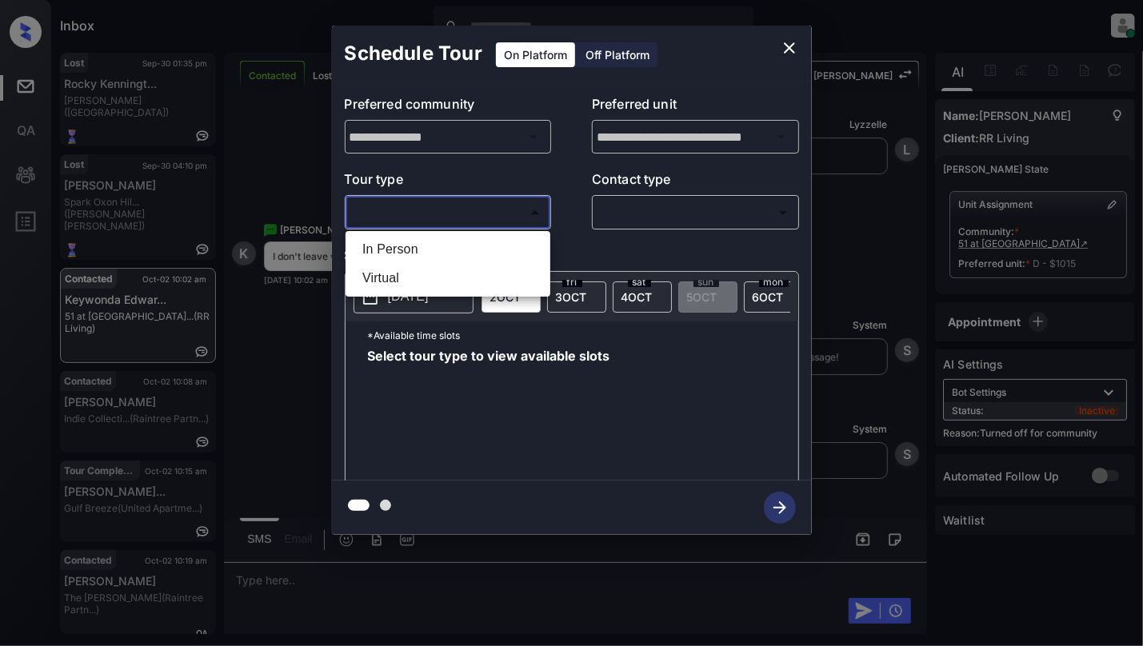
click at [461, 238] on li "In Person" at bounding box center [447, 249] width 197 height 29
type input "********"
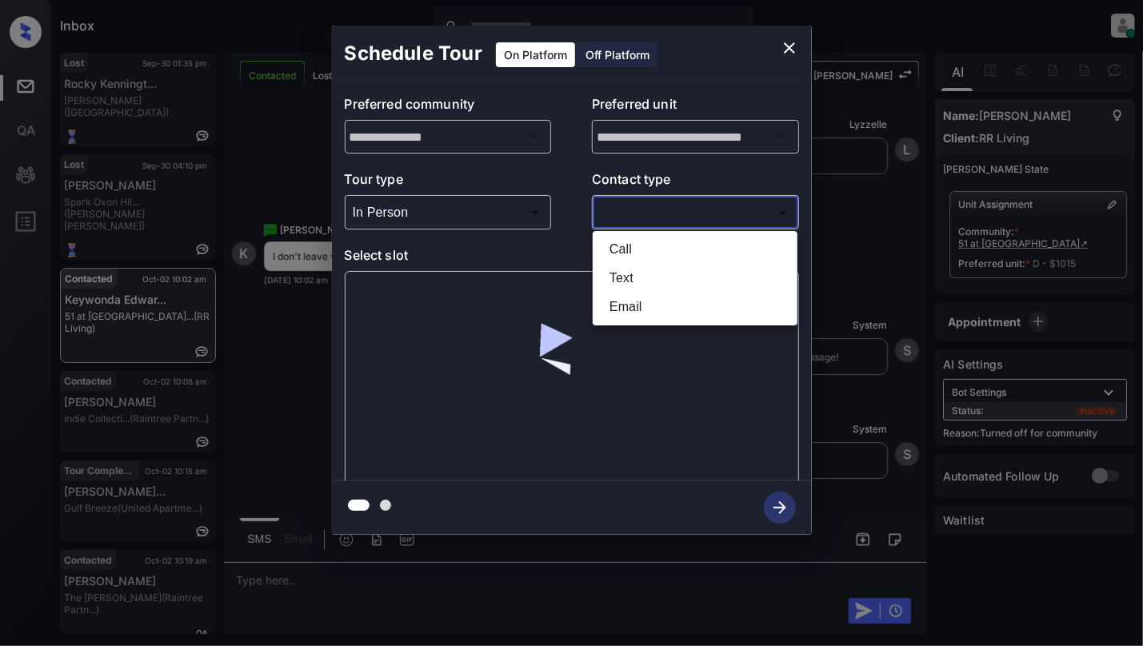
click at [704, 213] on body "Inbox [PERSON_NAME] Online Set yourself offline Set yourself on break Profile S…" at bounding box center [571, 323] width 1143 height 646
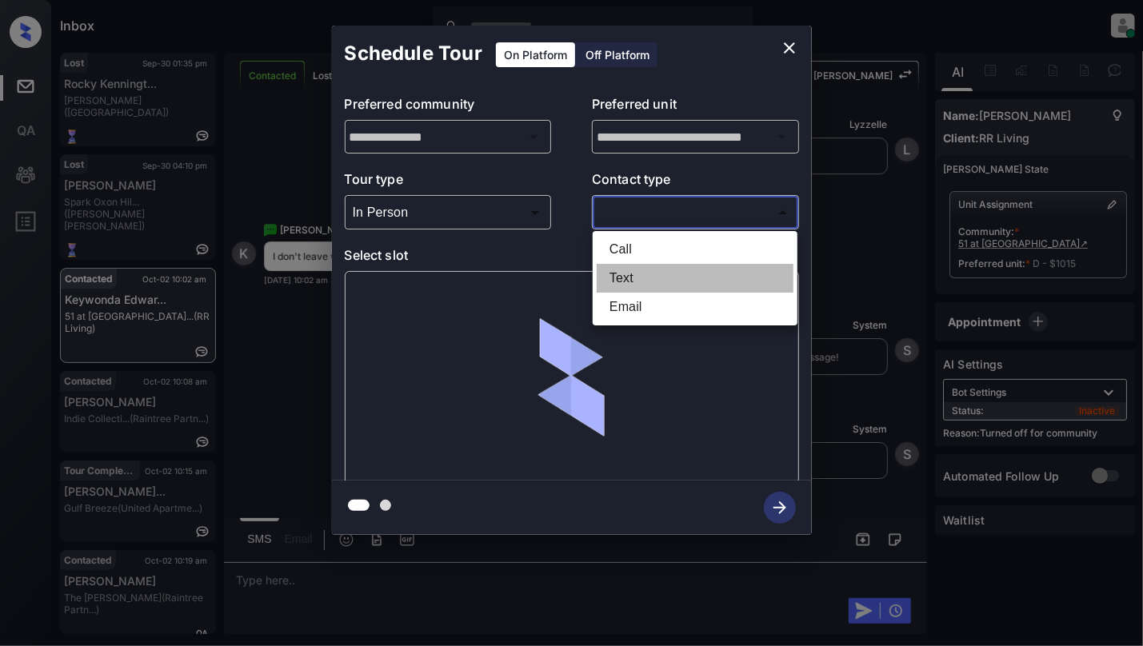
click at [643, 280] on li "Text" at bounding box center [695, 278] width 197 height 29
type input "****"
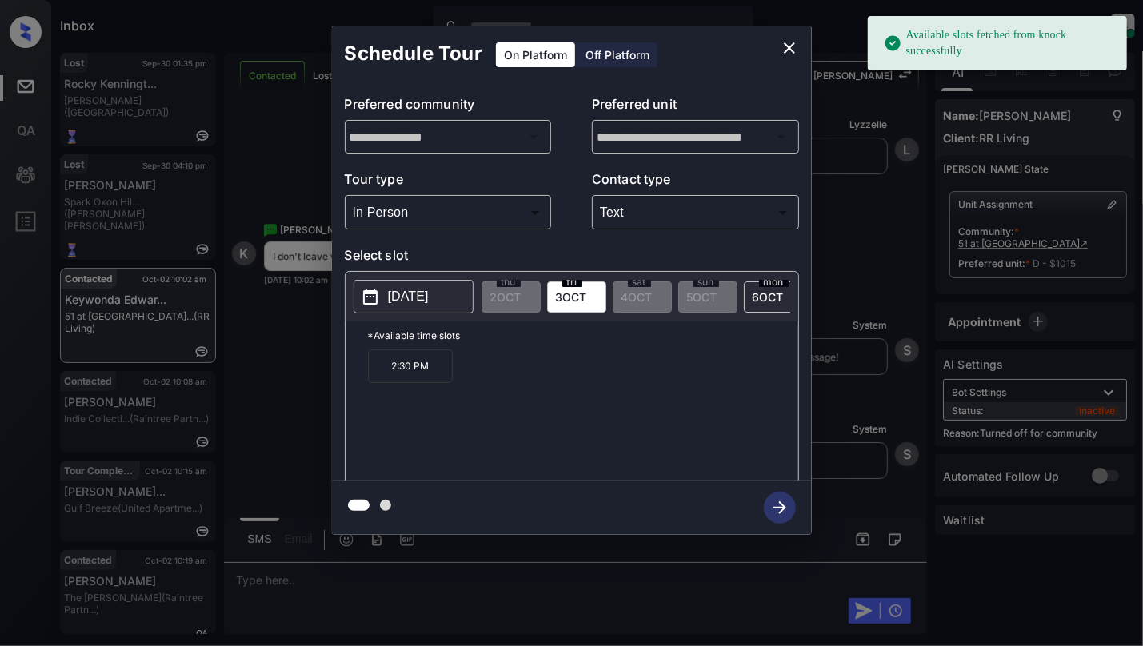
click at [405, 298] on p "[DATE]" at bounding box center [408, 296] width 41 height 19
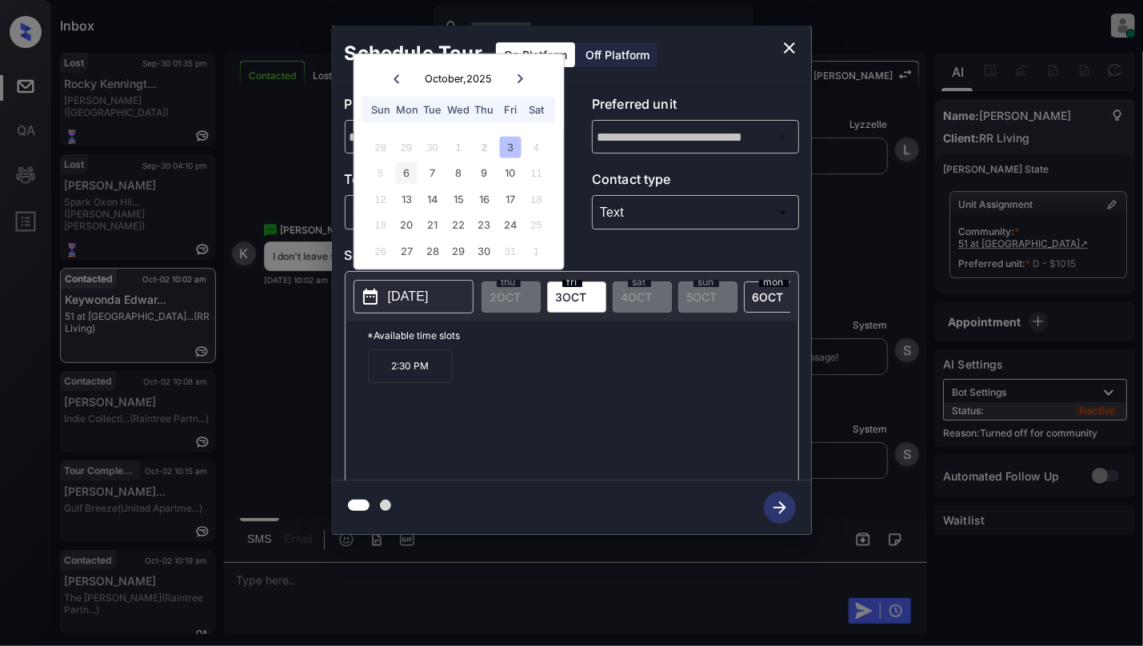
click at [411, 164] on div "6" at bounding box center [407, 173] width 22 height 22
click at [438, 170] on div "7" at bounding box center [432, 173] width 22 height 22
click at [446, 173] on div "5 6 7 8 9 10 11" at bounding box center [458, 173] width 199 height 26
click at [452, 174] on div "8" at bounding box center [459, 173] width 22 height 22
click at [465, 174] on div "8" at bounding box center [459, 173] width 22 height 22
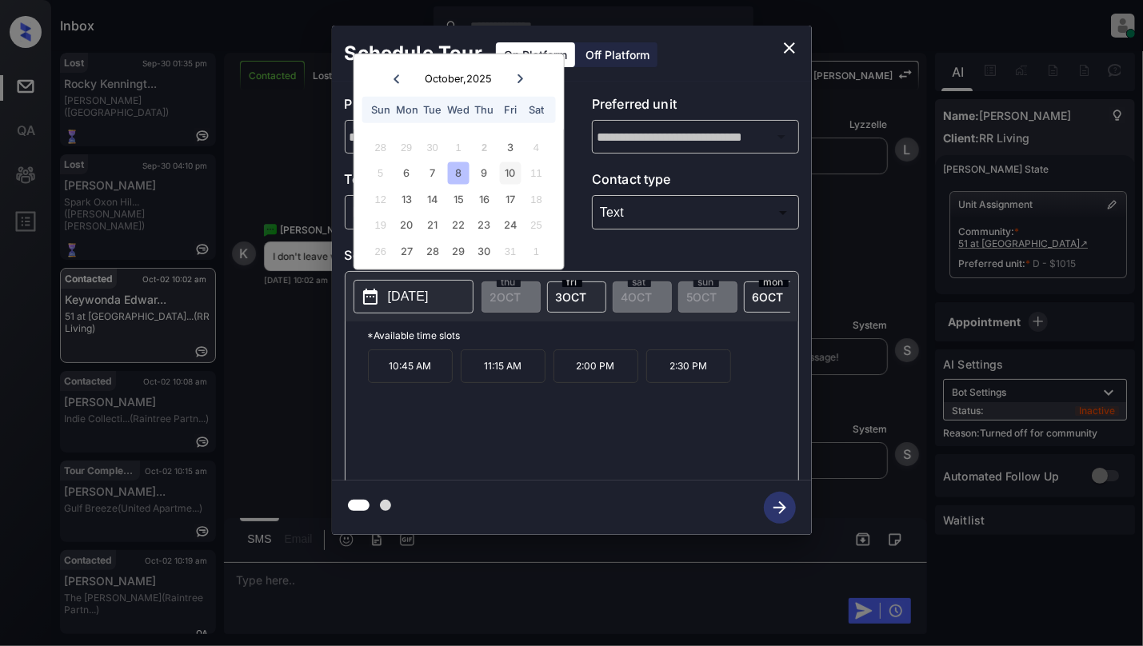
click at [509, 163] on div "10" at bounding box center [511, 173] width 22 height 22
click at [487, 168] on div "9" at bounding box center [484, 173] width 22 height 22
click at [410, 203] on div "13" at bounding box center [407, 199] width 22 height 22
click at [452, 202] on div "15" at bounding box center [459, 199] width 22 height 22
click at [785, 42] on icon "close" at bounding box center [789, 47] width 11 height 11
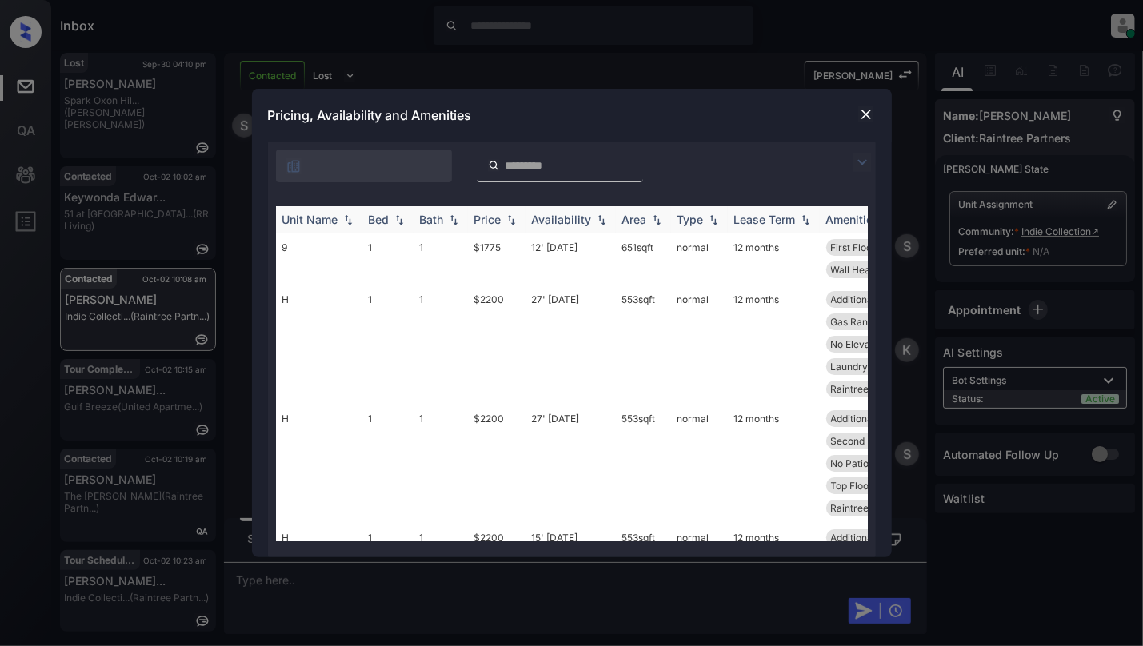
click at [516, 219] on img at bounding box center [511, 219] width 16 height 11
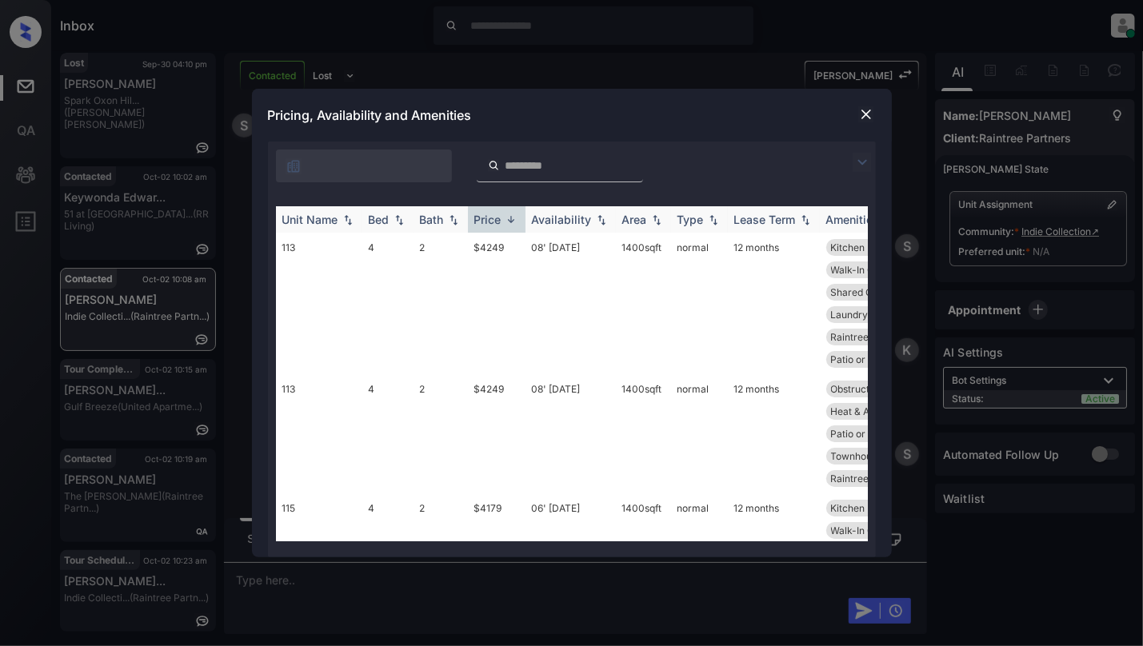
click at [516, 219] on img at bounding box center [511, 220] width 16 height 12
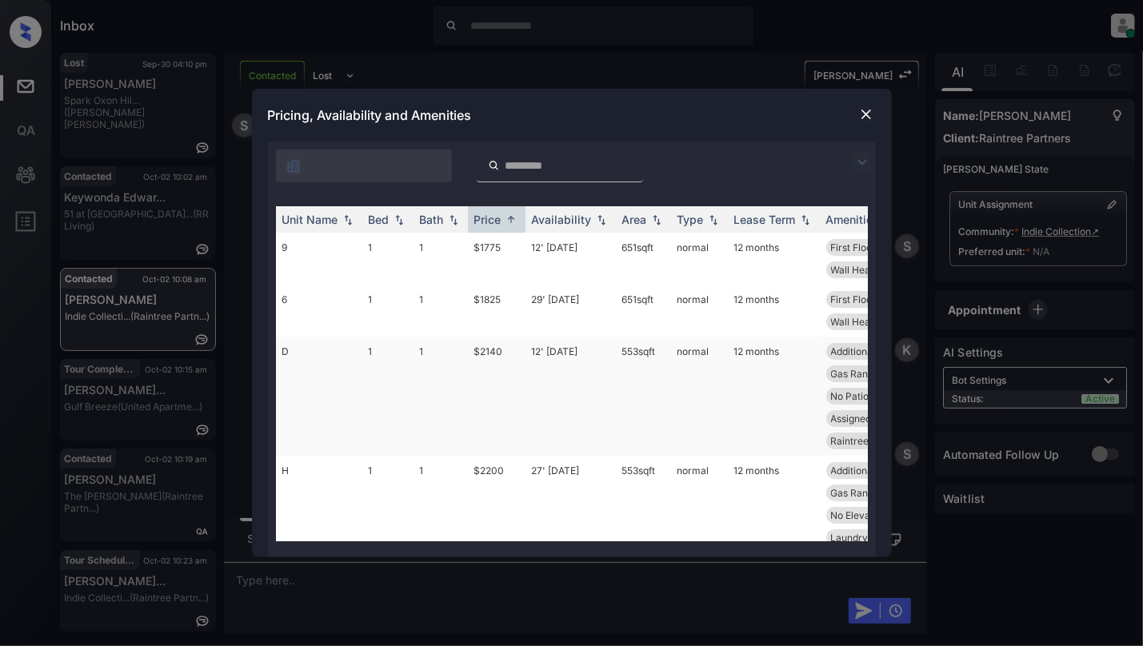
click at [323, 369] on td "D" at bounding box center [319, 396] width 86 height 119
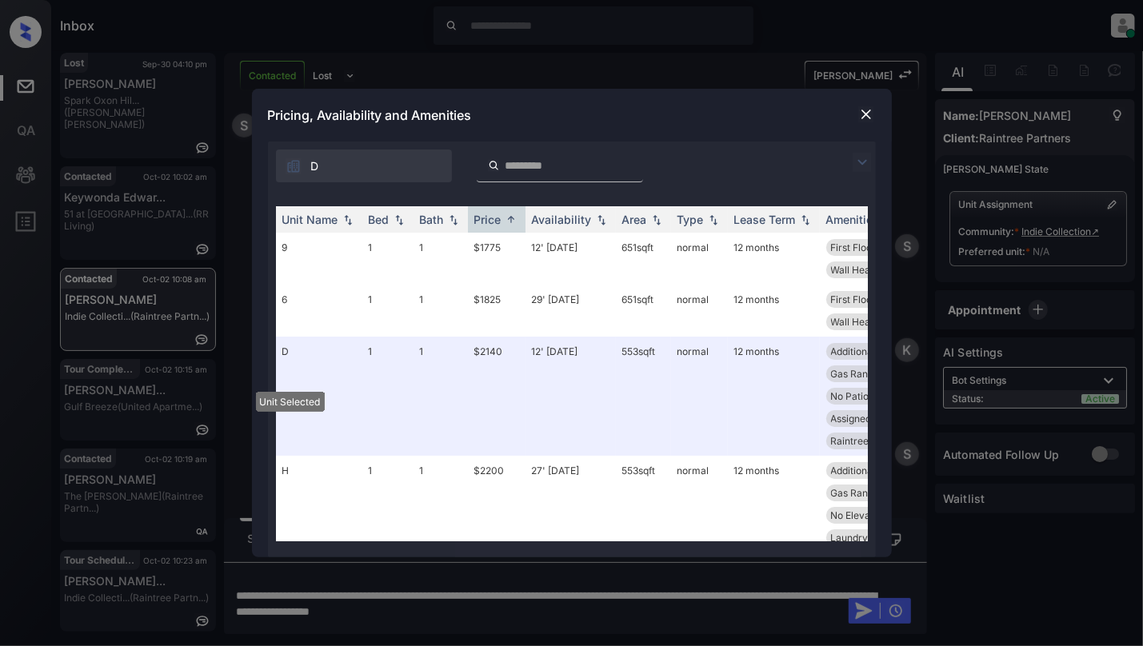
click at [865, 116] on img at bounding box center [866, 114] width 16 height 16
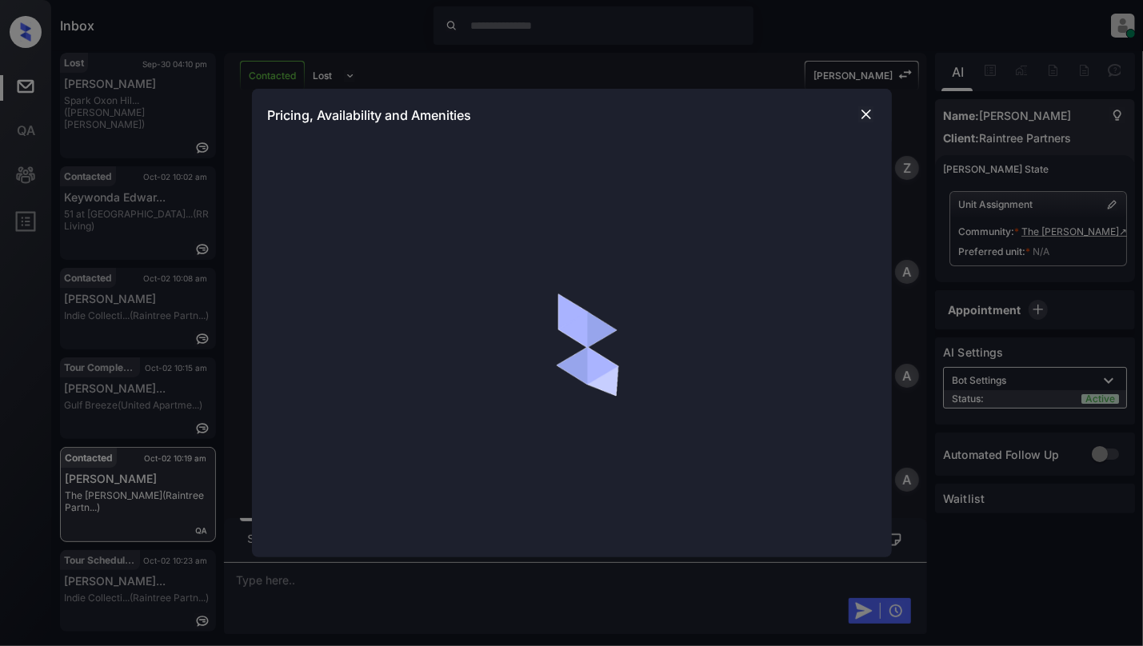
scroll to position [2906, 0]
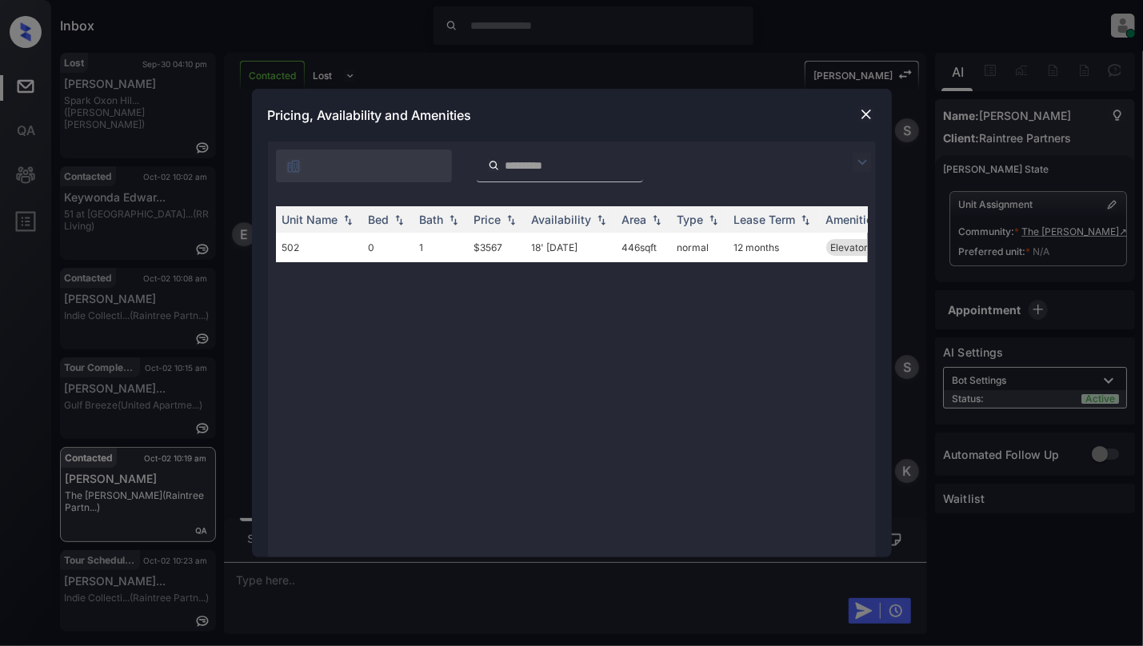
click at [872, 110] on img at bounding box center [866, 114] width 16 height 16
